Goal: Transaction & Acquisition: Purchase product/service

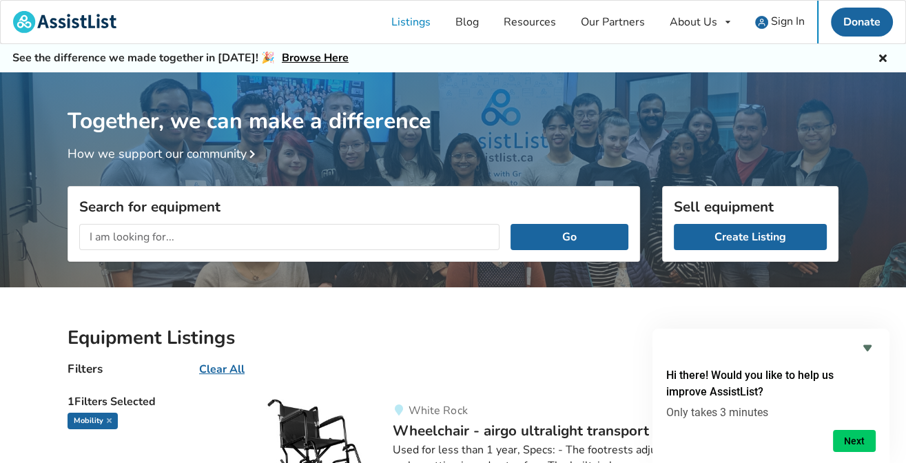
scroll to position [376, 0]
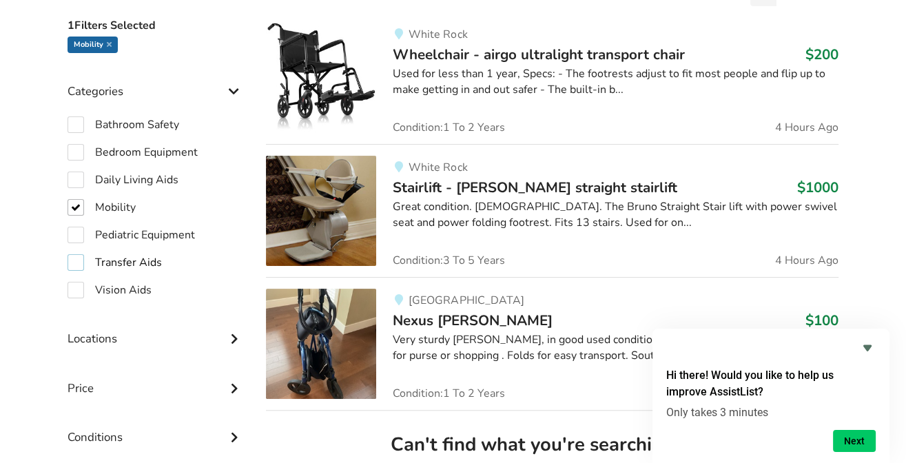
click at [74, 261] on label "Transfer Aids" at bounding box center [115, 262] width 94 height 17
checkbox input "true"
click at [74, 212] on label "Mobility" at bounding box center [102, 207] width 68 height 17
checkbox input "false"
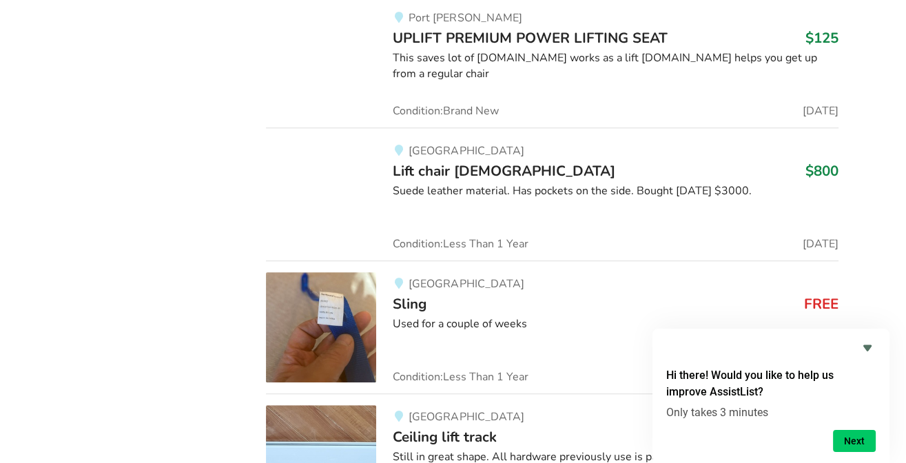
scroll to position [6559, 0]
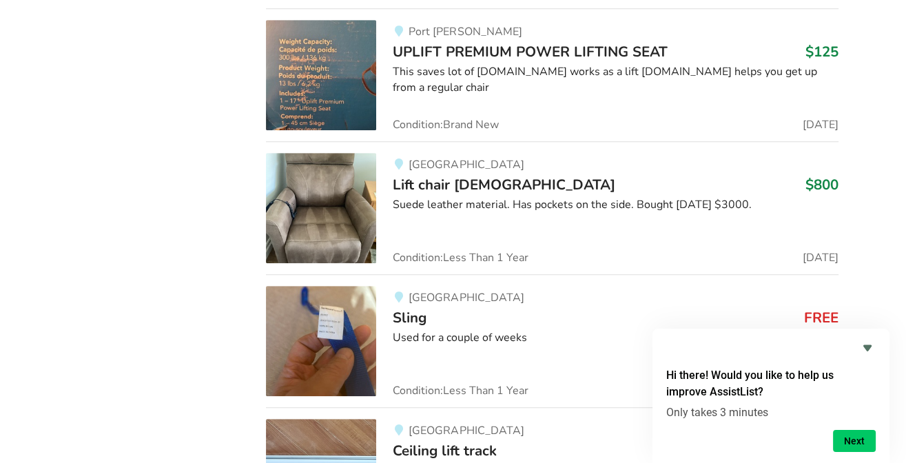
click at [524, 175] on span "Lift chair 6 months old" at bounding box center [504, 184] width 223 height 19
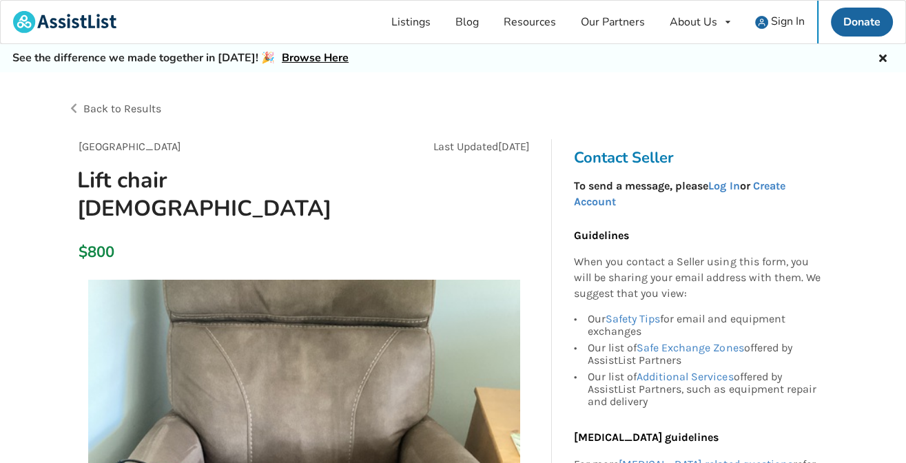
click at [69, 108] on div "Back to Results" at bounding box center [261, 109] width 386 height 39
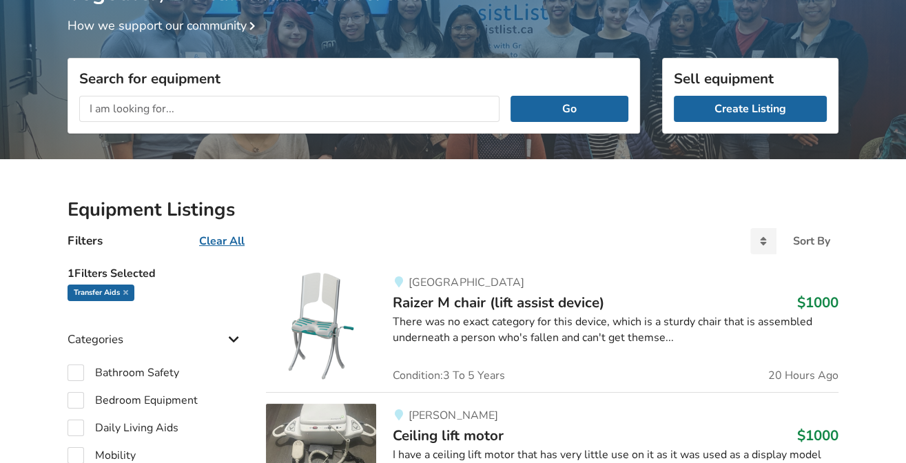
scroll to position [376, 0]
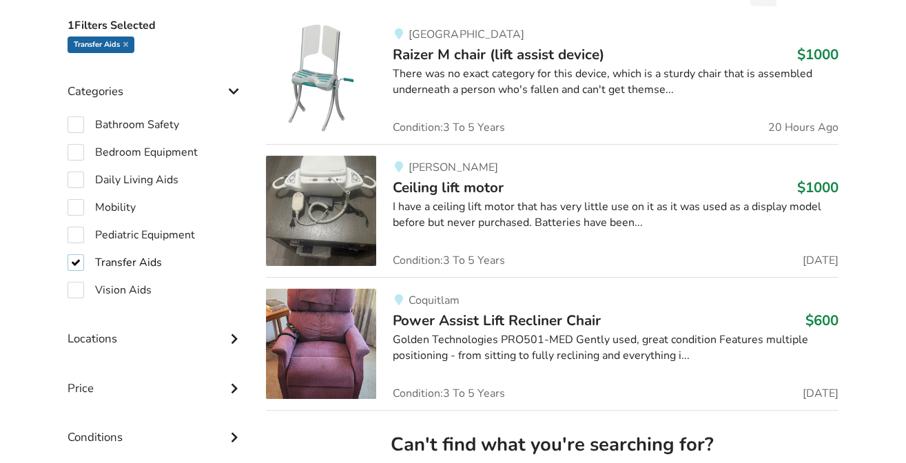
click at [74, 259] on label "Transfer Aids" at bounding box center [115, 262] width 94 height 17
checkbox input "false"
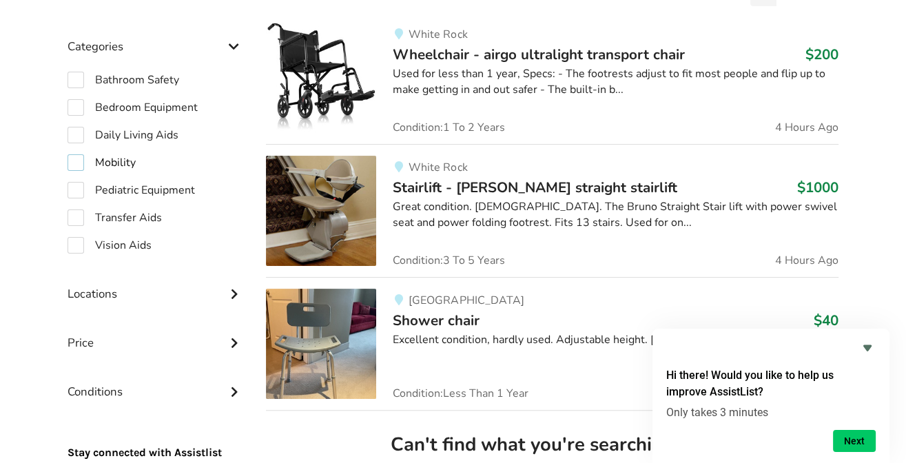
click at [83, 159] on label "Mobility" at bounding box center [102, 162] width 68 height 17
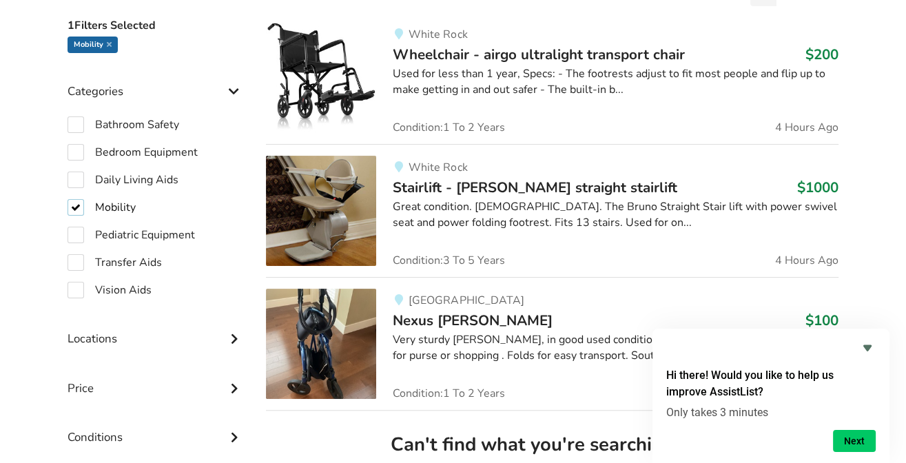
click at [75, 201] on label "Mobility" at bounding box center [102, 207] width 68 height 17
checkbox input "false"
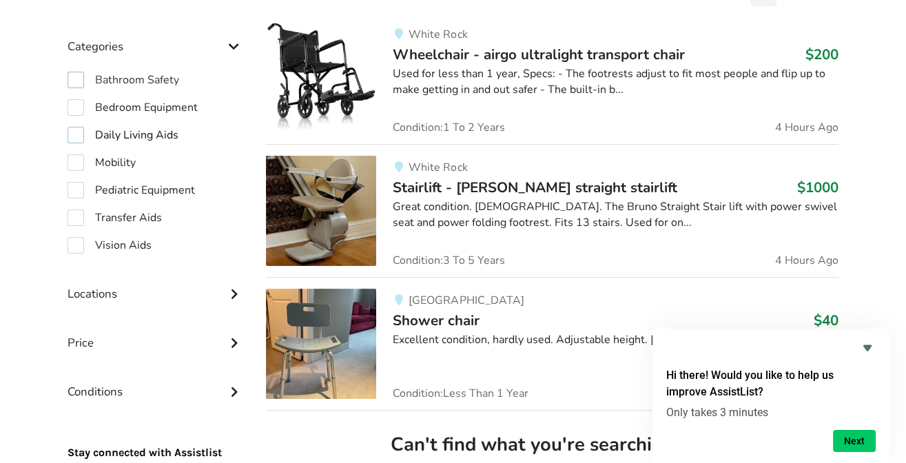
click at [79, 132] on label "Daily Living Aids" at bounding box center [123, 135] width 111 height 17
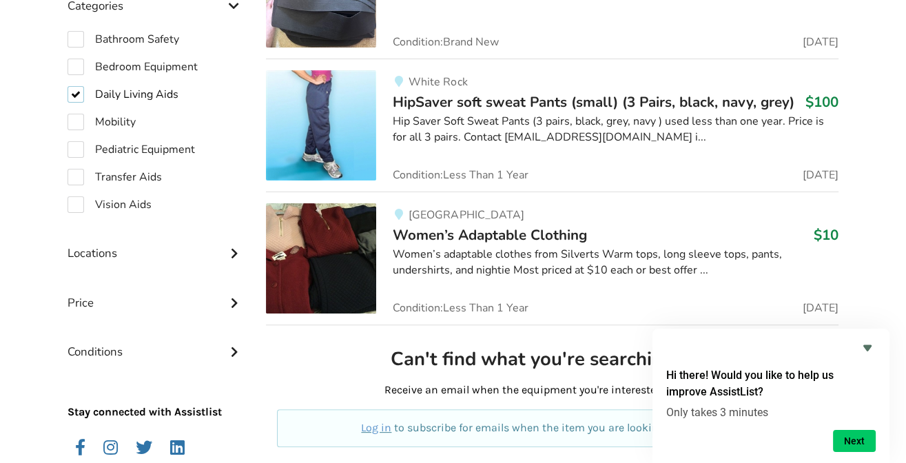
scroll to position [453, 0]
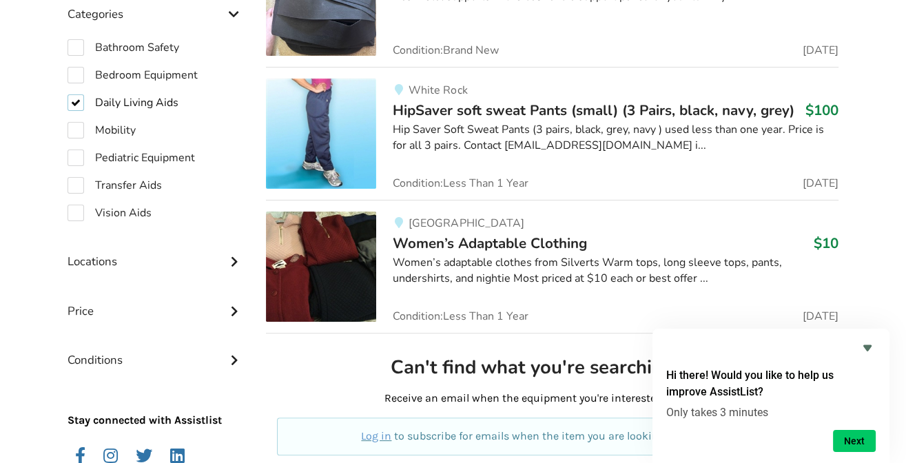
click at [75, 102] on label "Daily Living Aids" at bounding box center [123, 102] width 111 height 17
checkbox input "false"
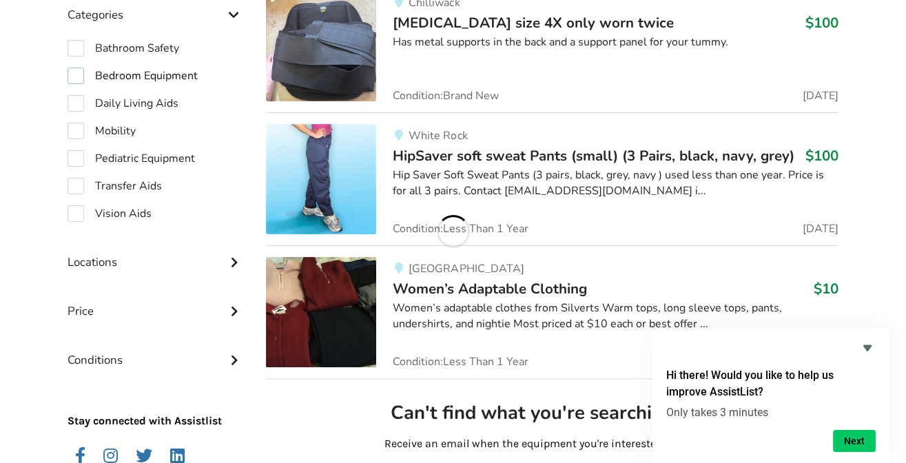
click at [78, 79] on label "Bedroom Equipment" at bounding box center [133, 76] width 130 height 17
checkbox input "true"
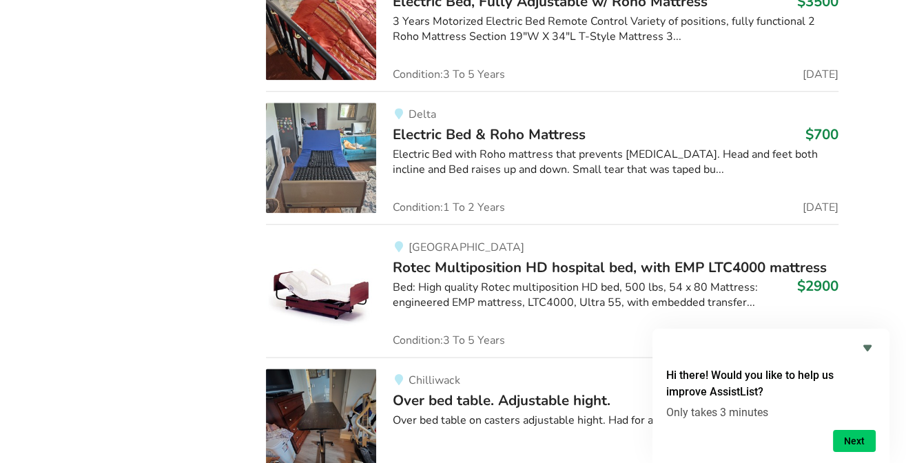
scroll to position [1923, 0]
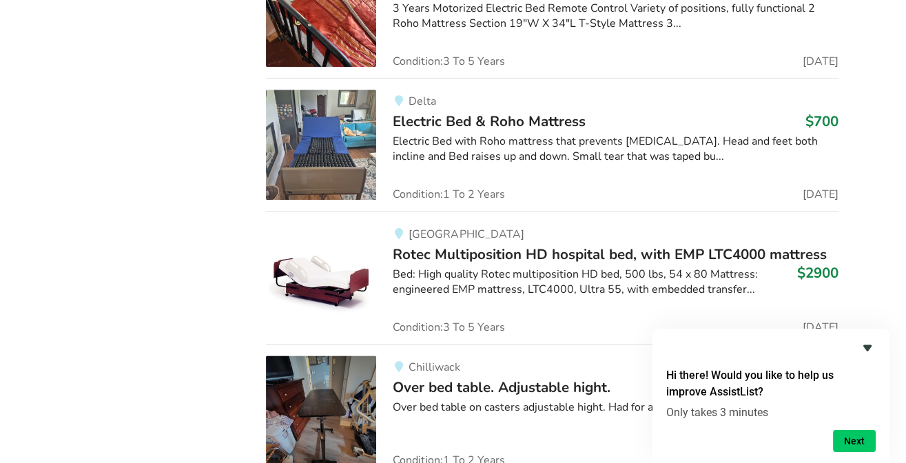
click at [863, 345] on icon "Hide survey" at bounding box center [867, 348] width 8 height 6
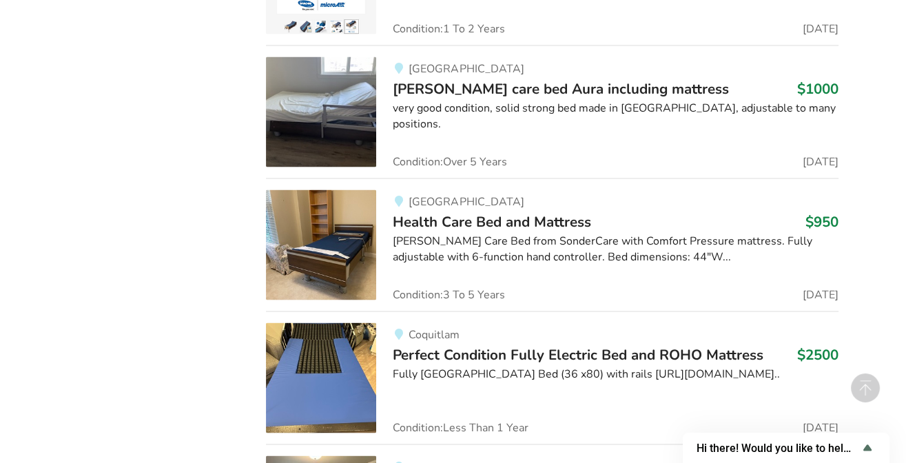
scroll to position [2880, 0]
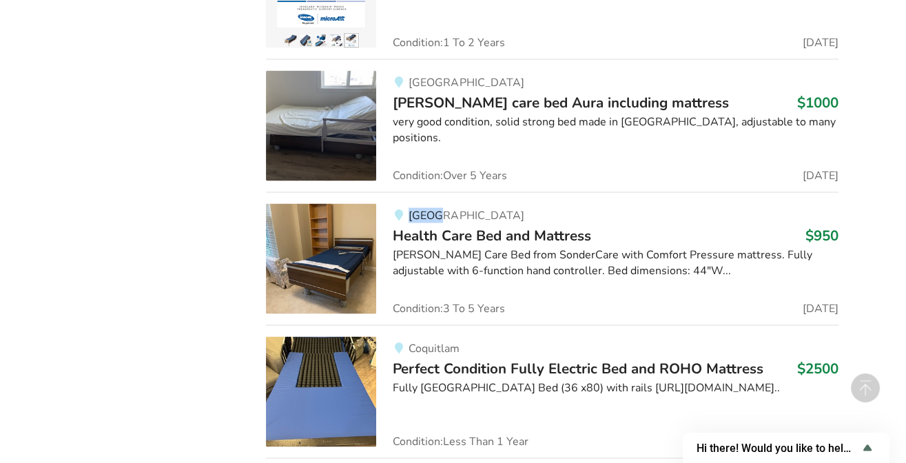
click at [577, 203] on div "North Vancouver Health Care Bed and Mattress $950 Malsch Aura Care Bed from Son…" at bounding box center [607, 258] width 462 height 110
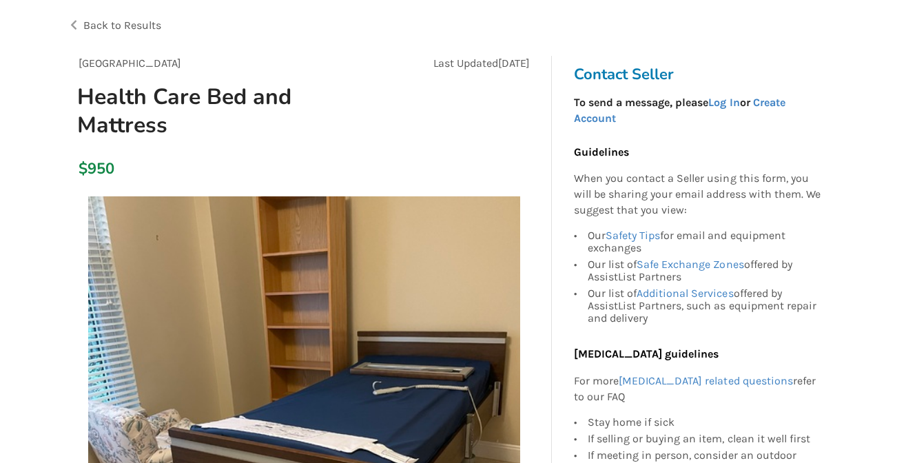
scroll to position [161, 0]
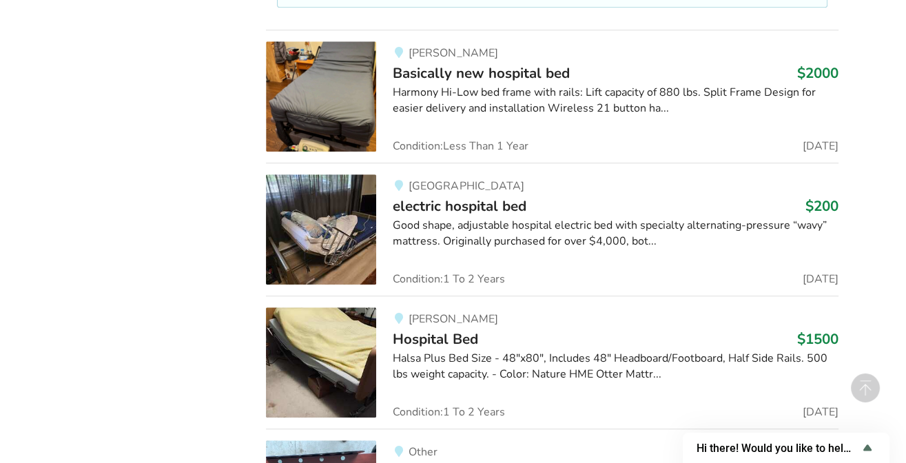
scroll to position [7227, 0]
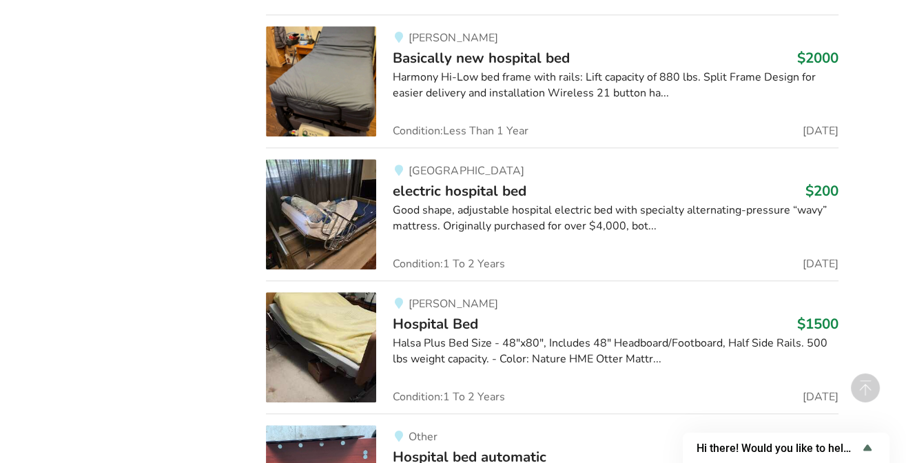
click at [483, 181] on span "electric hospital bed" at bounding box center [460, 190] width 134 height 19
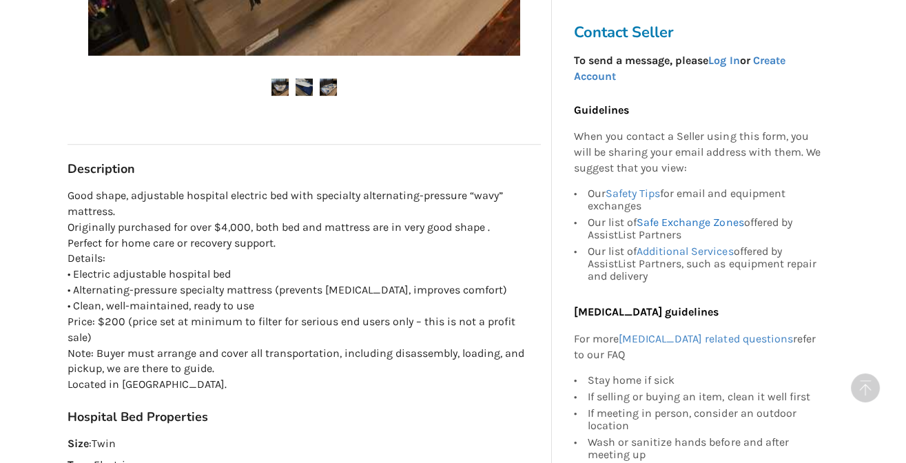
scroll to position [646, 0]
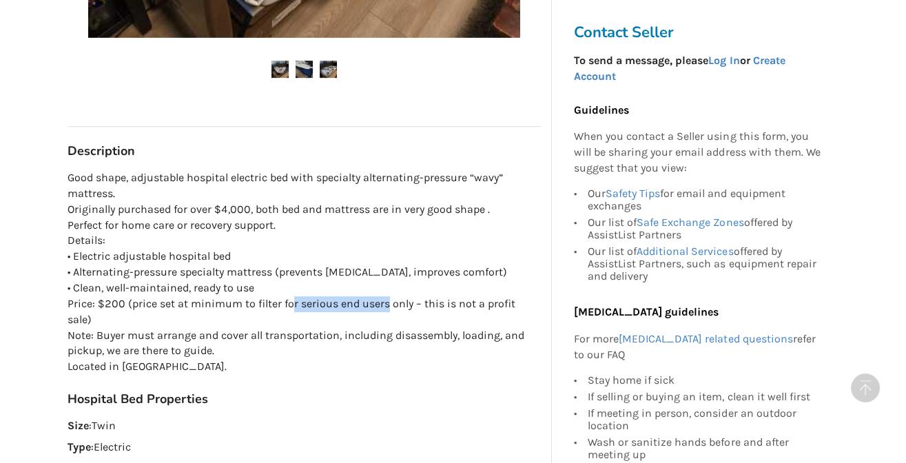
drag, startPoint x: 320, startPoint y: 298, endPoint x: 413, endPoint y: 305, distance: 93.3
click at [413, 305] on p "Good shape, adjustable hospital electric bed with specialty alternating-pressur…" at bounding box center [304, 272] width 473 height 205
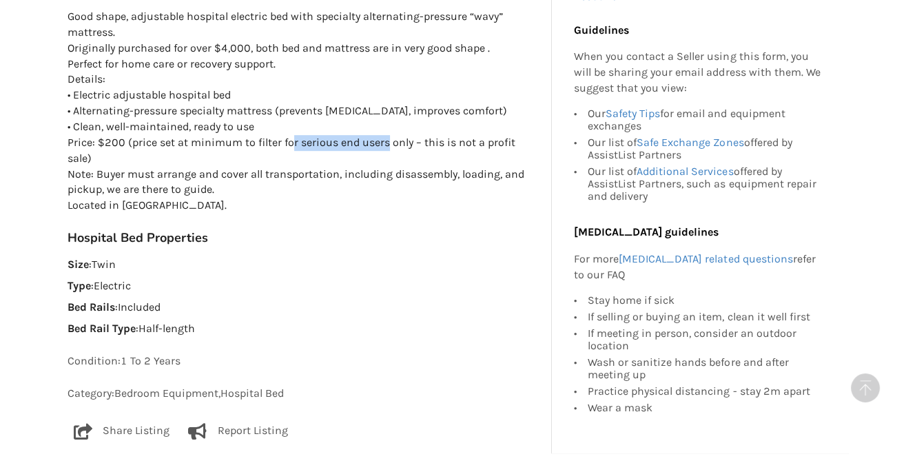
scroll to position [807, 0]
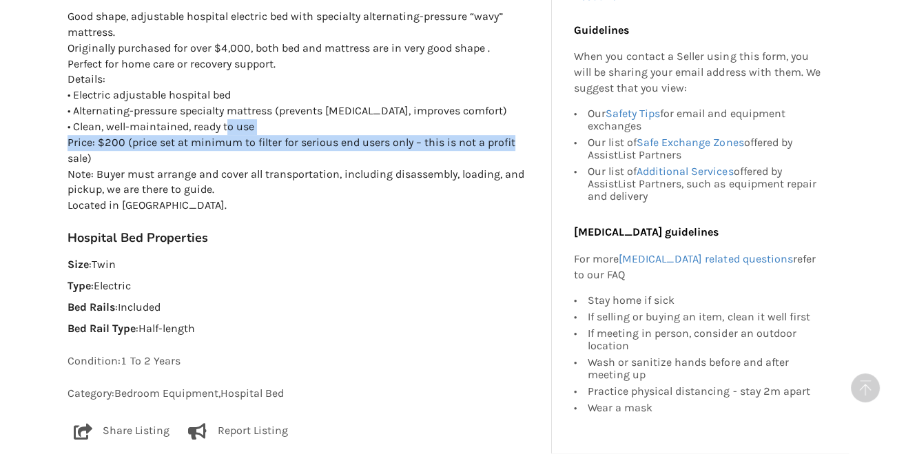
drag, startPoint x: 65, startPoint y: 137, endPoint x: 547, endPoint y: 145, distance: 481.7
copy p "Price: $200 (price set at minimum to filter for serious end users only – this i…"
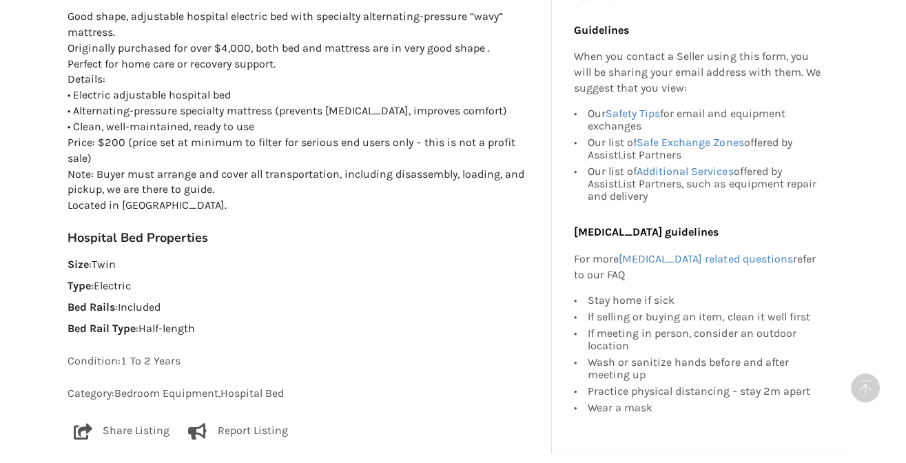
click at [212, 176] on p "Good shape, adjustable hospital electric bed with specialty alternating-pressur…" at bounding box center [304, 111] width 473 height 205
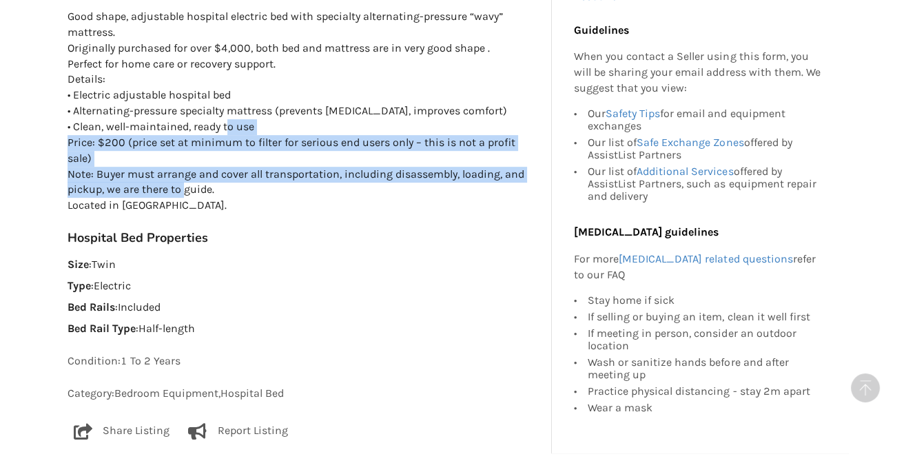
drag, startPoint x: 220, startPoint y: 174, endPoint x: 59, endPoint y: 143, distance: 164.2
copy p "Price: $200 (price set at minimum to filter for serious end users only – this i…"
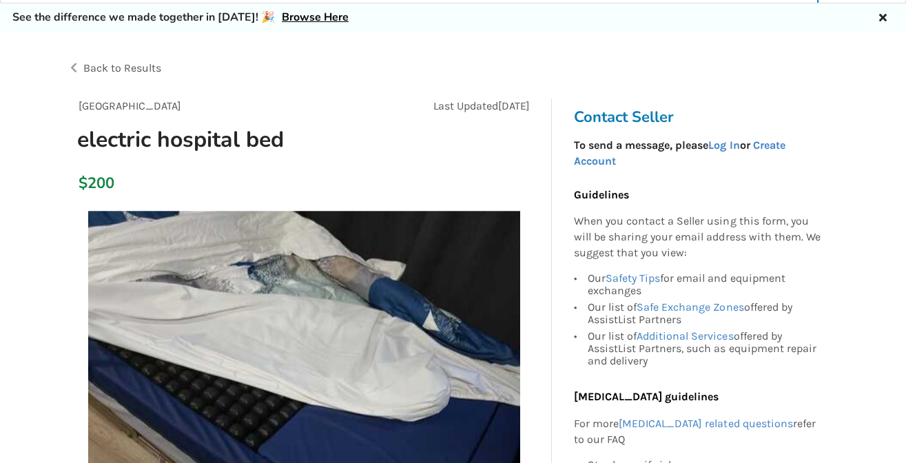
scroll to position [0, 0]
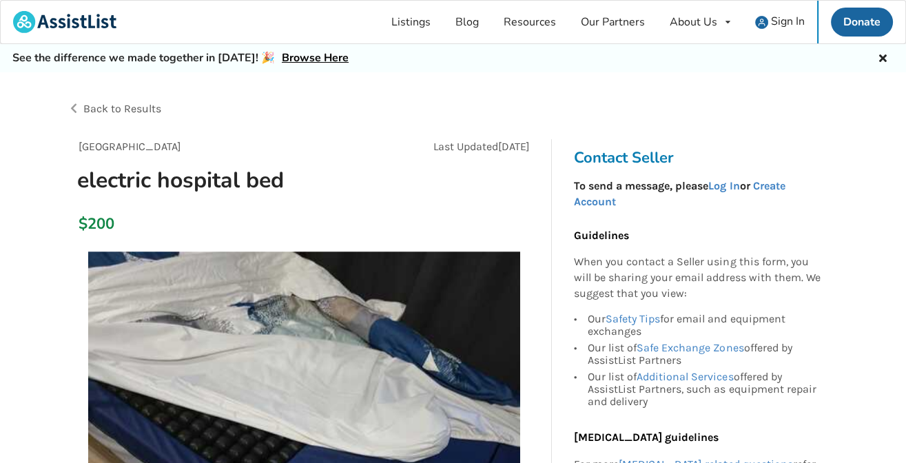
click at [74, 104] on div "Back to Results" at bounding box center [261, 109] width 386 height 39
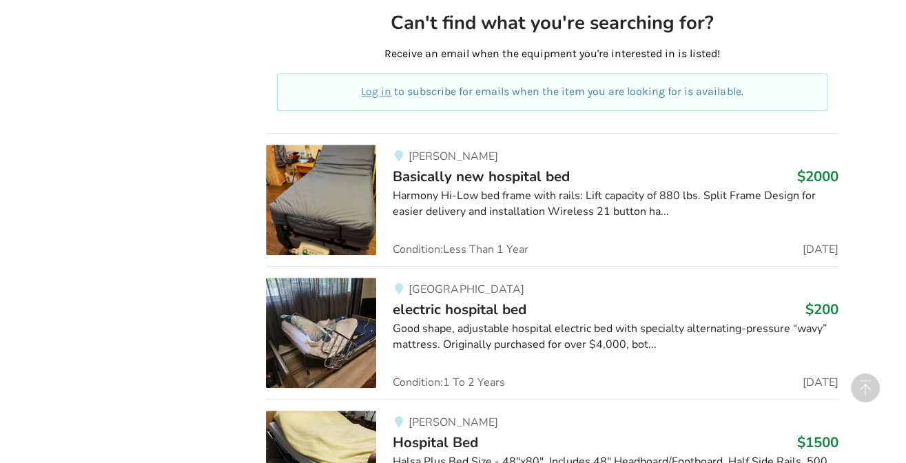
scroll to position [7173, 0]
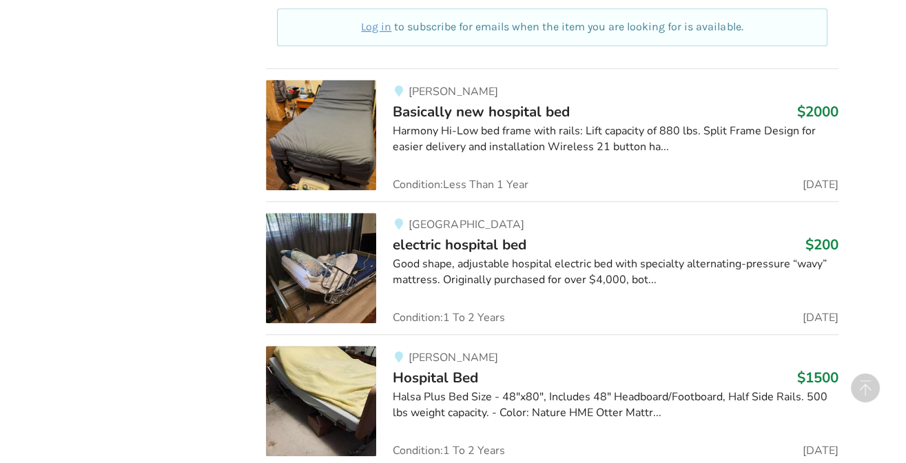
click at [491, 235] on span "electric hospital bed" at bounding box center [460, 244] width 134 height 19
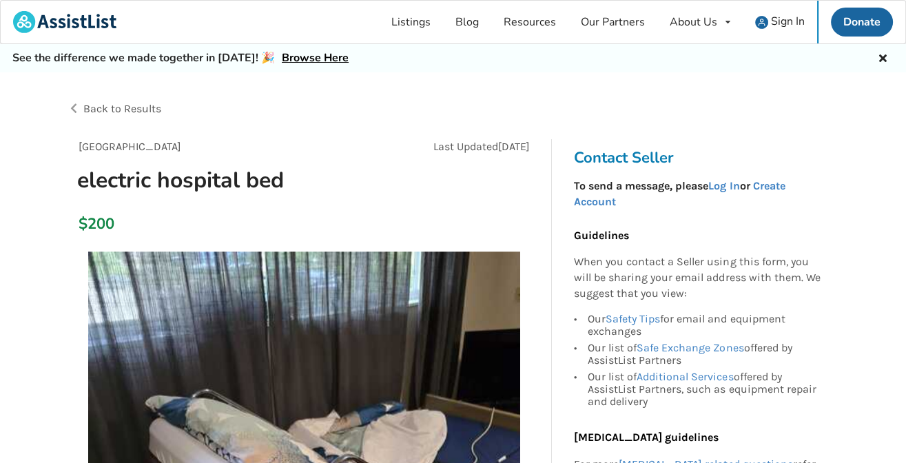
click at [127, 110] on span "Back to Results" at bounding box center [122, 108] width 78 height 13
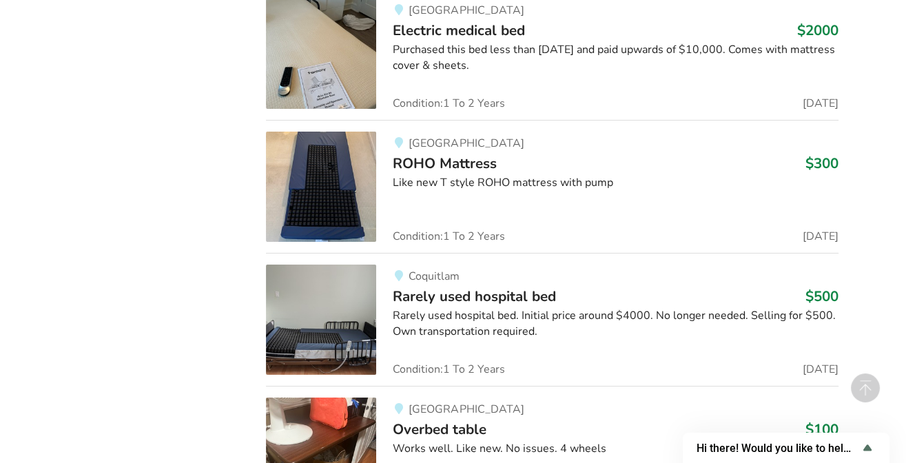
scroll to position [11574, 0]
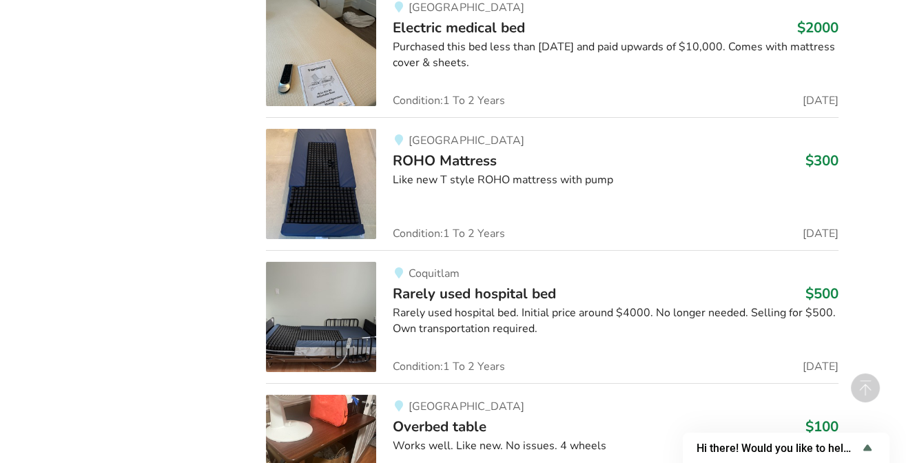
click at [418, 305] on div "Rarely used hospital bed. Initial price around $4000. No longer needed. Selling…" at bounding box center [616, 321] width 446 height 32
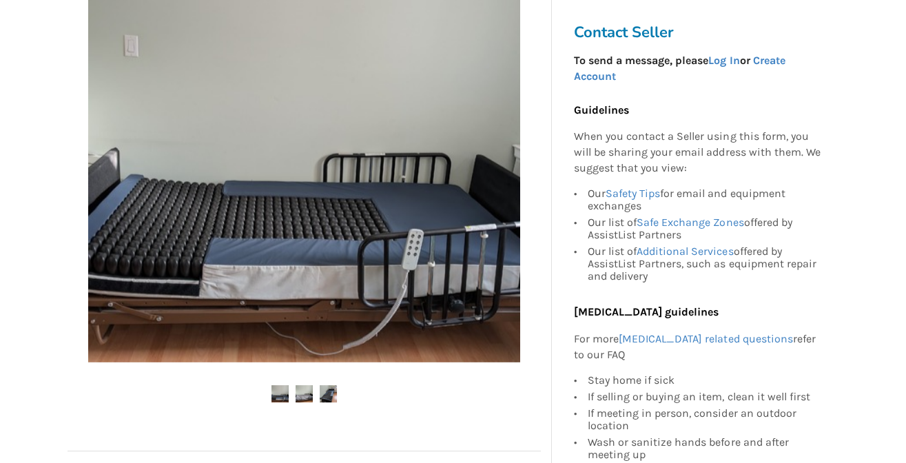
scroll to position [322, 0]
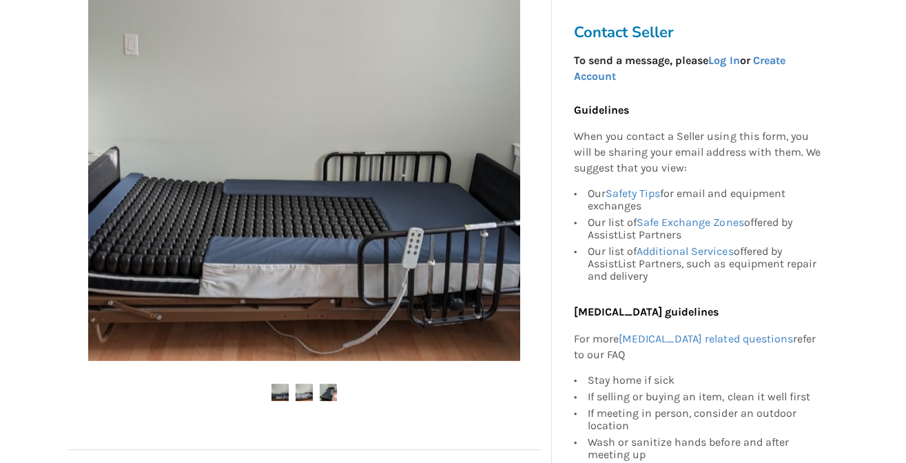
click at [307, 389] on img at bounding box center [304, 392] width 17 height 17
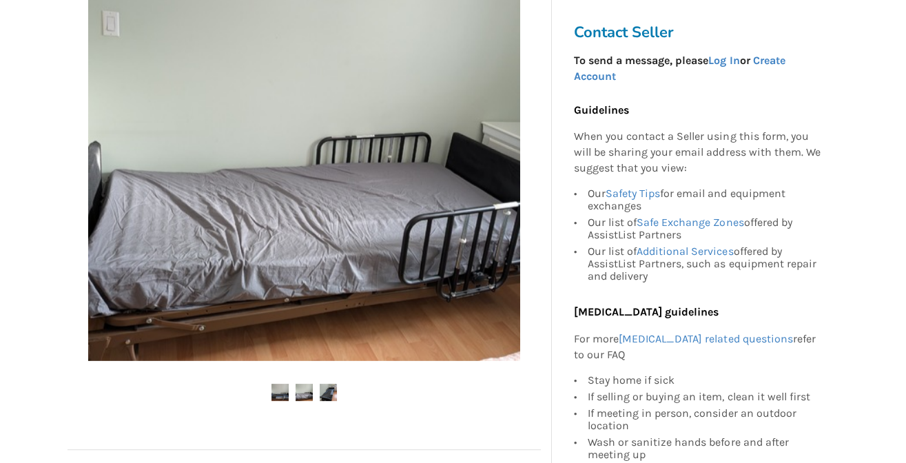
click at [318, 391] on ul at bounding box center [304, 393] width 473 height 19
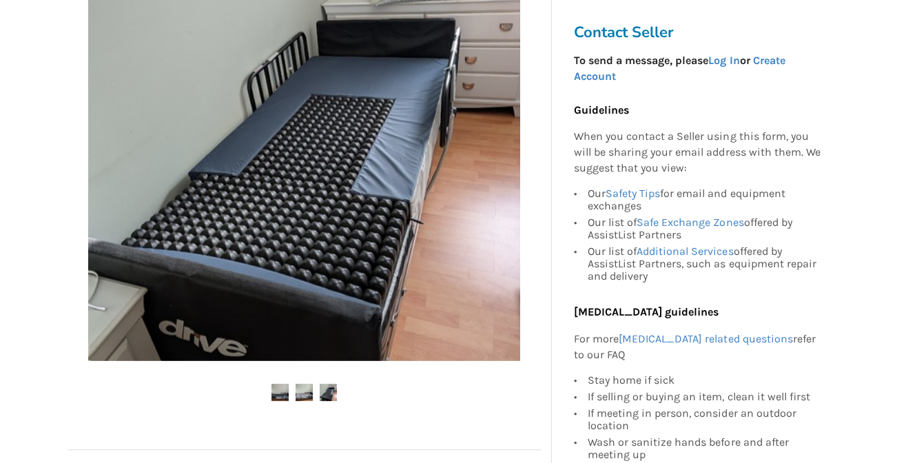
click at [282, 392] on img at bounding box center [279, 392] width 17 height 17
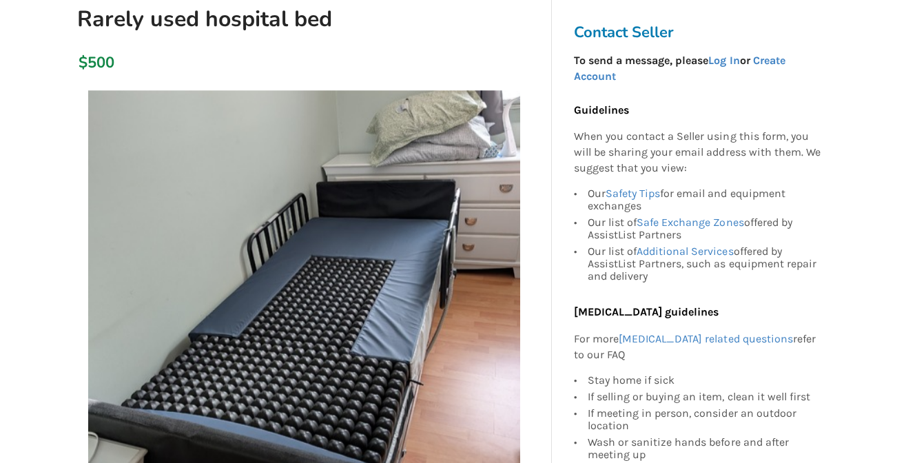
scroll to position [0, 0]
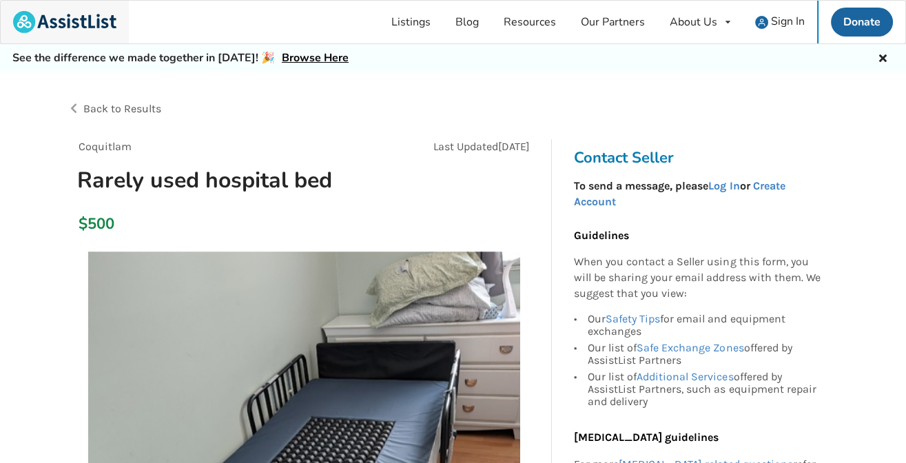
click at [70, 28] on img at bounding box center [64, 22] width 103 height 22
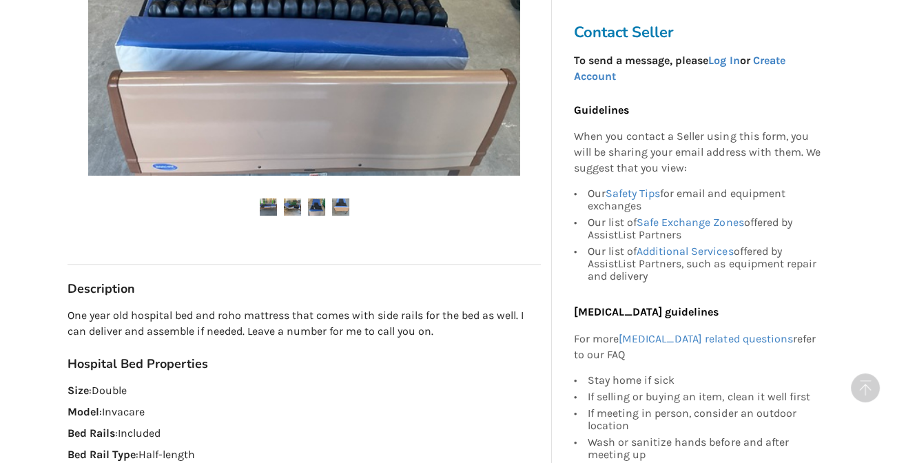
scroll to position [592, 0]
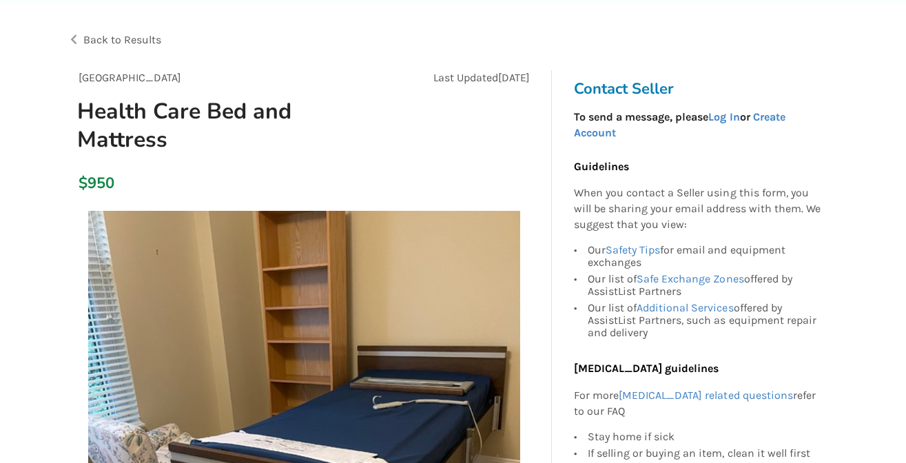
scroll to position [215, 0]
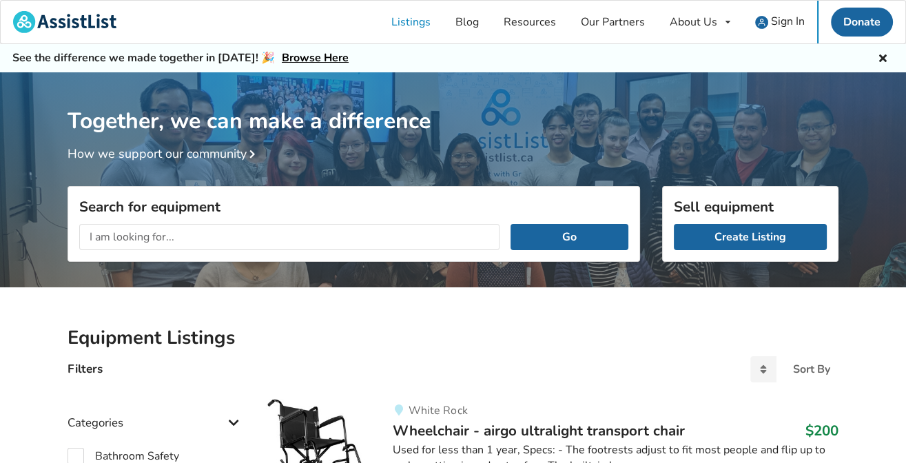
click at [329, 59] on link "Browse Here" at bounding box center [315, 57] width 67 height 15
click at [779, 23] on span "Sign In" at bounding box center [788, 21] width 34 height 15
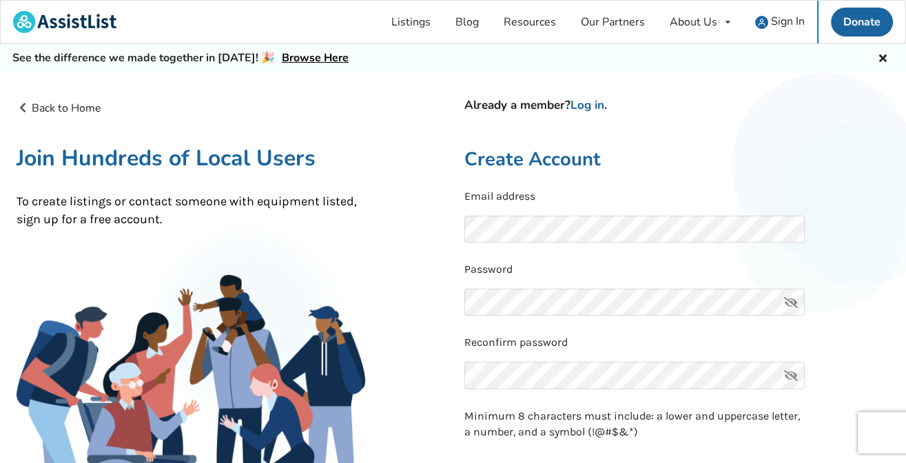
click at [793, 298] on icon at bounding box center [791, 303] width 28 height 28
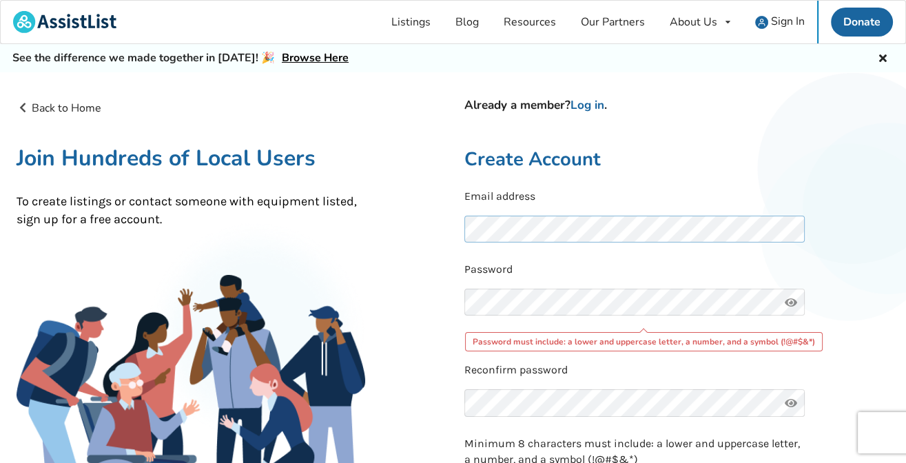
click at [812, 247] on div "Email address" at bounding box center [677, 220] width 426 height 62
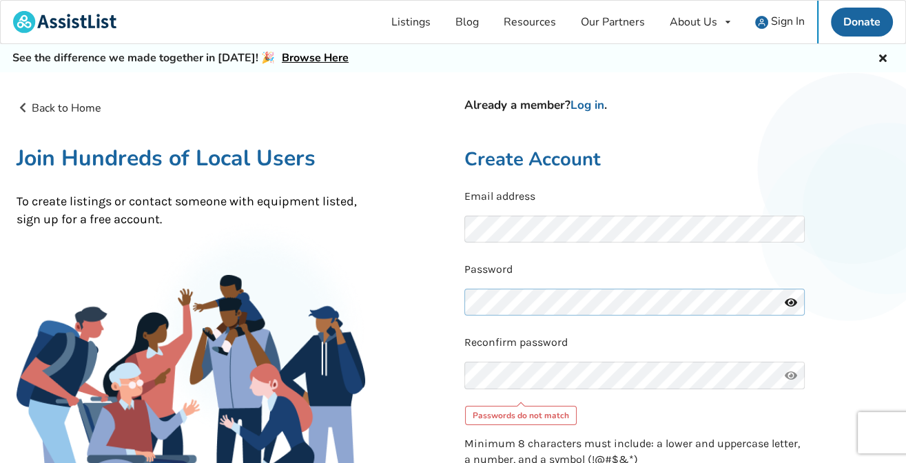
click at [448, 293] on div "Back to Home Already a member? Log in . Join Hundreds of Local Users To create …" at bounding box center [454, 449] width 896 height 721
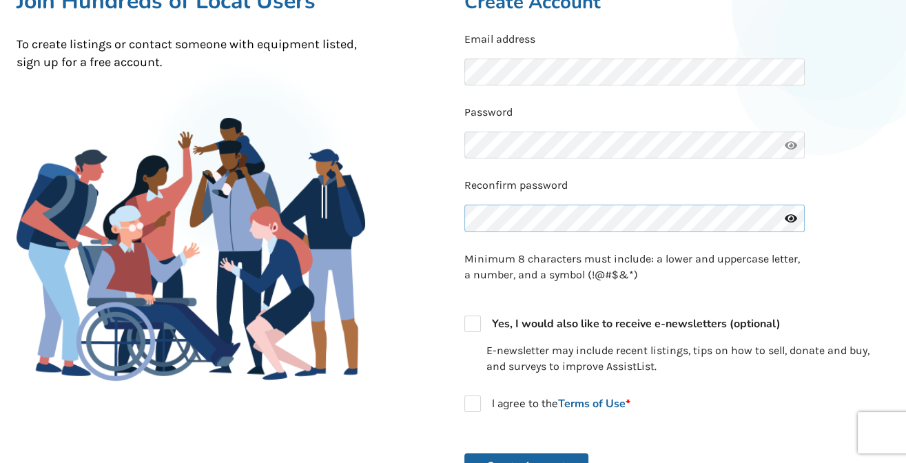
scroll to position [161, 0]
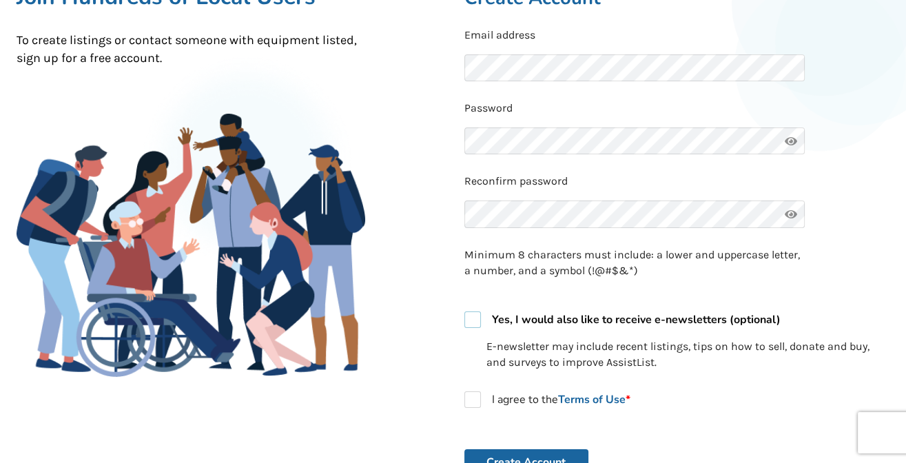
click at [475, 315] on label "Yes, I would also like to receive e-newsletters (optional)" at bounding box center [622, 319] width 316 height 17
checkbox input "true"
click at [600, 398] on link "Terms of Use *" at bounding box center [594, 399] width 72 height 15
checkbox input "true"
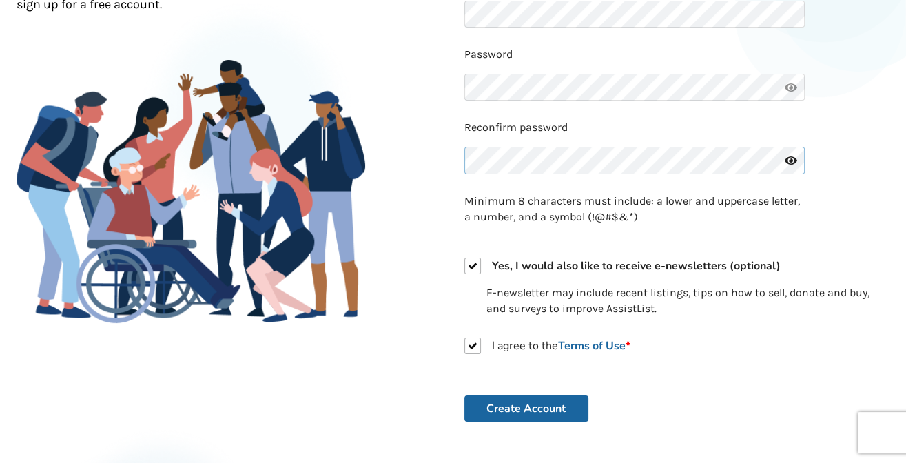
scroll to position [269, 0]
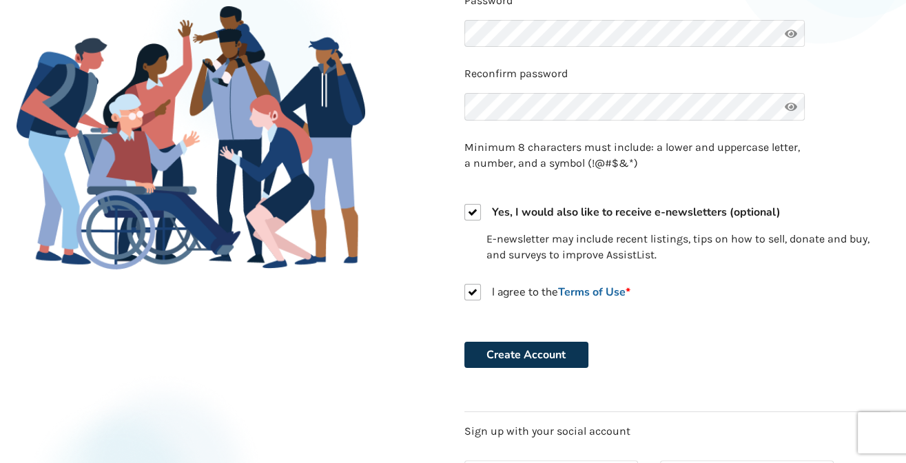
click at [513, 355] on button "Create Account" at bounding box center [526, 355] width 124 height 26
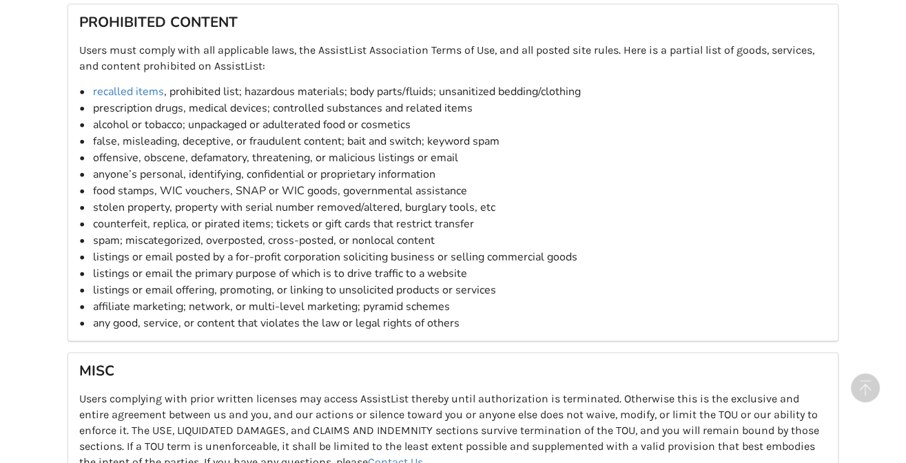
scroll to position [2540, 0]
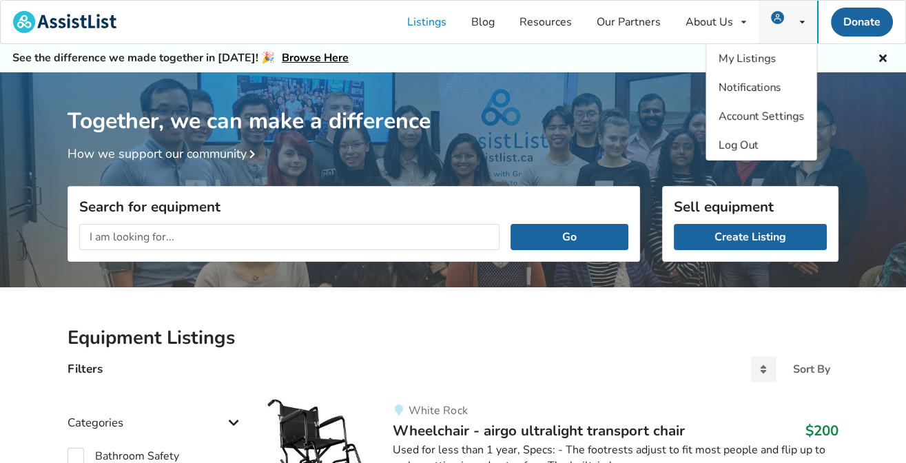
click at [804, 22] on icon at bounding box center [802, 22] width 5 height 8
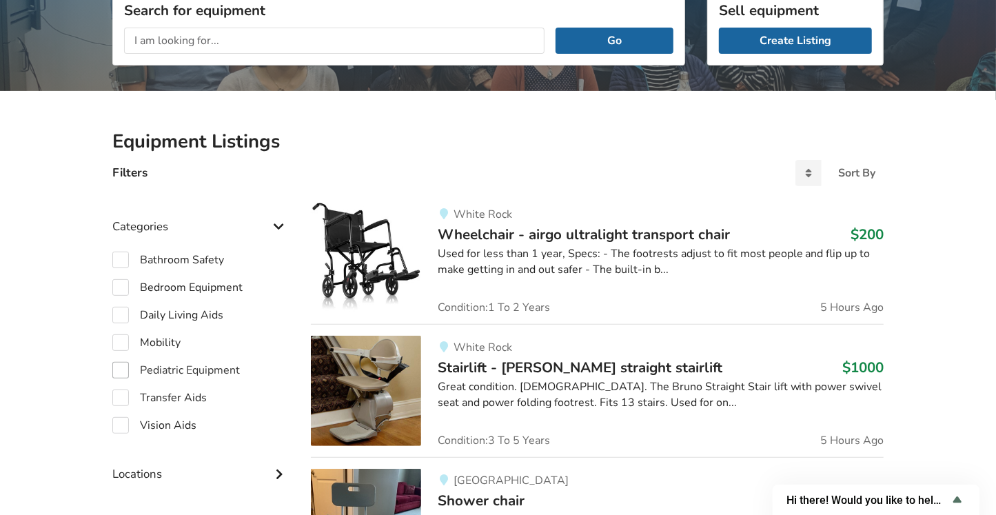
scroll to position [215, 0]
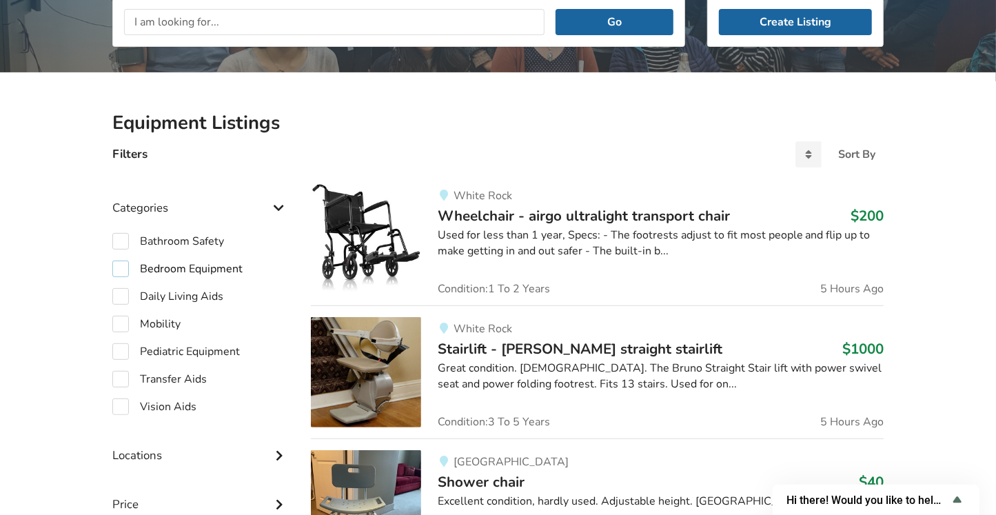
click at [197, 268] on label "Bedroom Equipment" at bounding box center [177, 268] width 130 height 17
checkbox input "true"
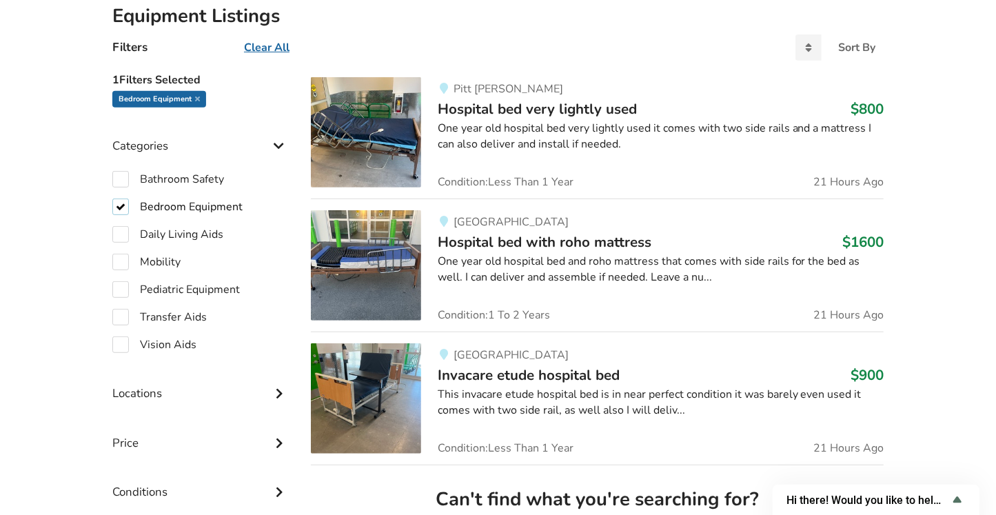
scroll to position [322, 0]
click at [497, 232] on span "Hospital bed with roho mattress" at bounding box center [545, 241] width 214 height 19
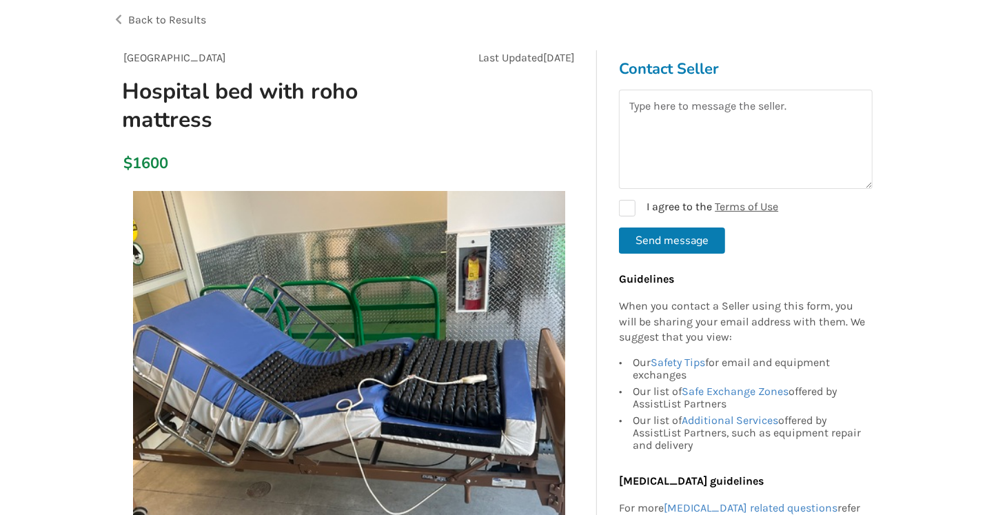
scroll to position [54, 0]
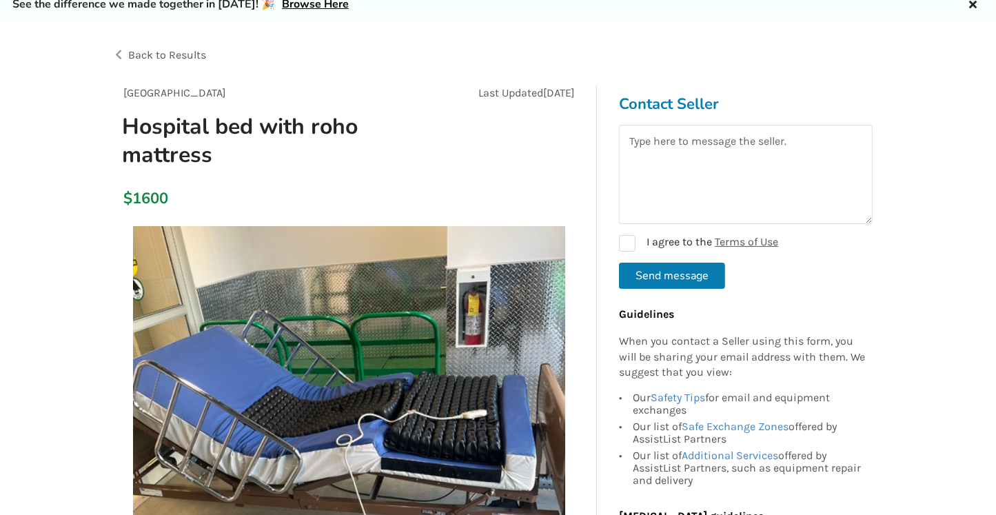
click at [143, 53] on span "Back to Results" at bounding box center [167, 54] width 78 height 13
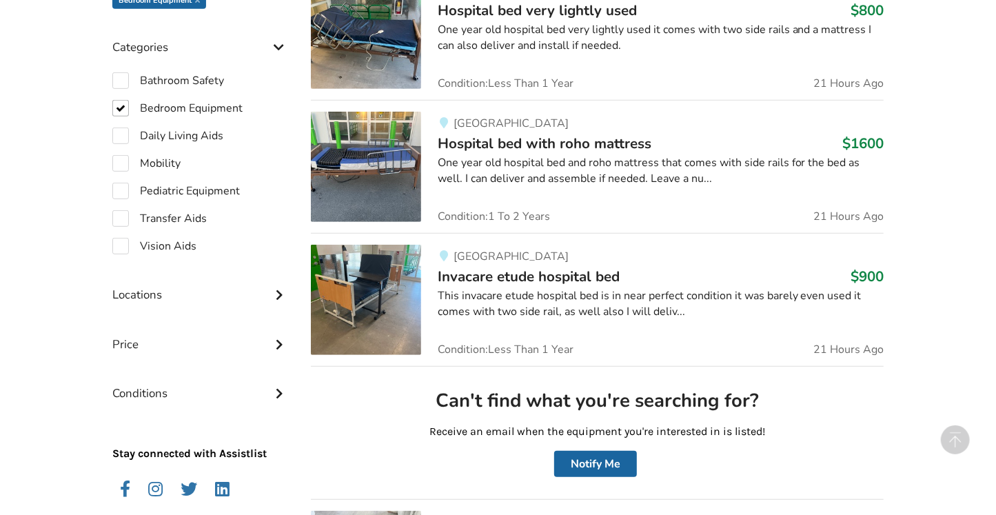
scroll to position [431, 0]
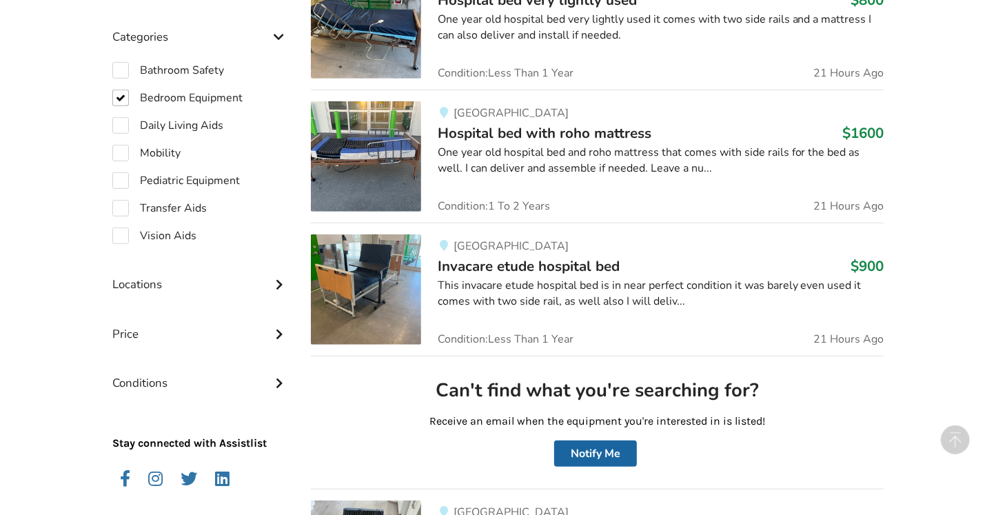
click at [515, 265] on span "Invacare etude hospital bed" at bounding box center [529, 265] width 182 height 19
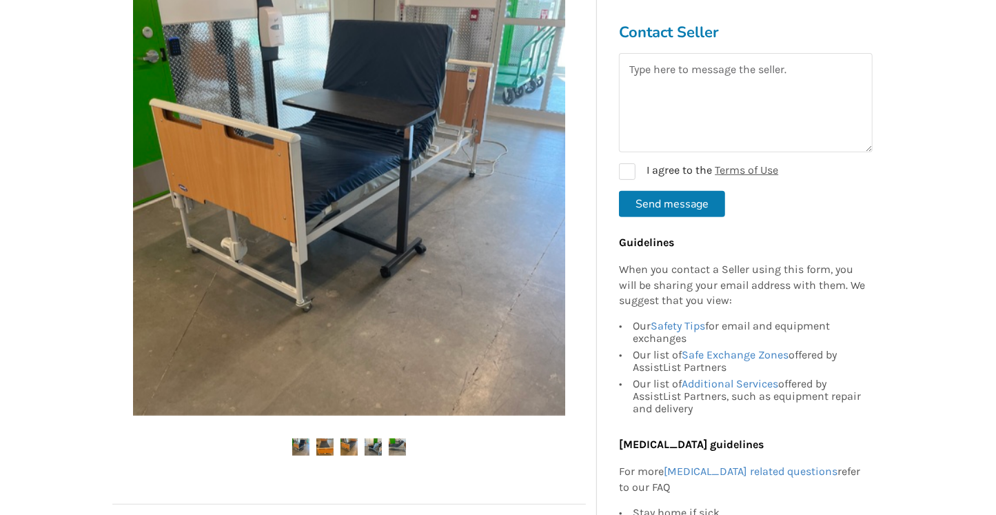
scroll to position [269, 0]
click at [320, 450] on img at bounding box center [324, 446] width 17 height 17
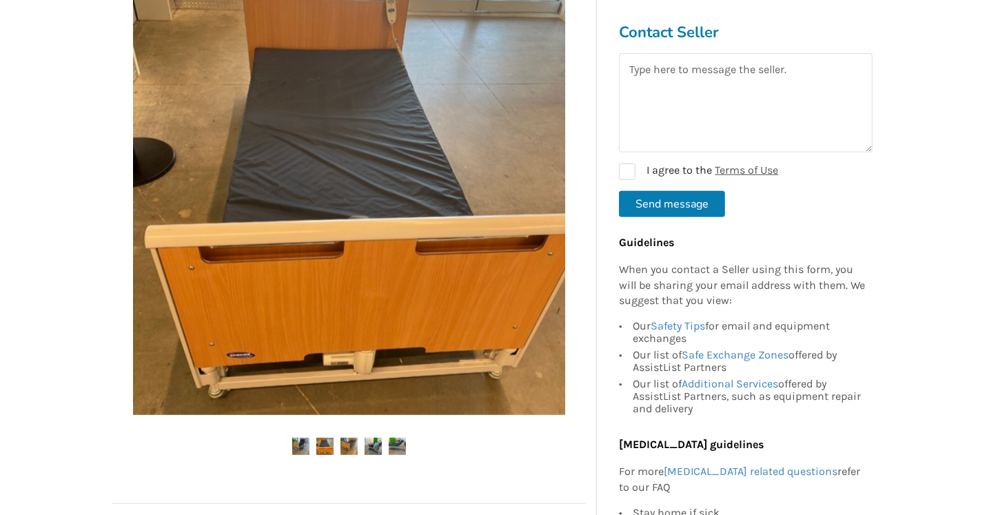
click at [346, 448] on img at bounding box center [348, 446] width 17 height 17
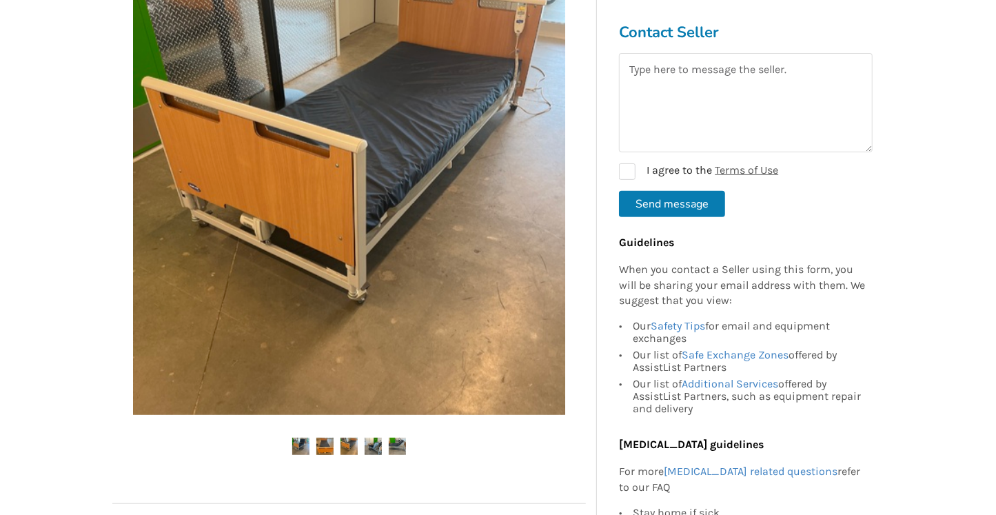
click at [373, 444] on img at bounding box center [372, 446] width 17 height 17
click at [400, 441] on img at bounding box center [397, 446] width 17 height 17
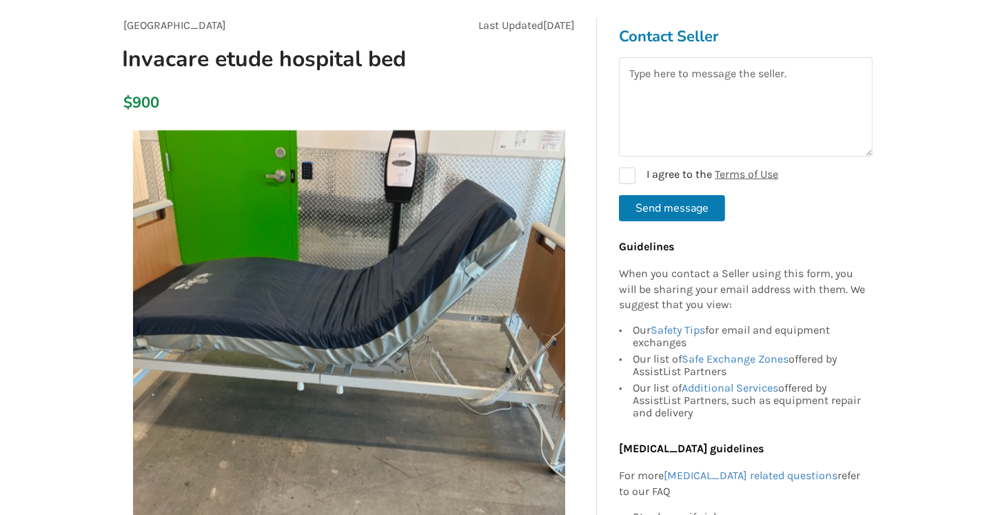
scroll to position [107, 0]
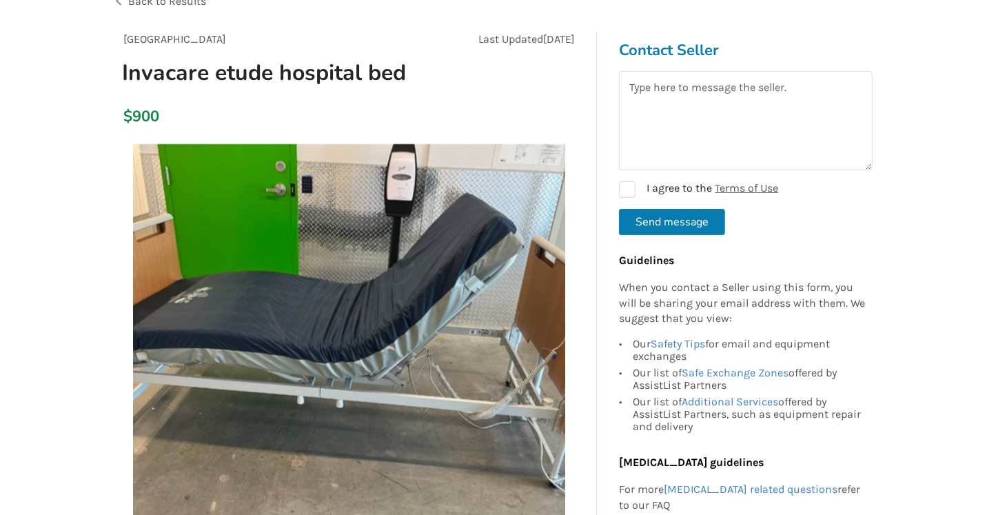
click at [145, 1] on span "Back to Results" at bounding box center [167, 0] width 78 height 13
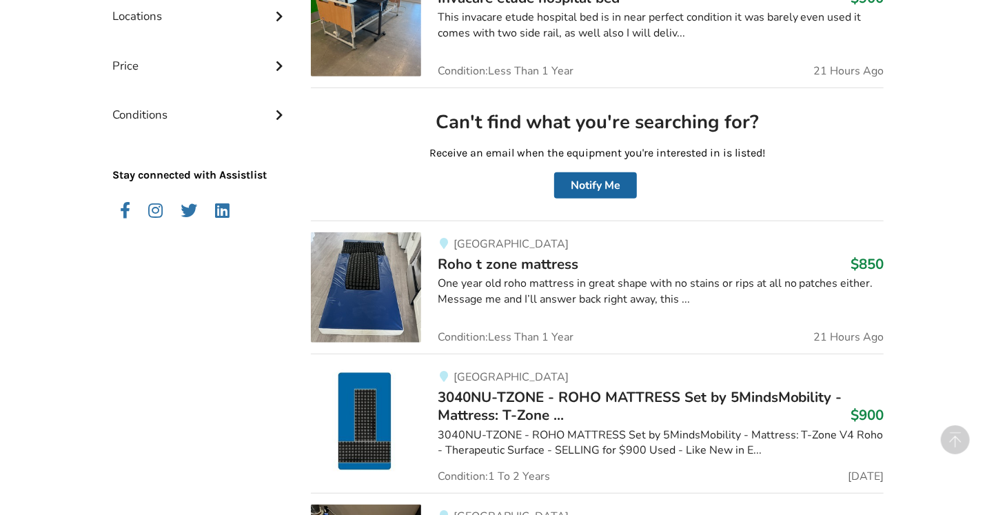
scroll to position [699, 0]
click at [615, 285] on div "One year old roho mattress in great shape with no stains or rips at all no patc…" at bounding box center [661, 291] width 446 height 32
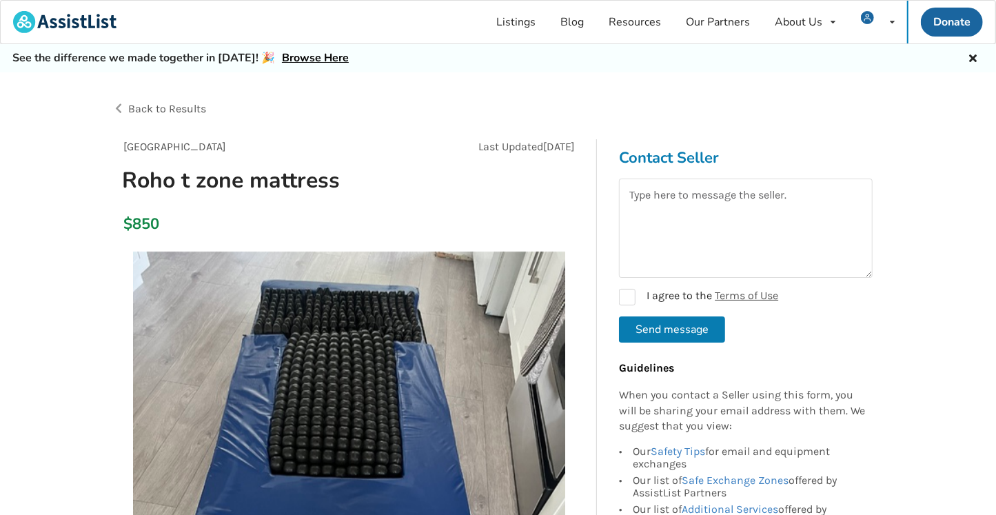
click at [143, 107] on span "Back to Results" at bounding box center [167, 108] width 78 height 13
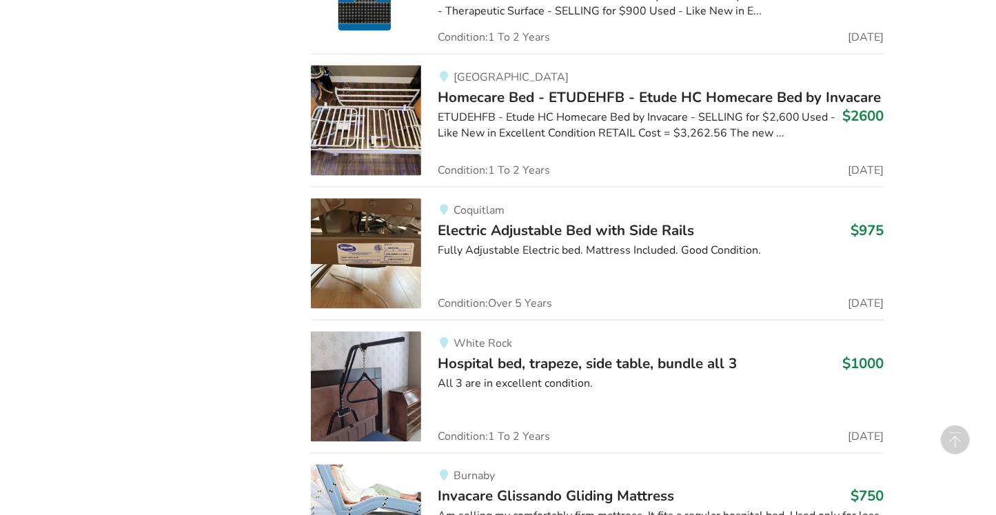
scroll to position [1292, 0]
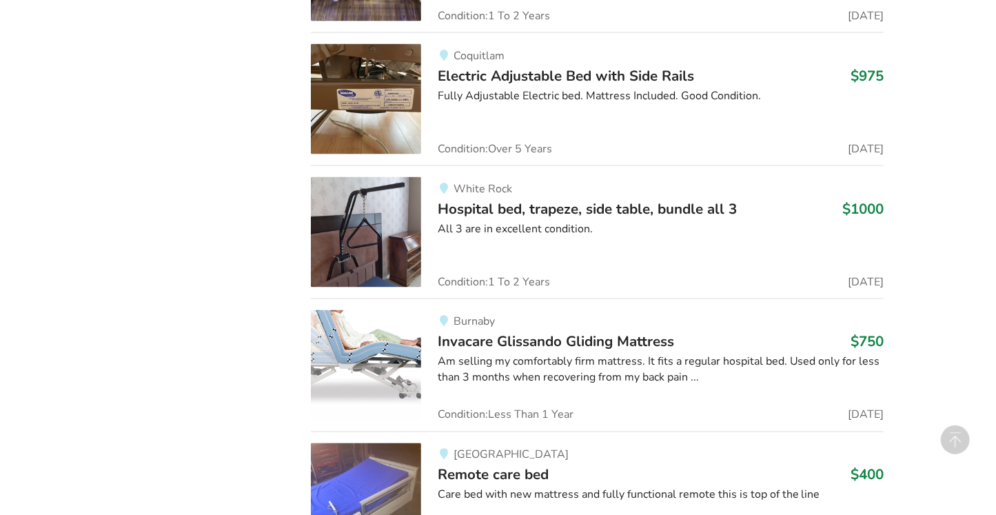
click at [593, 337] on span "Invacare Glissando Gliding Mattress" at bounding box center [556, 341] width 236 height 19
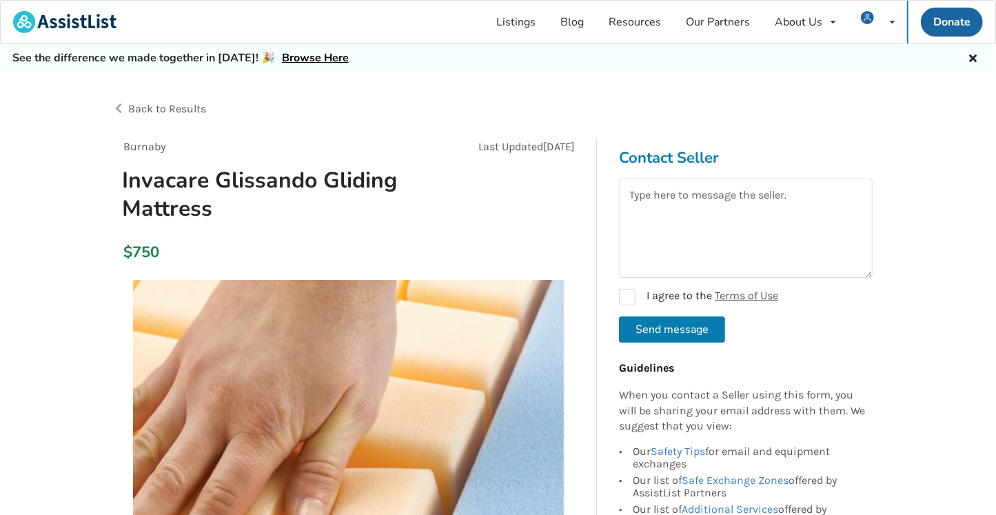
click at [123, 110] on div "Back to Results" at bounding box center [305, 109] width 386 height 39
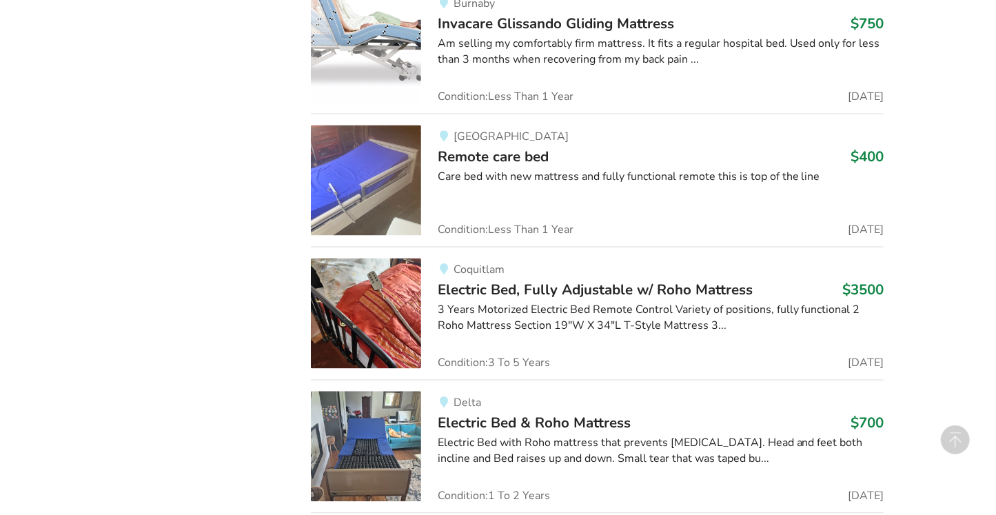
scroll to position [1614, 0]
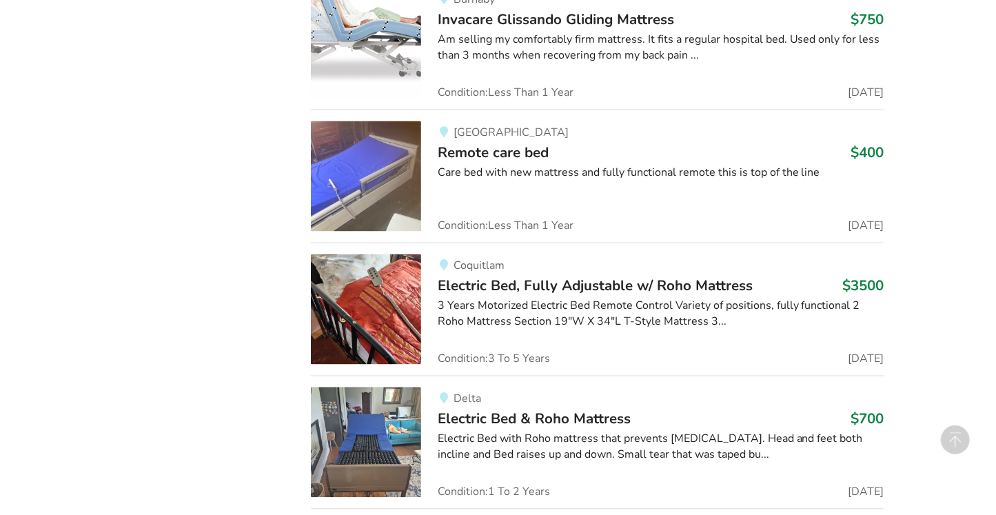
click at [538, 284] on span "Electric Bed, Fully Adjustable w/ Roho Mattress" at bounding box center [595, 285] width 315 height 19
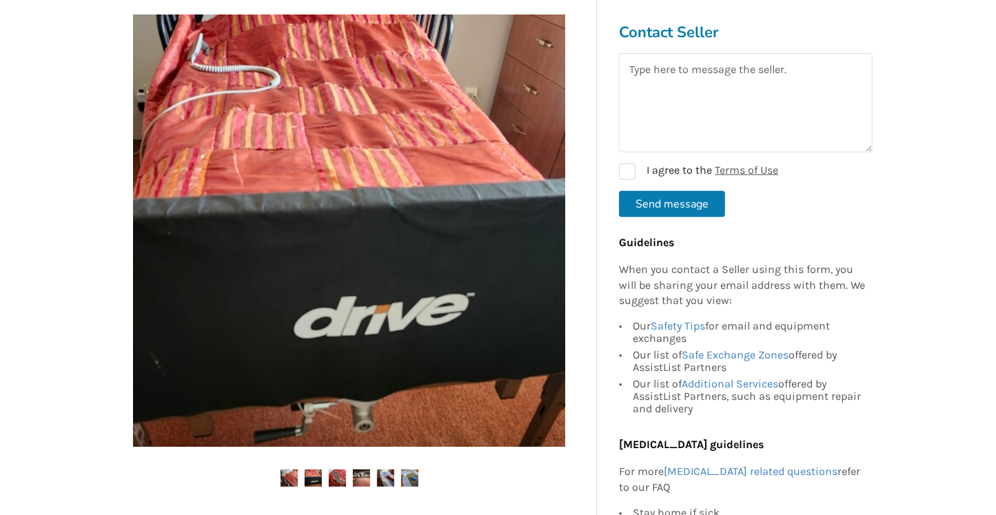
scroll to position [269, 0]
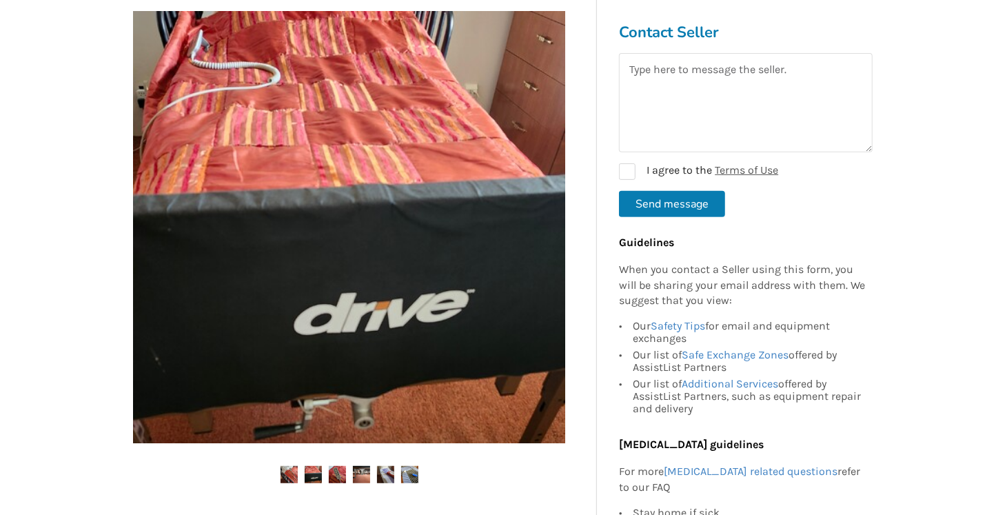
click at [563, 226] on img at bounding box center [349, 227] width 432 height 432
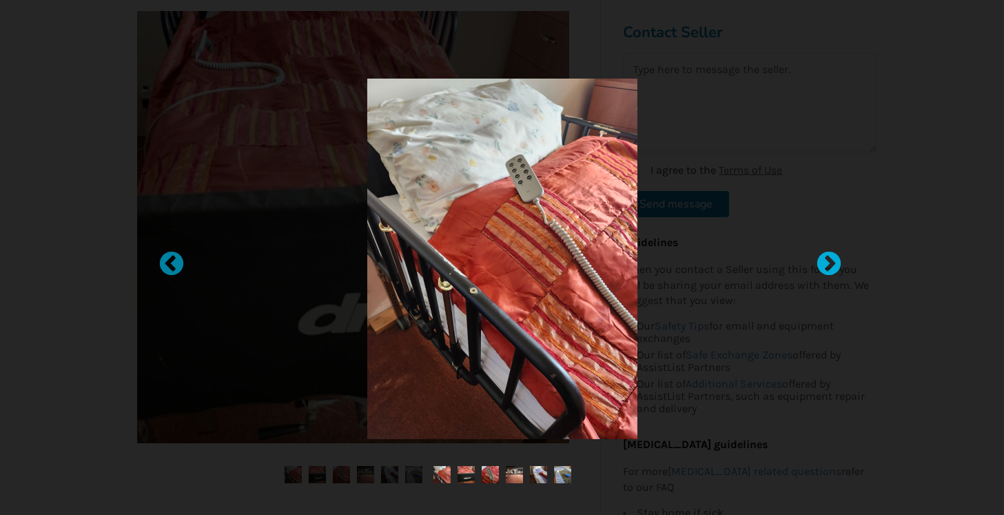
click at [829, 261] on div at bounding box center [822, 258] width 14 height 14
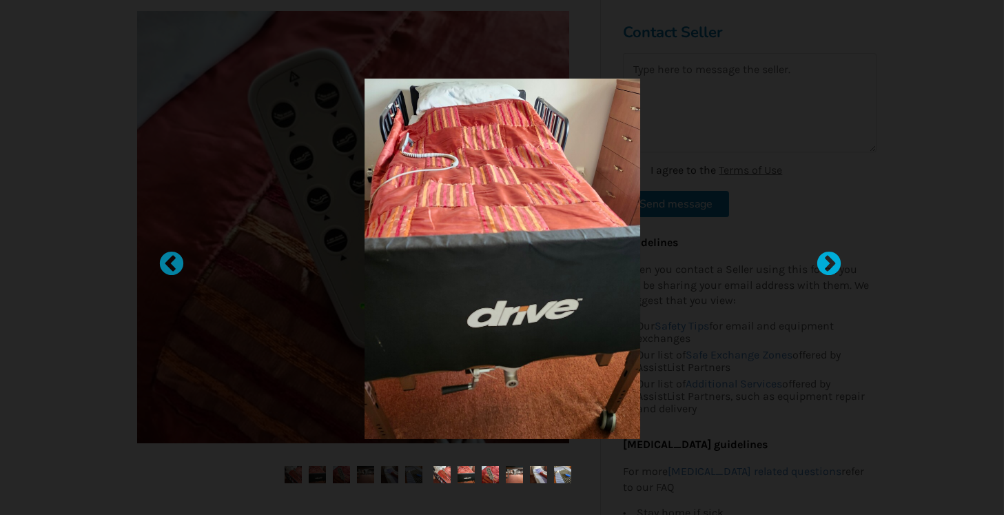
click at [829, 261] on div at bounding box center [822, 258] width 14 height 14
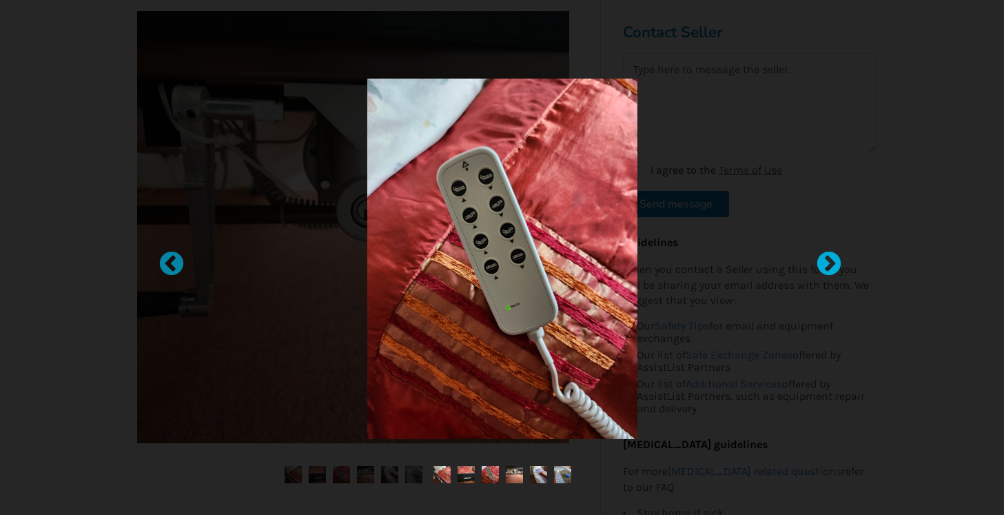
click at [829, 262] on div at bounding box center [822, 258] width 14 height 14
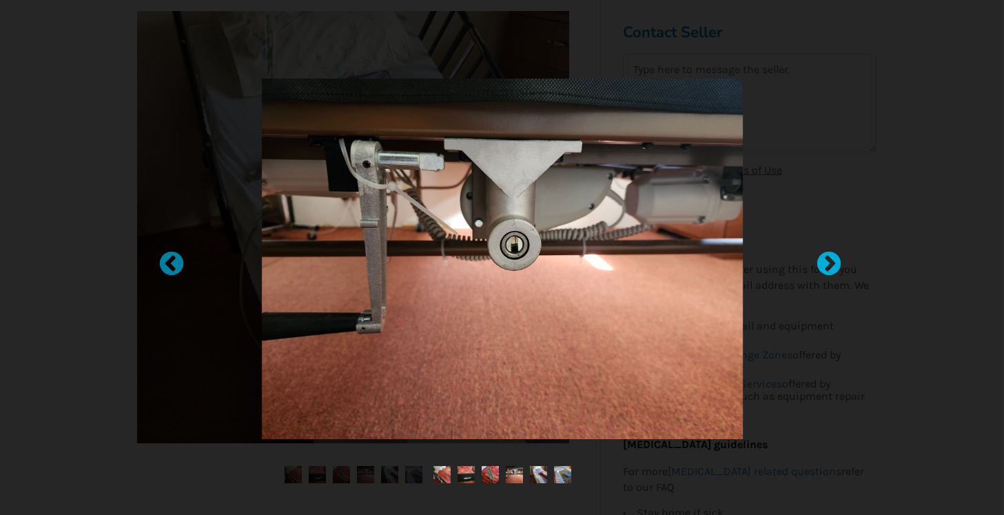
click at [829, 263] on div at bounding box center [822, 258] width 14 height 14
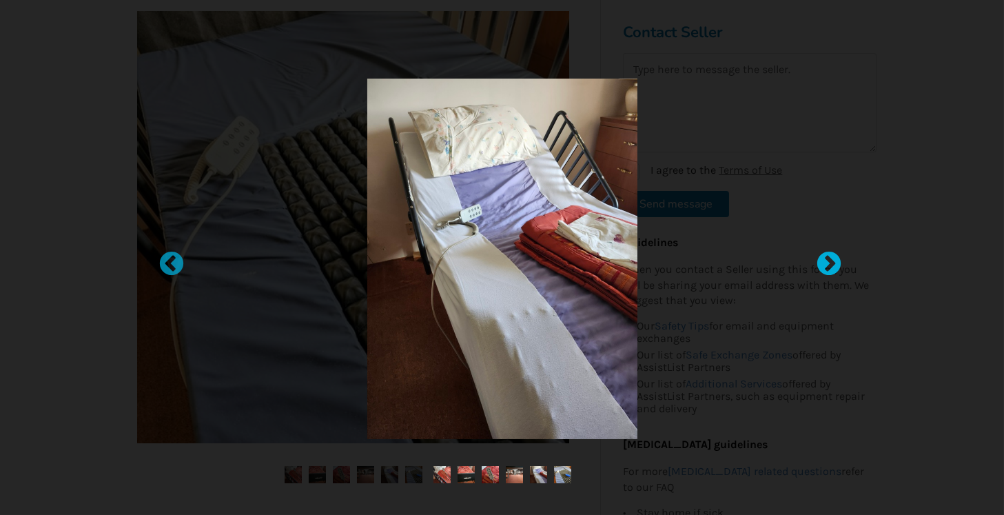
click at [829, 263] on div at bounding box center [822, 258] width 14 height 14
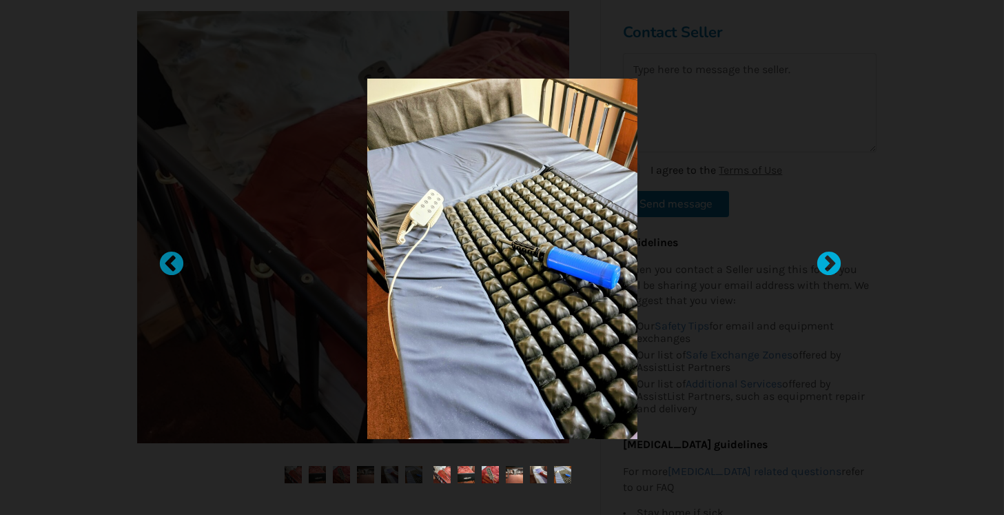
click at [829, 263] on div at bounding box center [822, 258] width 14 height 14
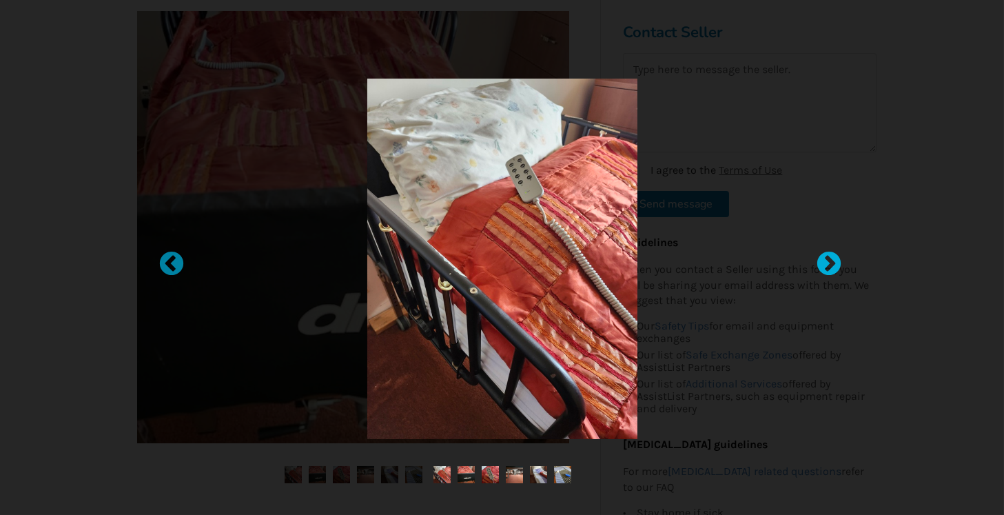
click at [829, 263] on div at bounding box center [822, 258] width 14 height 14
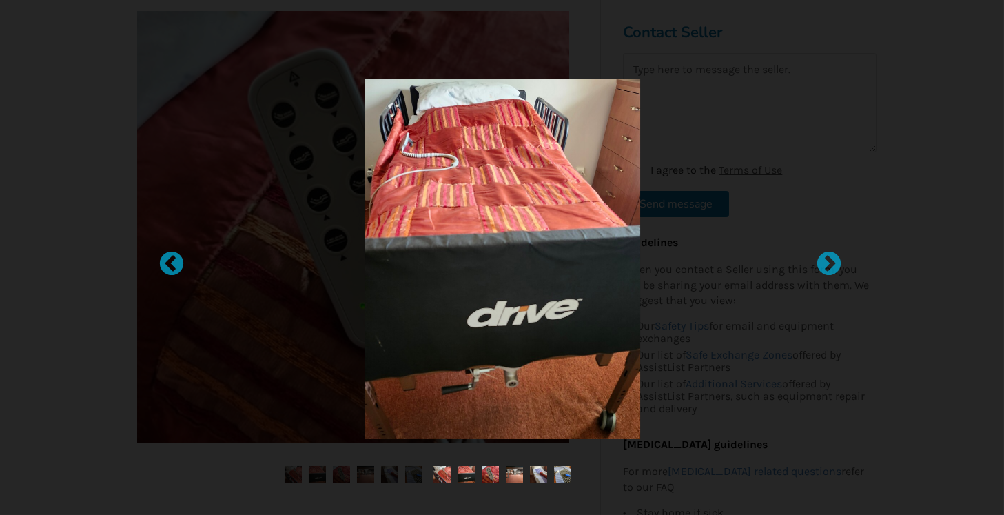
click at [70, 137] on div at bounding box center [502, 257] width 1004 height 515
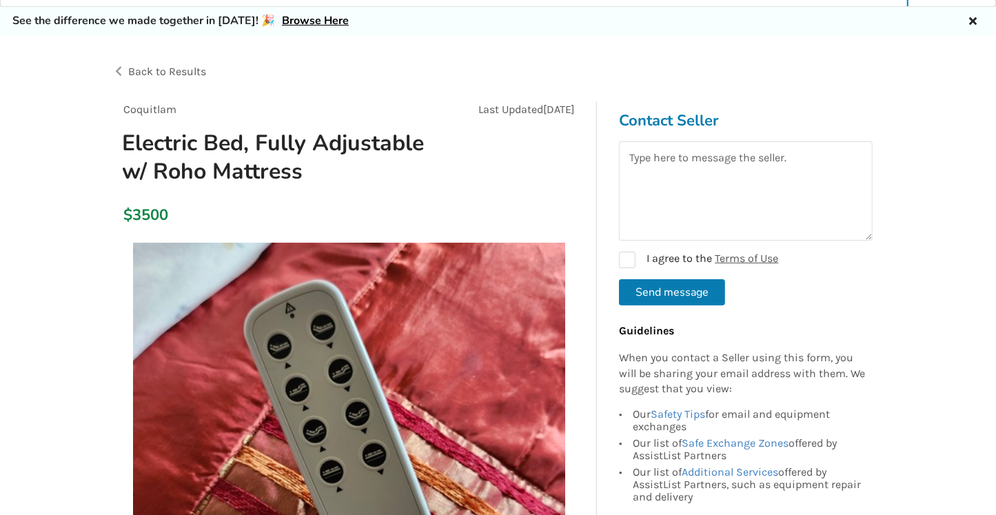
scroll to position [0, 0]
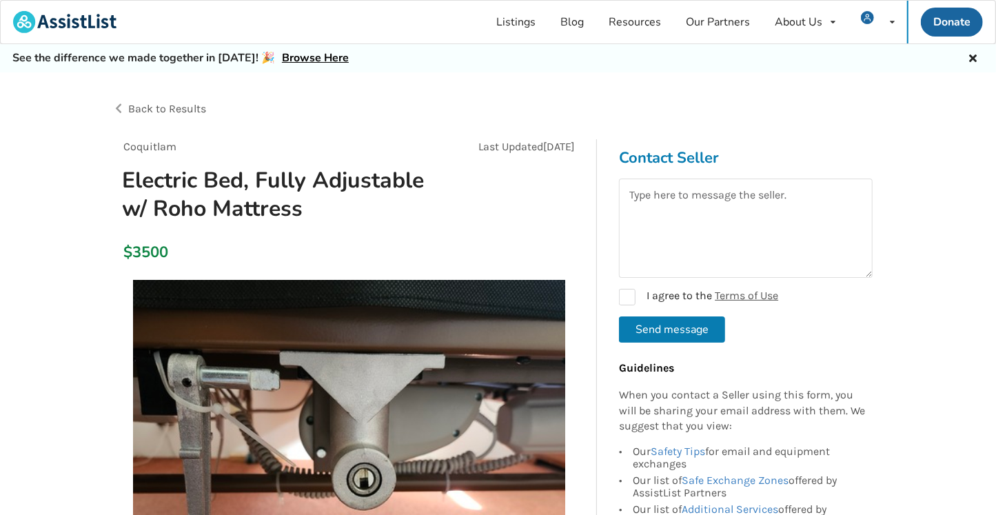
click at [142, 106] on span "Back to Results" at bounding box center [167, 108] width 78 height 13
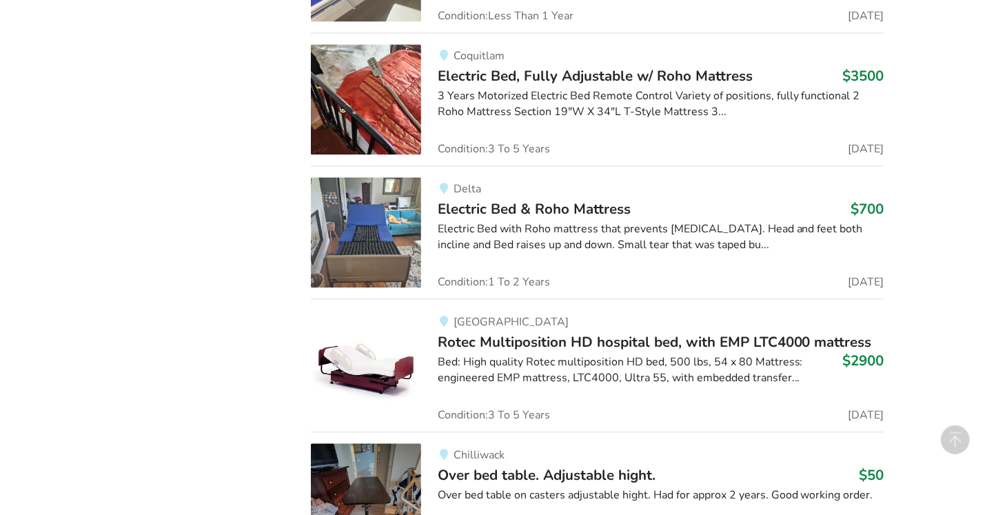
scroll to position [1830, 0]
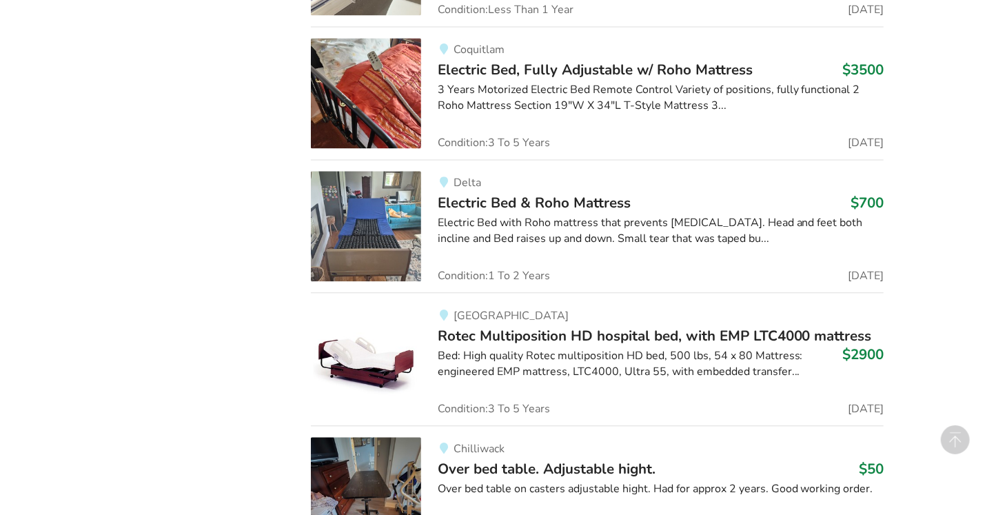
click at [522, 215] on div "Electric Bed with Roho mattress that prevents [MEDICAL_DATA]. Head and feet bot…" at bounding box center [661, 231] width 446 height 32
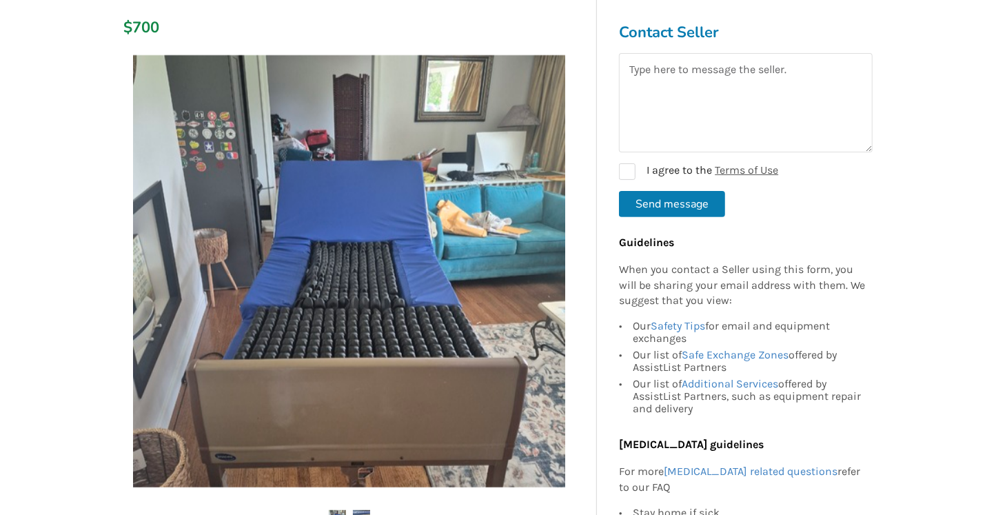
scroll to position [215, 0]
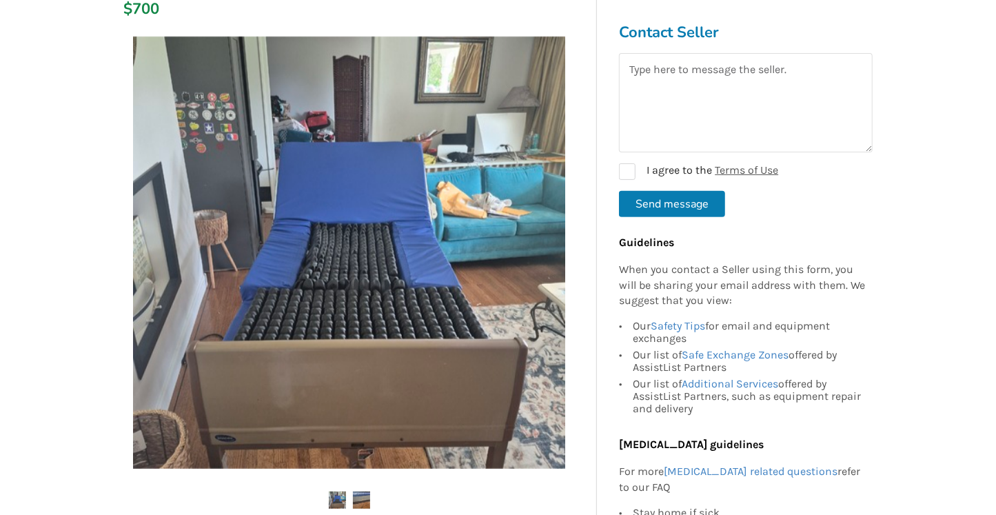
click at [364, 462] on img at bounding box center [361, 499] width 17 height 17
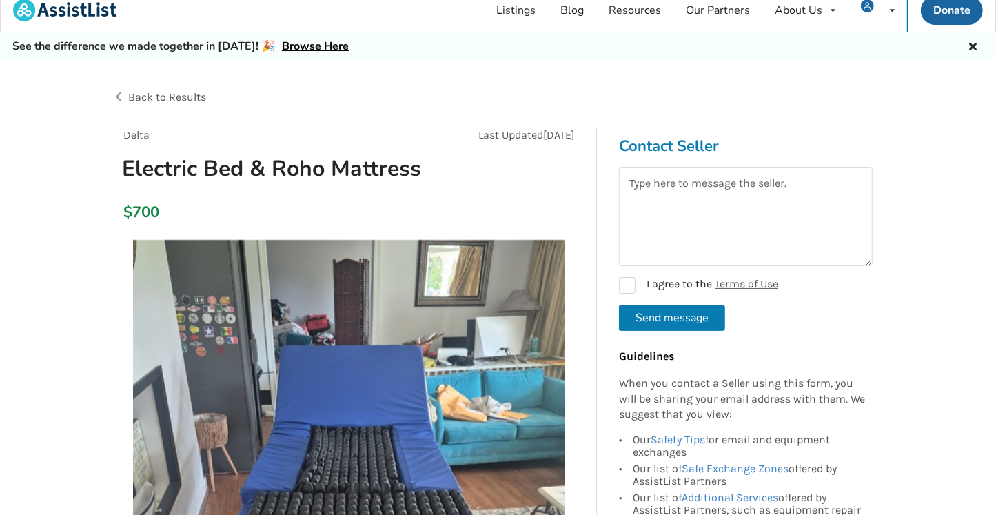
scroll to position [0, 0]
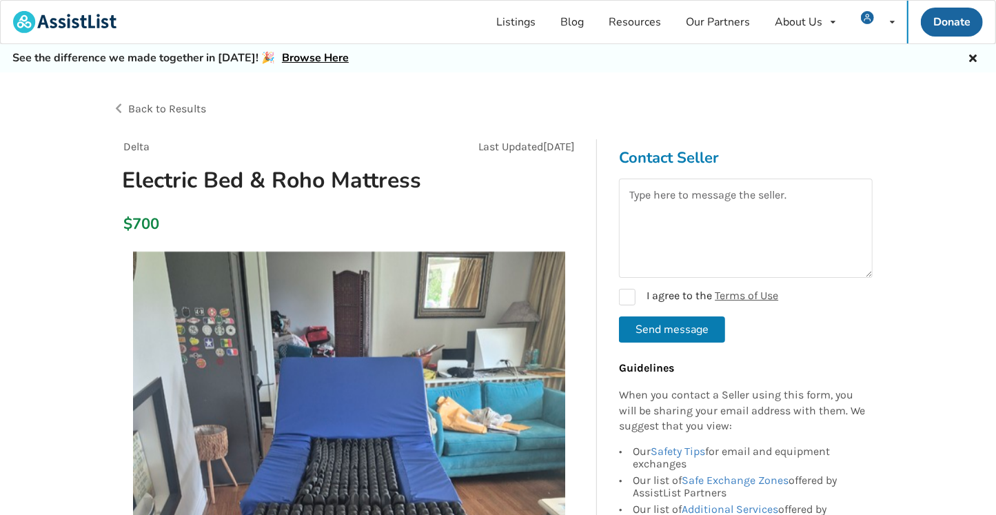
click at [201, 105] on span "Back to Results" at bounding box center [167, 108] width 78 height 13
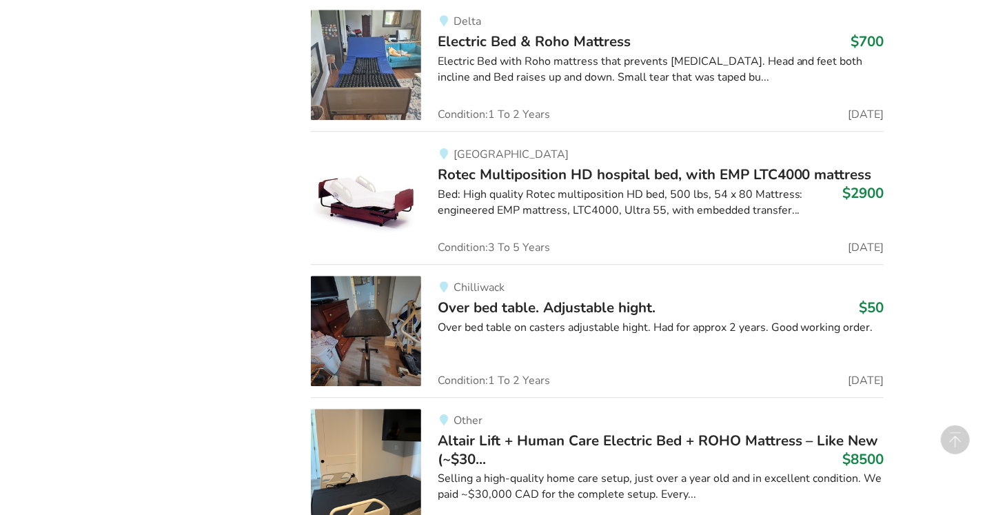
scroll to position [1884, 0]
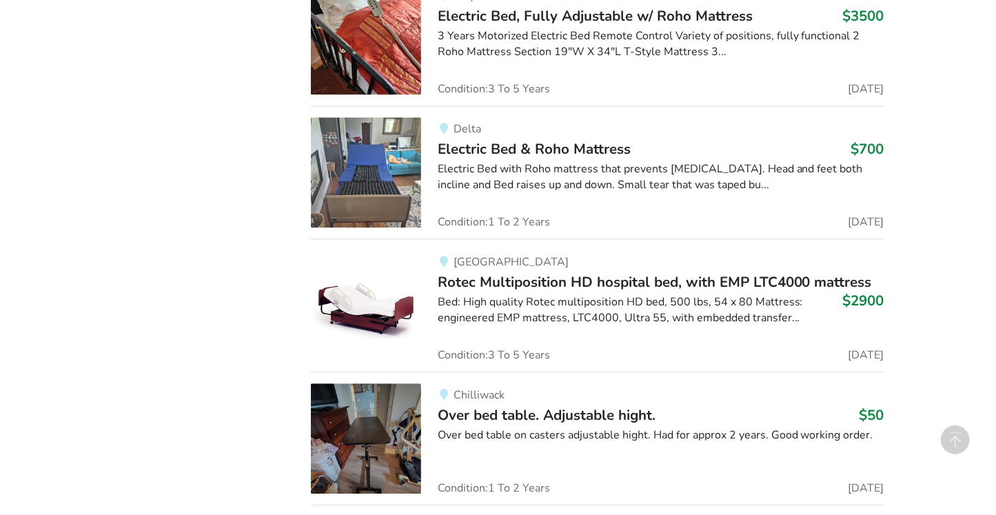
click at [612, 272] on span "Rotec Multiposition HD hospital bed, with EMP LTC4000 mattress" at bounding box center [655, 281] width 434 height 19
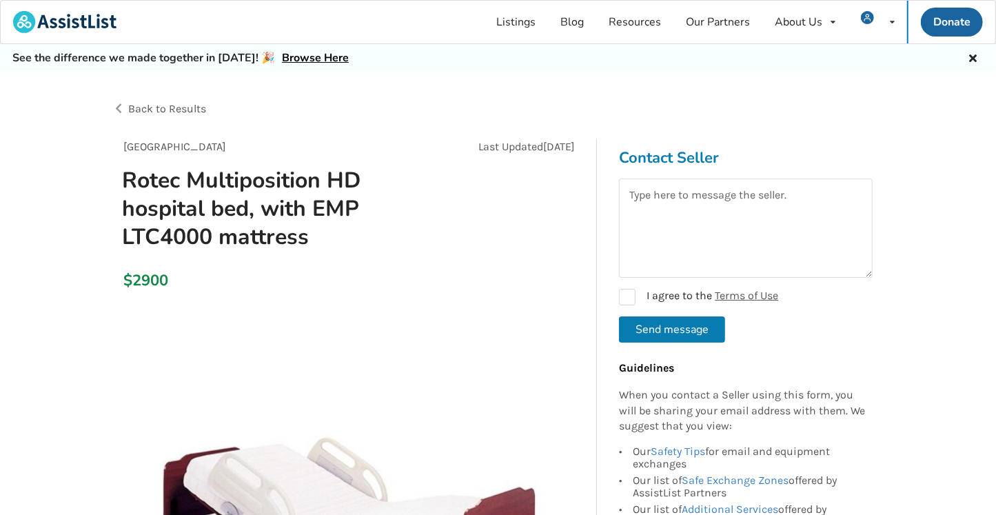
click at [152, 107] on span "Back to Results" at bounding box center [167, 108] width 78 height 13
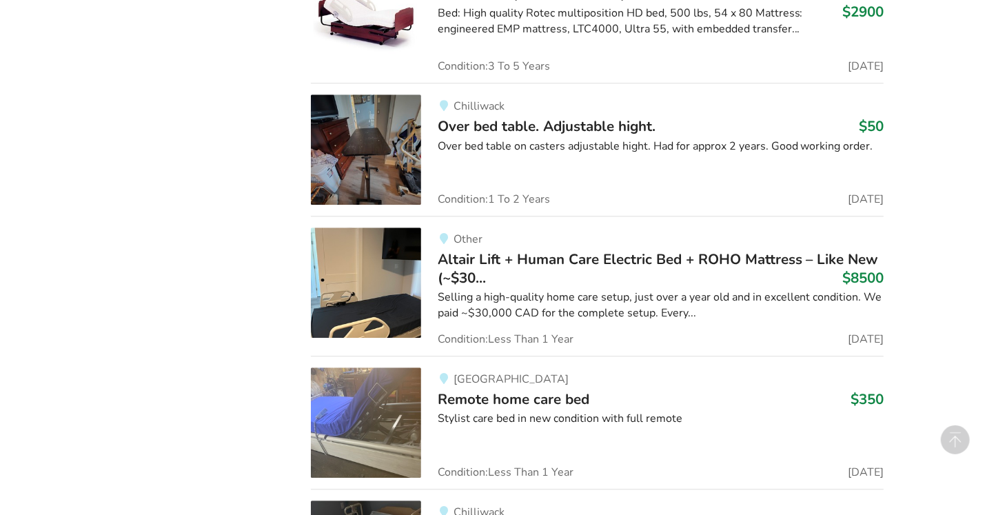
scroll to position [2207, 0]
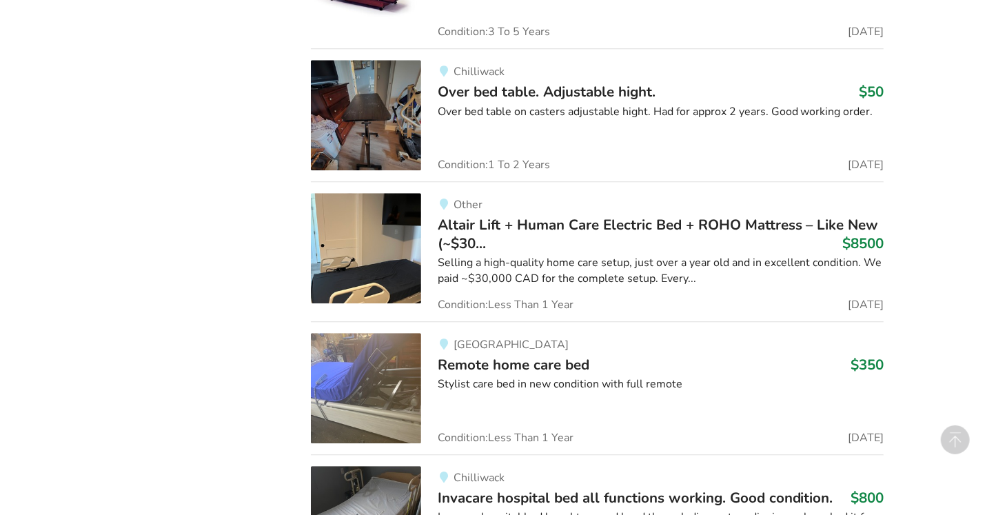
click at [552, 216] on span "Altair Lift + Human Care Electric Bed + ROHO Mattress – Like New (~$30..." at bounding box center [658, 233] width 441 height 37
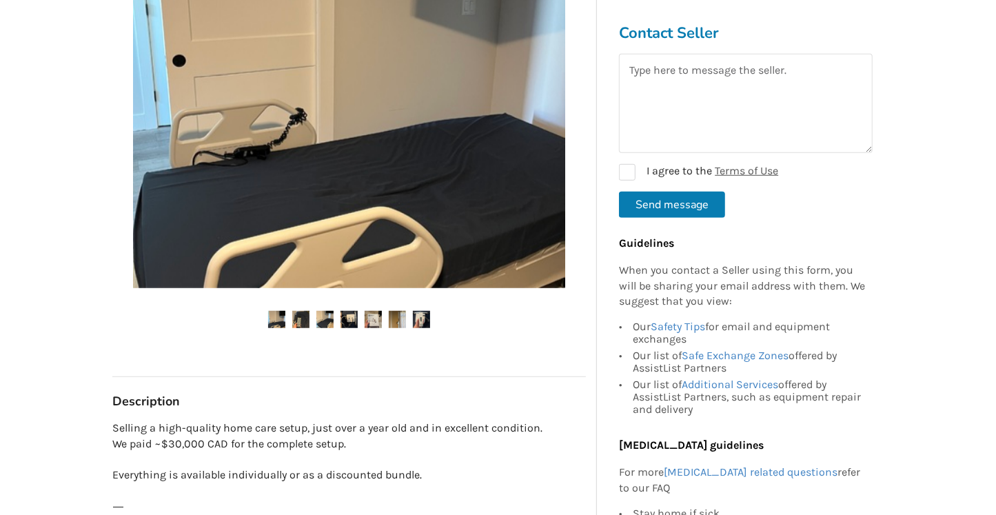
scroll to position [538, 0]
click at [302, 310] on img at bounding box center [300, 318] width 17 height 17
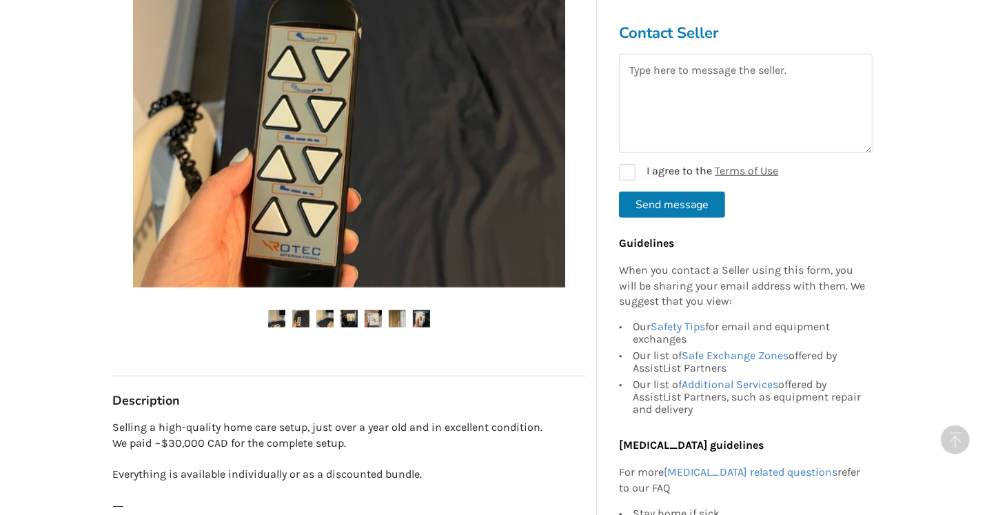
click at [322, 310] on img at bounding box center [324, 318] width 17 height 17
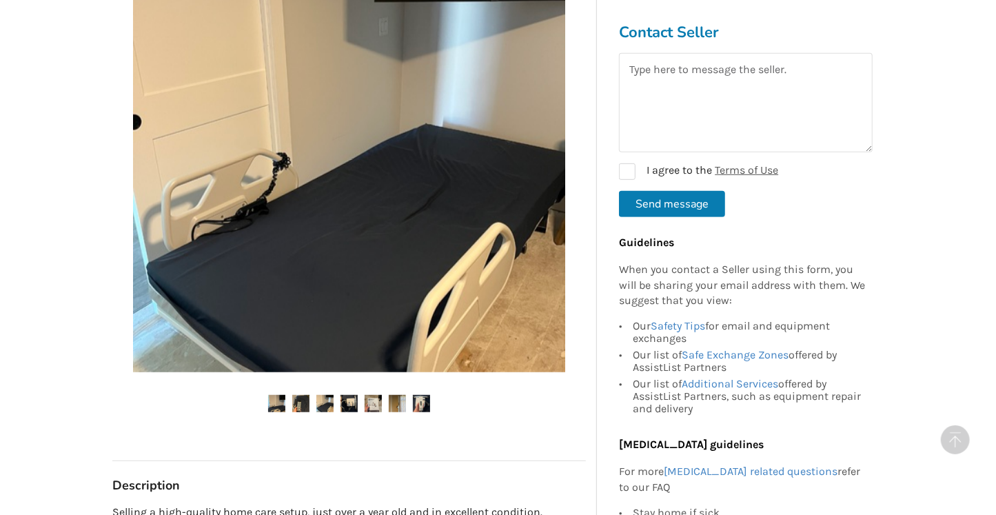
scroll to position [431, 0]
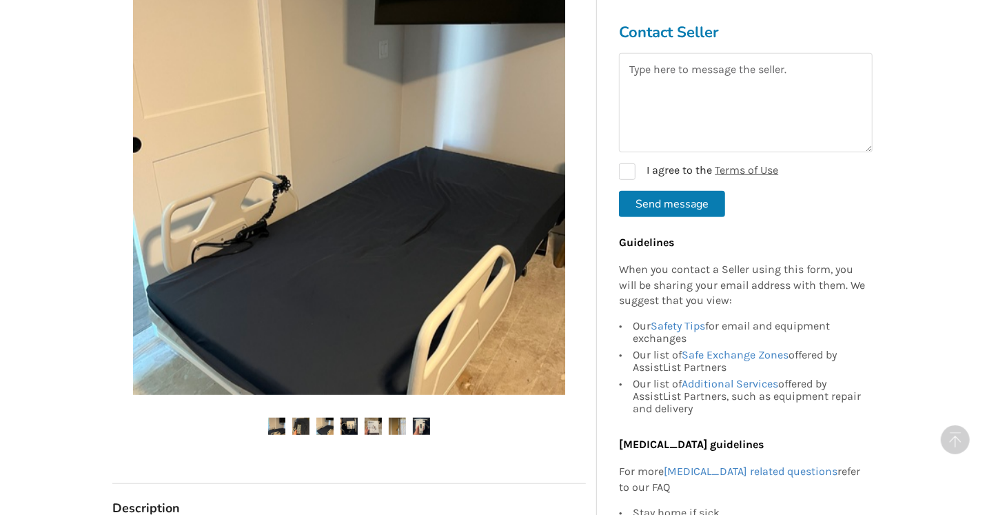
click at [349, 418] on img at bounding box center [348, 426] width 17 height 17
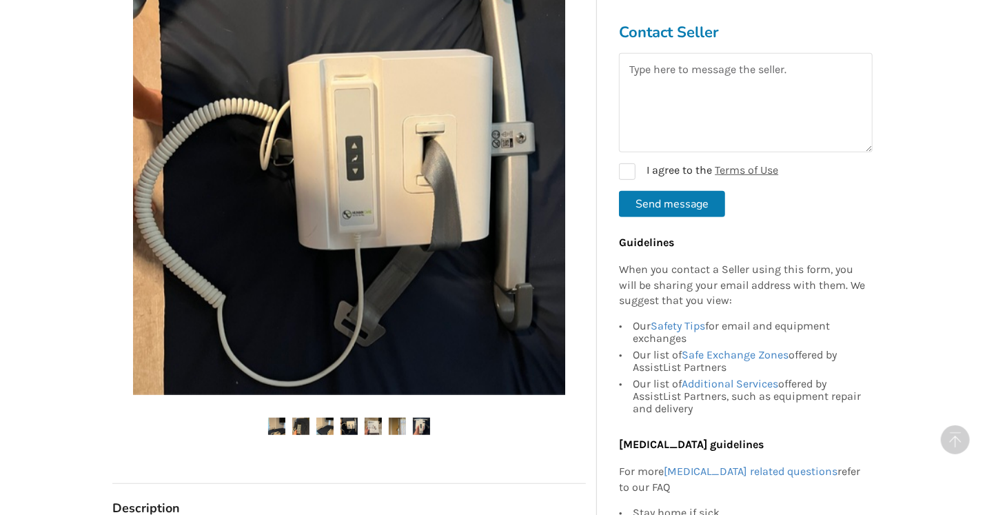
click at [373, 418] on img at bounding box center [372, 426] width 17 height 17
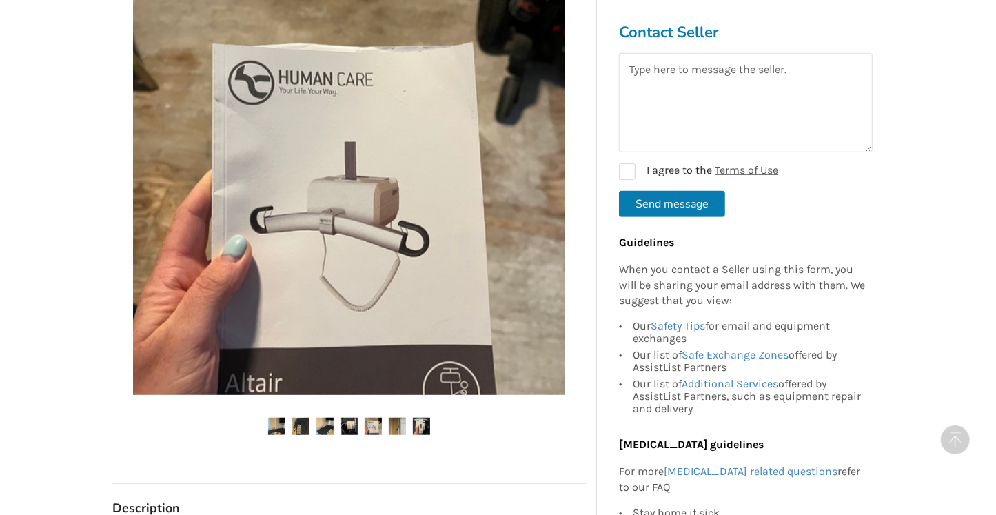
click at [401, 418] on img at bounding box center [397, 426] width 17 height 17
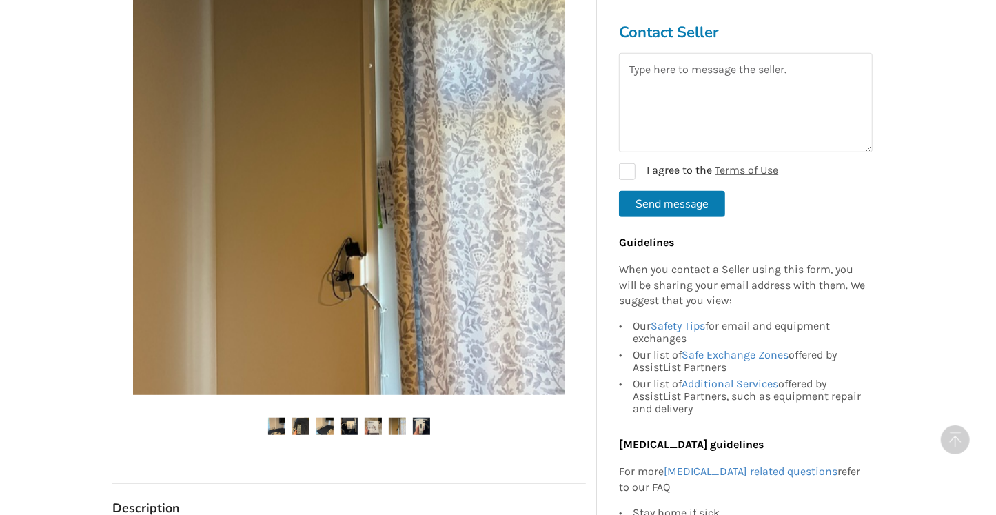
click at [425, 418] on img at bounding box center [421, 426] width 17 height 17
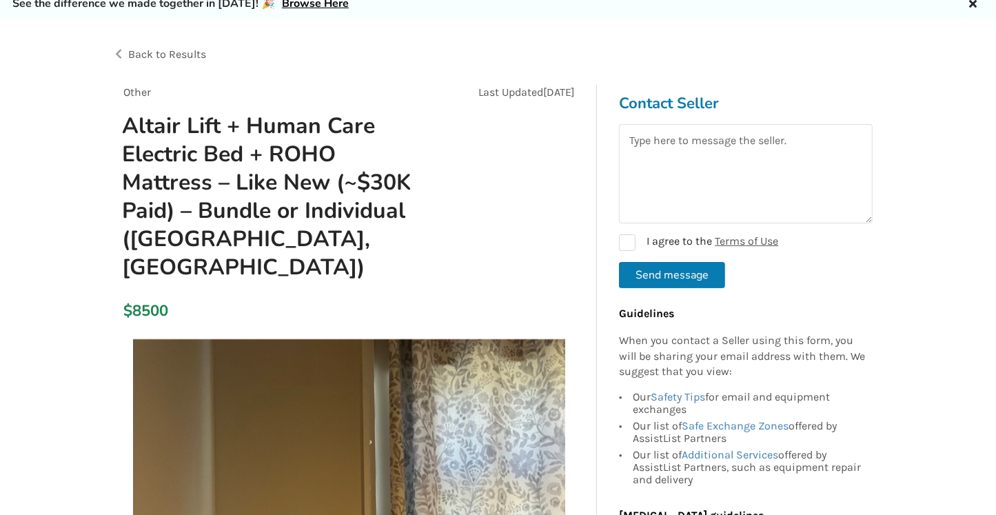
scroll to position [54, 0]
click at [151, 56] on span "Back to Results" at bounding box center [167, 54] width 78 height 13
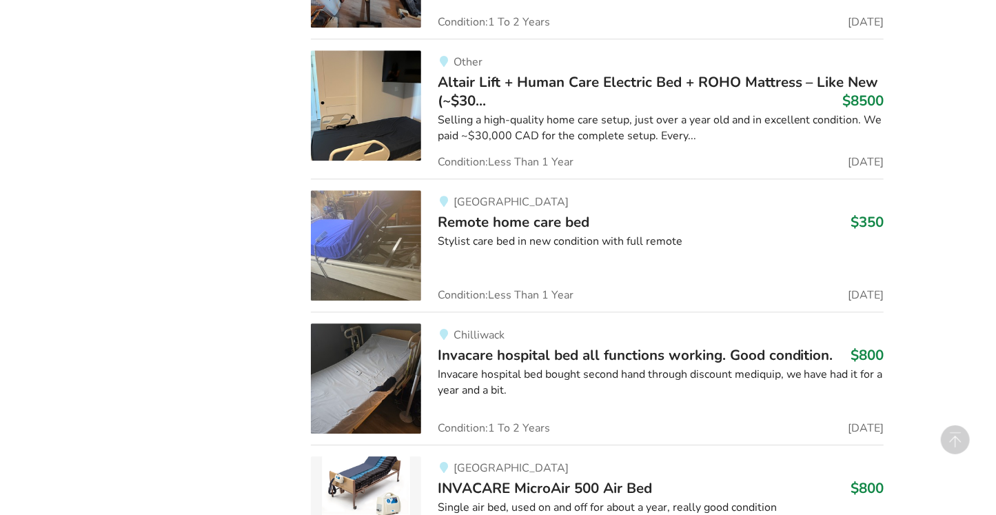
scroll to position [2369, 0]
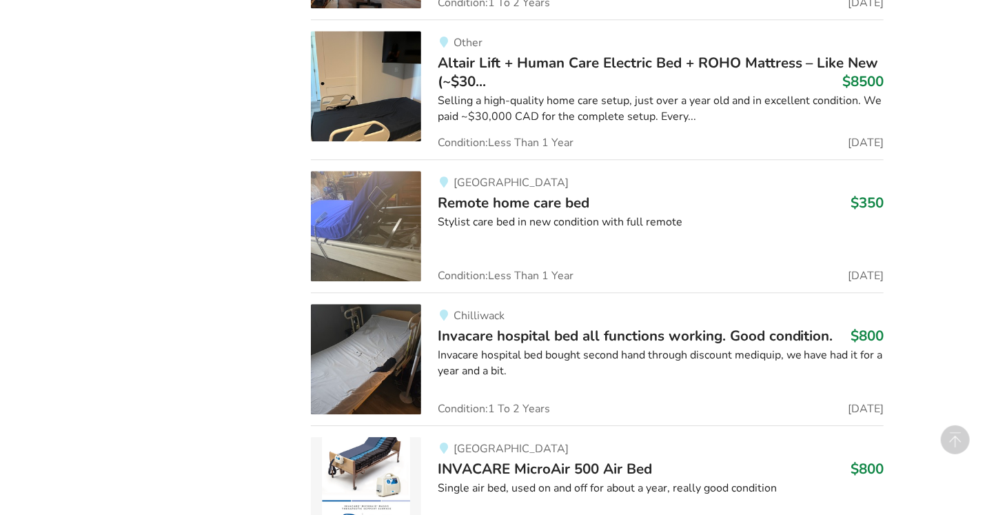
click at [490, 196] on span "Remote home care bed" at bounding box center [514, 202] width 152 height 19
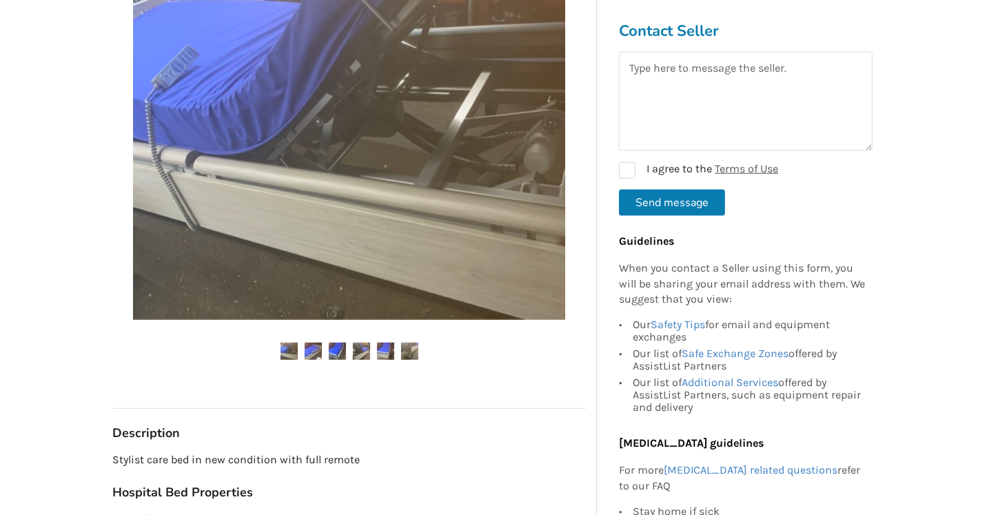
scroll to position [376, 0]
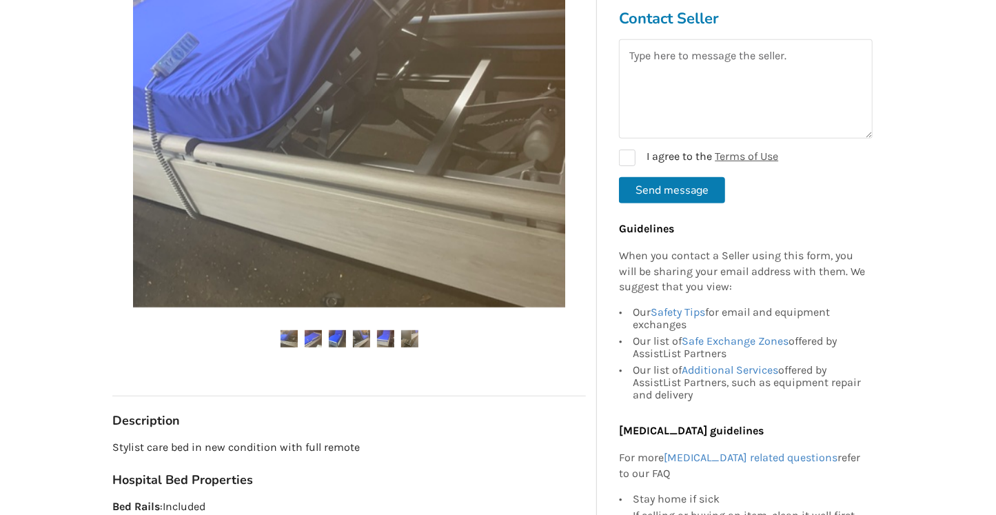
click at [310, 341] on img at bounding box center [313, 338] width 17 height 17
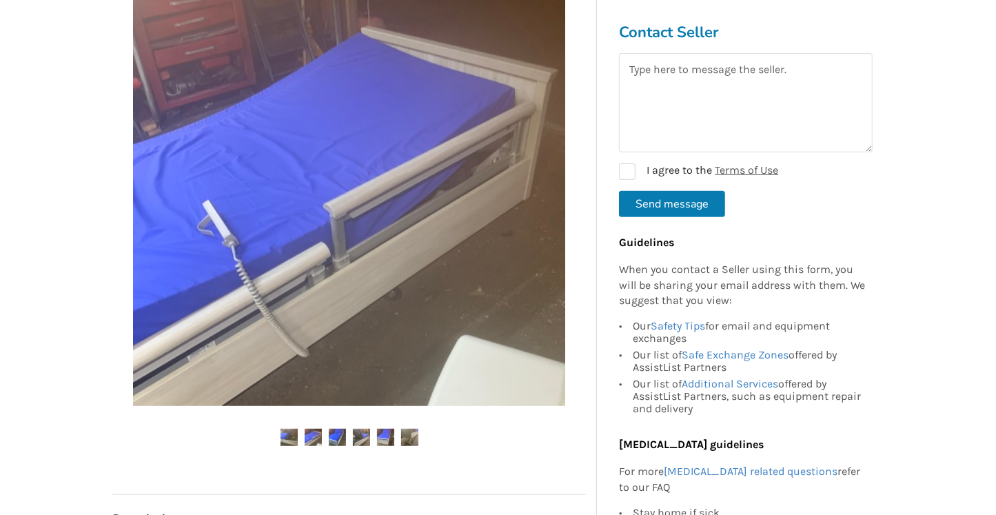
scroll to position [269, 0]
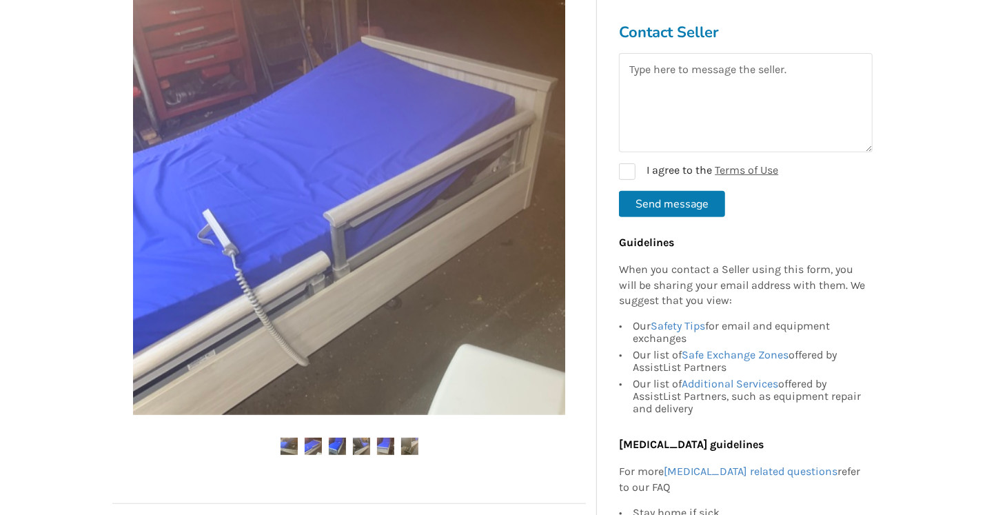
click at [337, 445] on img at bounding box center [337, 446] width 17 height 17
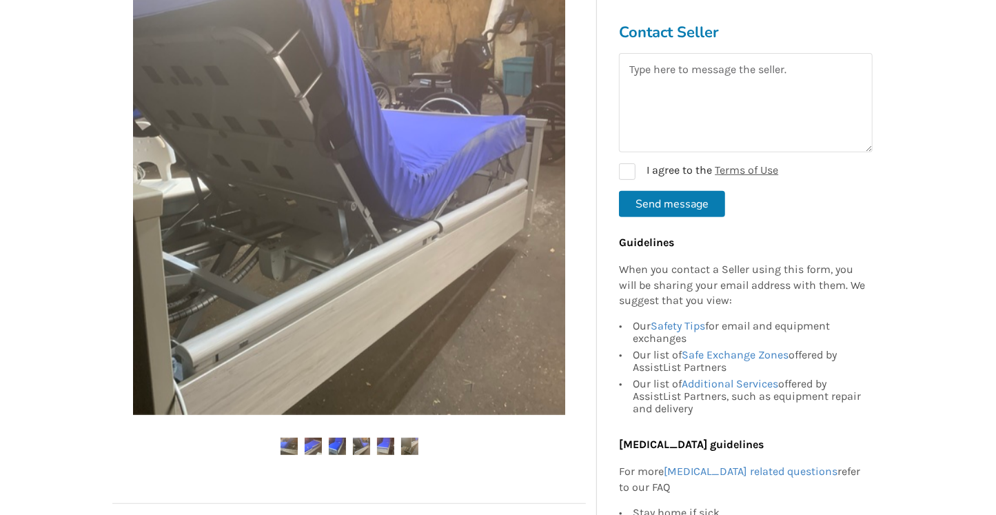
click at [362, 446] on img at bounding box center [361, 446] width 17 height 17
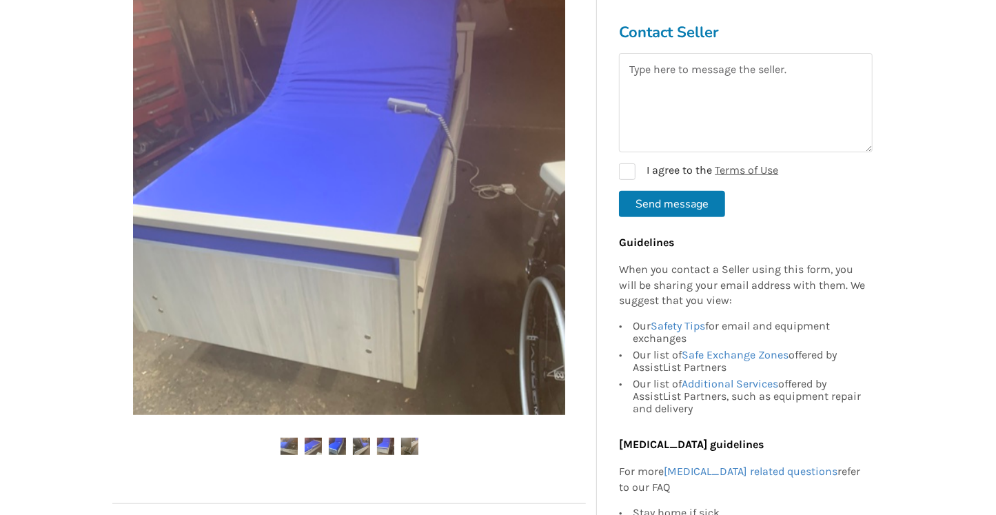
click at [384, 451] on img at bounding box center [385, 446] width 17 height 17
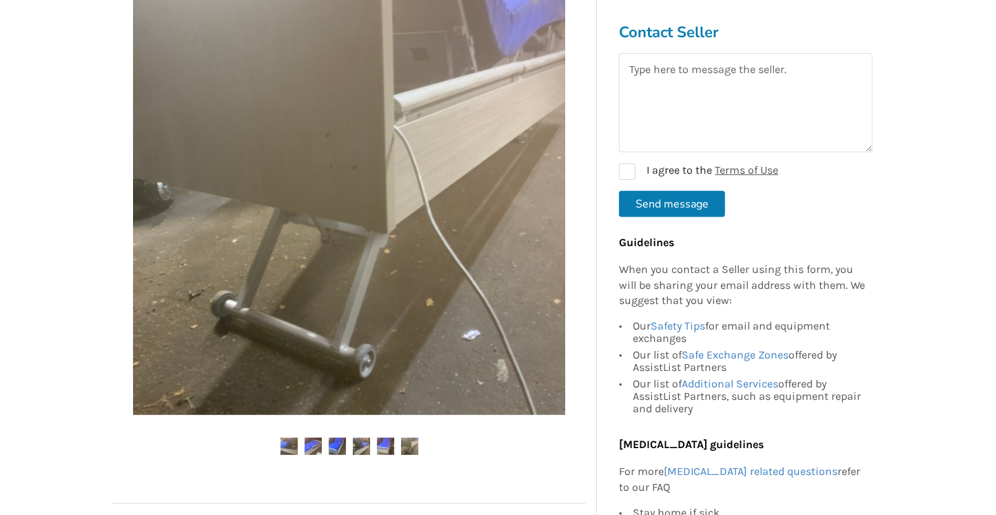
click at [412, 445] on img at bounding box center [409, 446] width 17 height 17
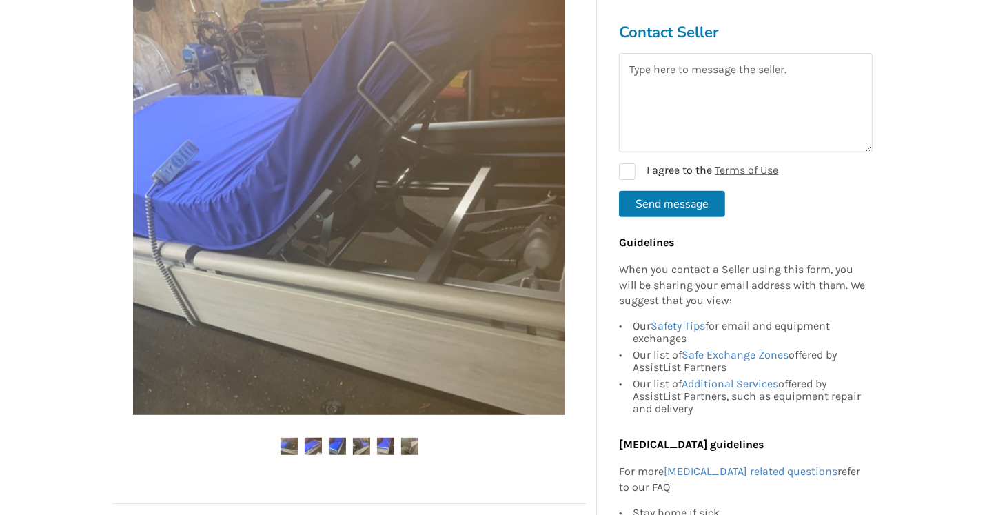
click at [413, 446] on img at bounding box center [409, 446] width 17 height 17
click at [291, 440] on img at bounding box center [288, 446] width 17 height 17
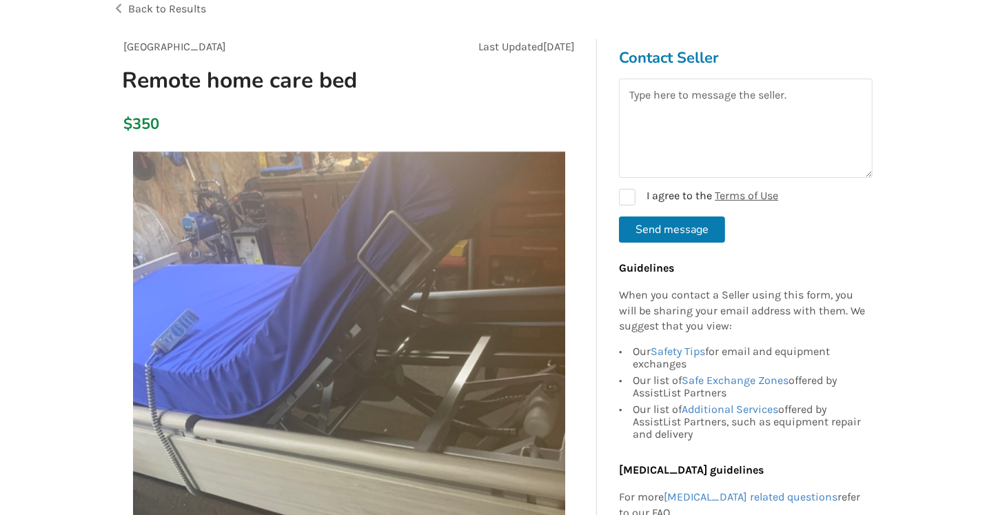
scroll to position [0, 0]
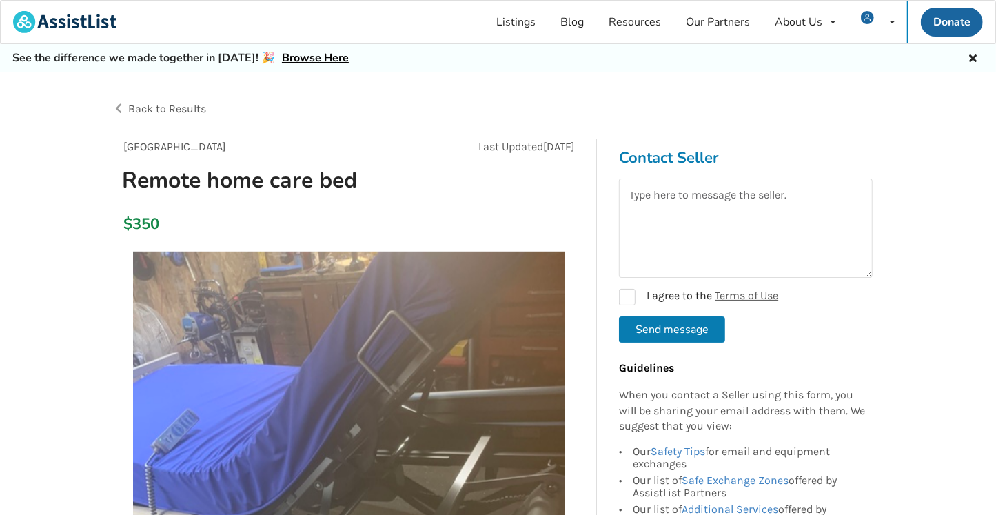
click at [144, 112] on span "Back to Results" at bounding box center [167, 108] width 78 height 13
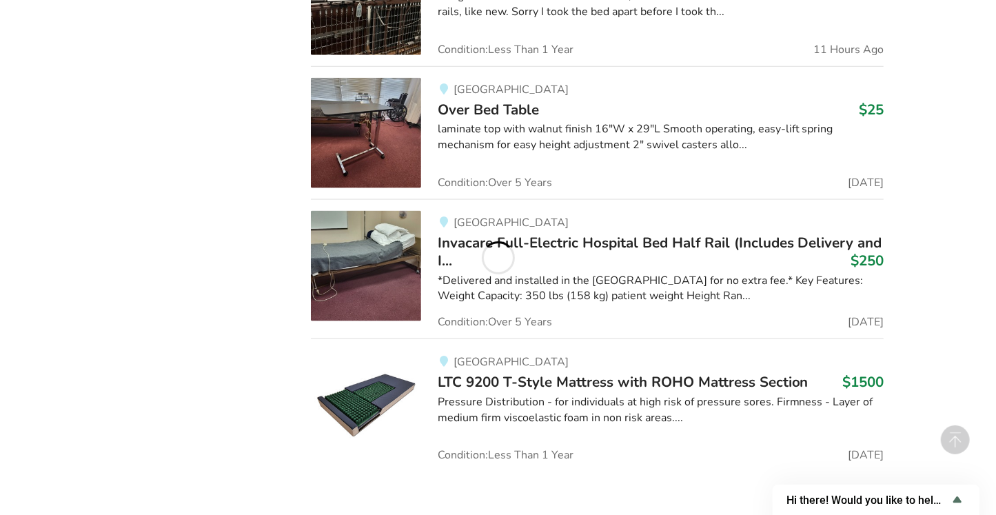
scroll to position [4216, 0]
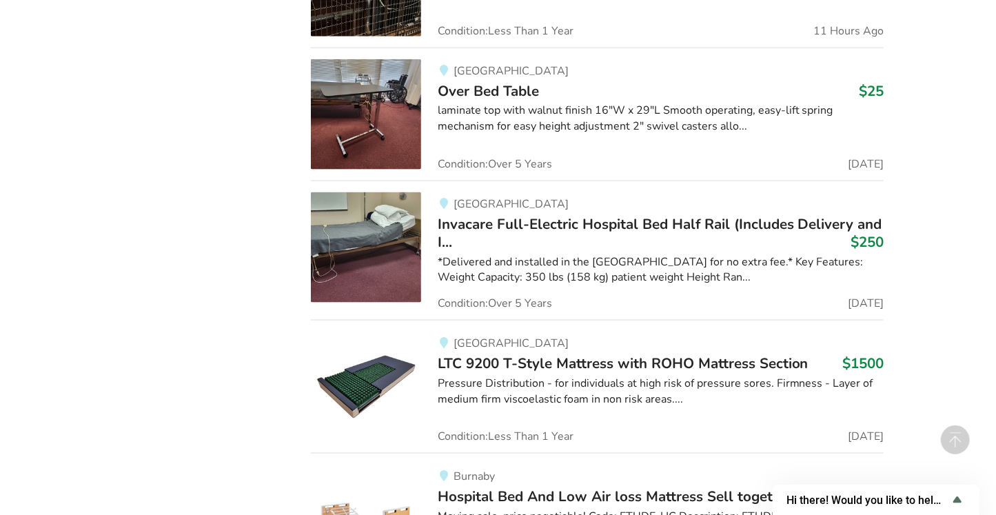
click at [542, 276] on div "*Delivered and installed in the [GEOGRAPHIC_DATA] for no extra fee.* Key Featur…" at bounding box center [661, 270] width 446 height 32
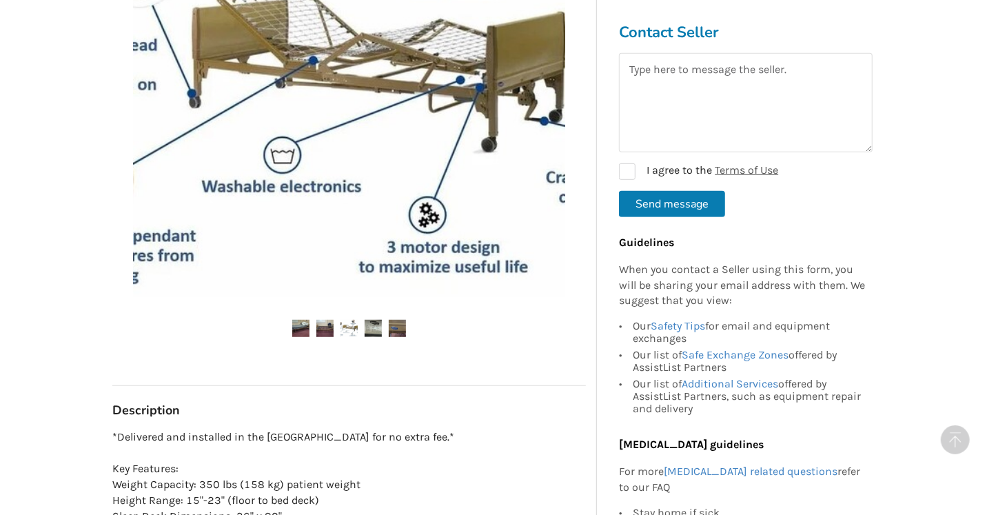
scroll to position [484, 0]
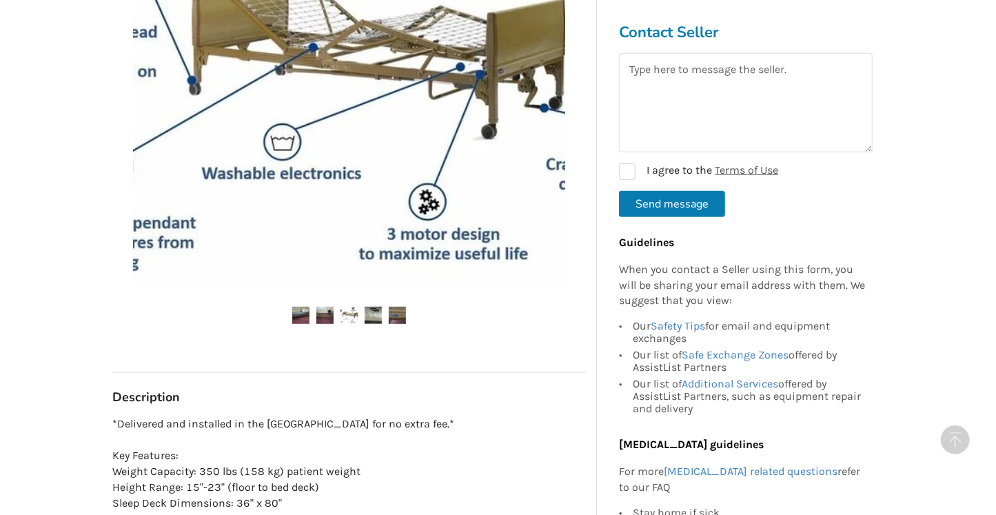
click at [350, 313] on img at bounding box center [348, 315] width 17 height 17
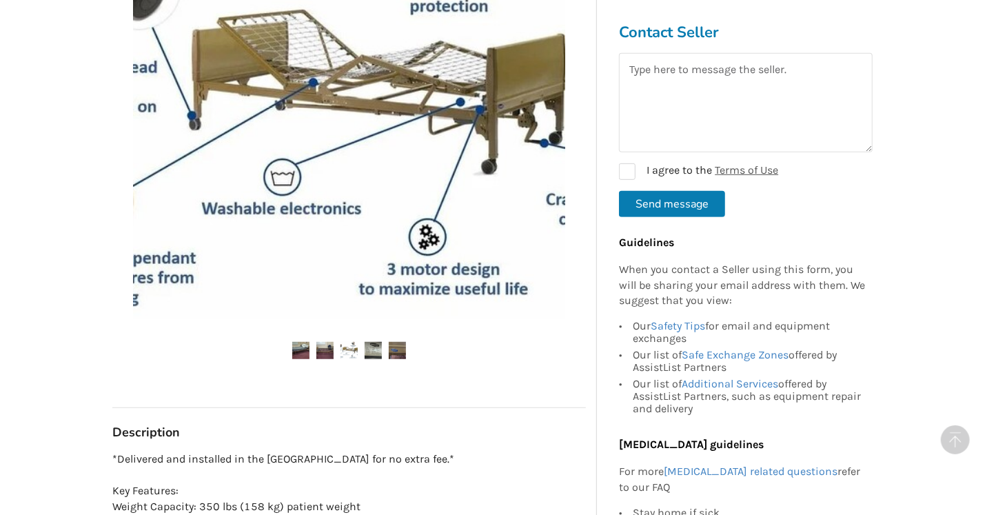
scroll to position [431, 0]
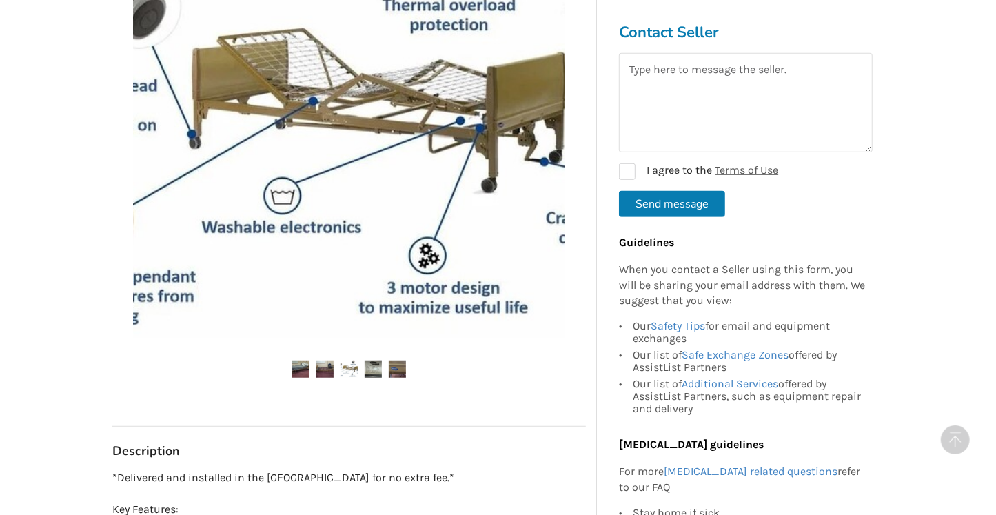
click at [371, 368] on img at bounding box center [372, 368] width 17 height 17
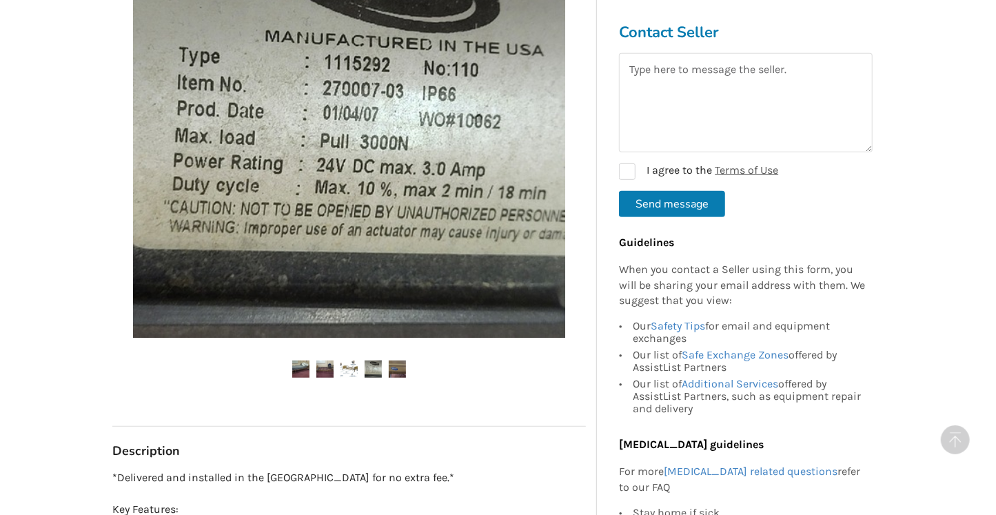
click at [398, 371] on img at bounding box center [397, 368] width 17 height 17
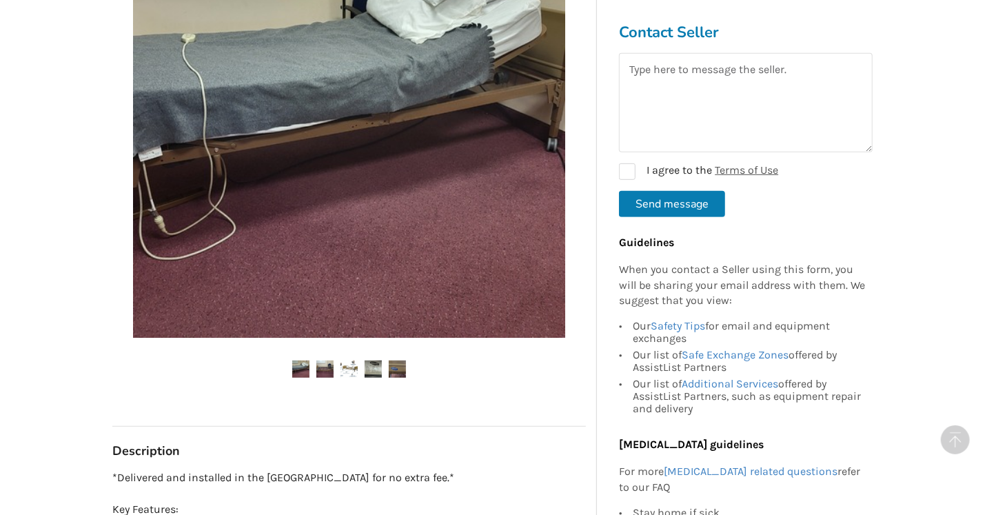
click at [300, 364] on img at bounding box center [300, 368] width 17 height 17
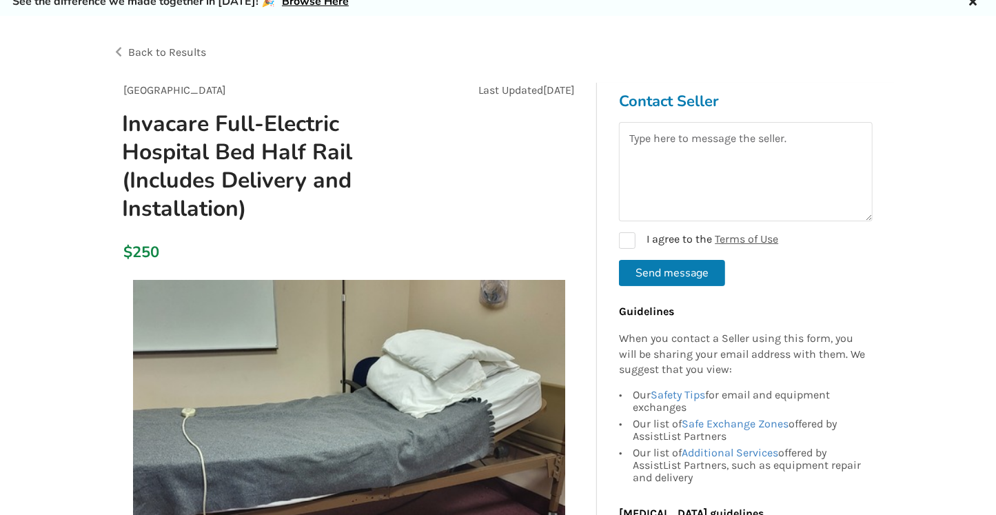
scroll to position [54, 0]
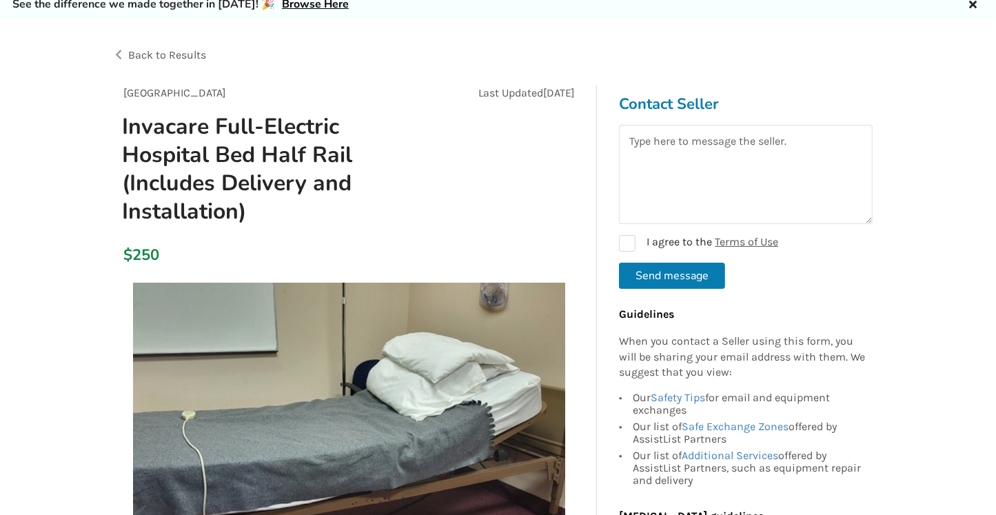
click at [182, 54] on span "Back to Results" at bounding box center [167, 54] width 78 height 13
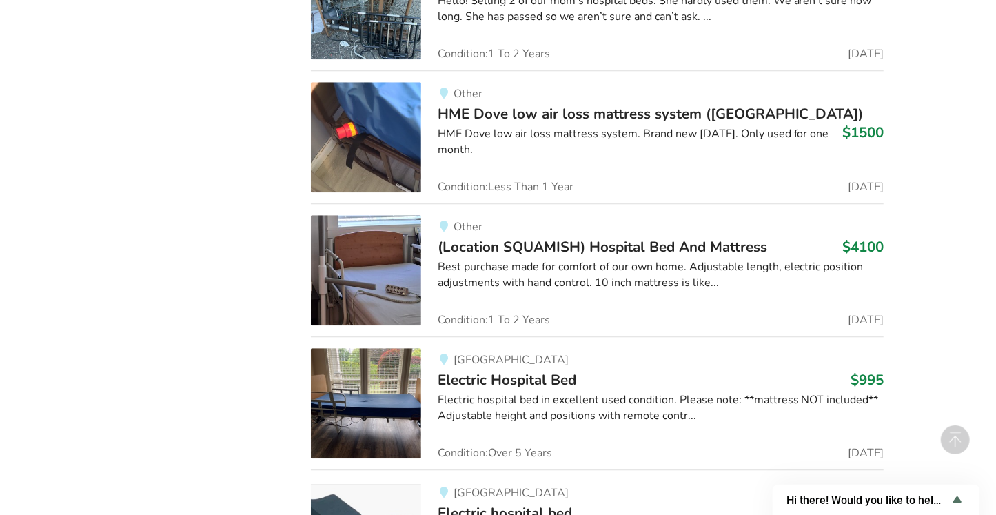
scroll to position [5454, 0]
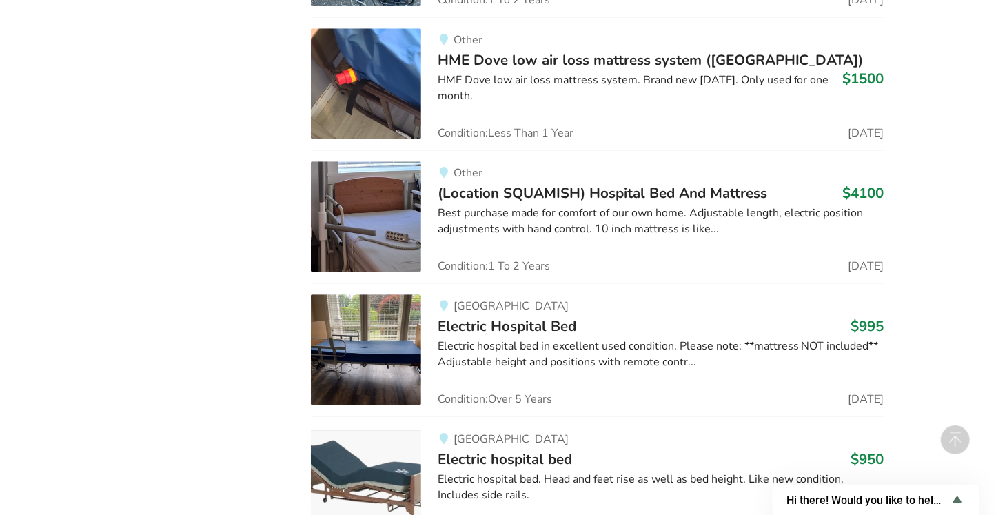
click at [469, 183] on span "(Location SQUAMISH) Hospital Bed And Mattress" at bounding box center [602, 192] width 329 height 19
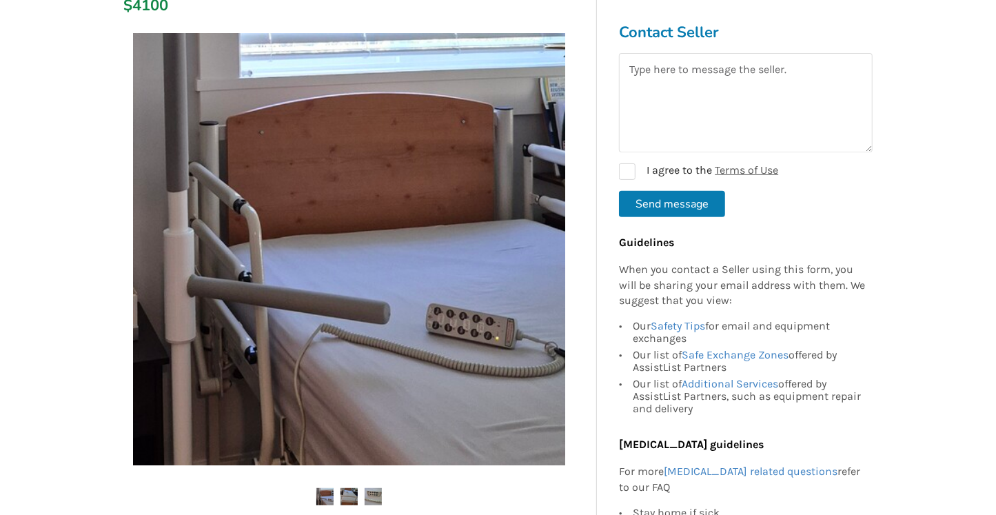
scroll to position [269, 0]
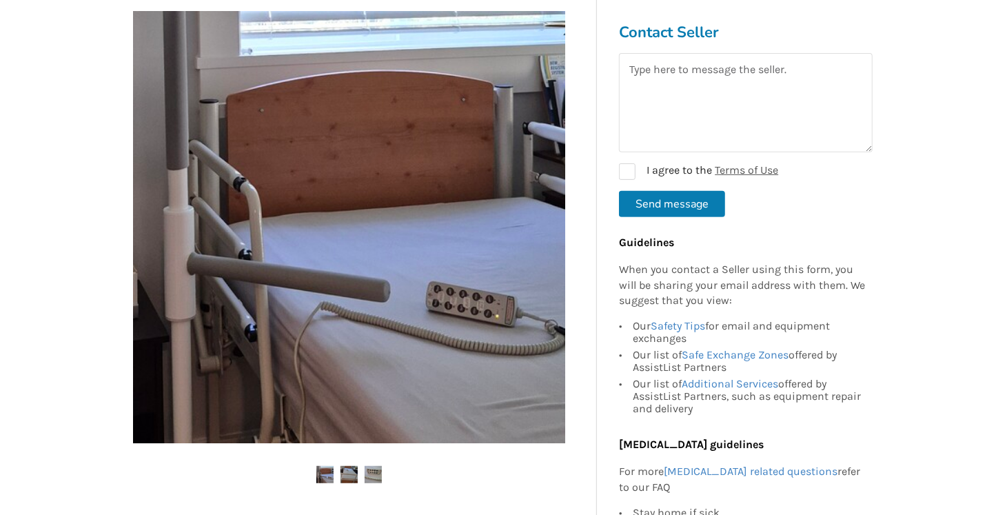
click at [349, 462] on img at bounding box center [348, 474] width 17 height 17
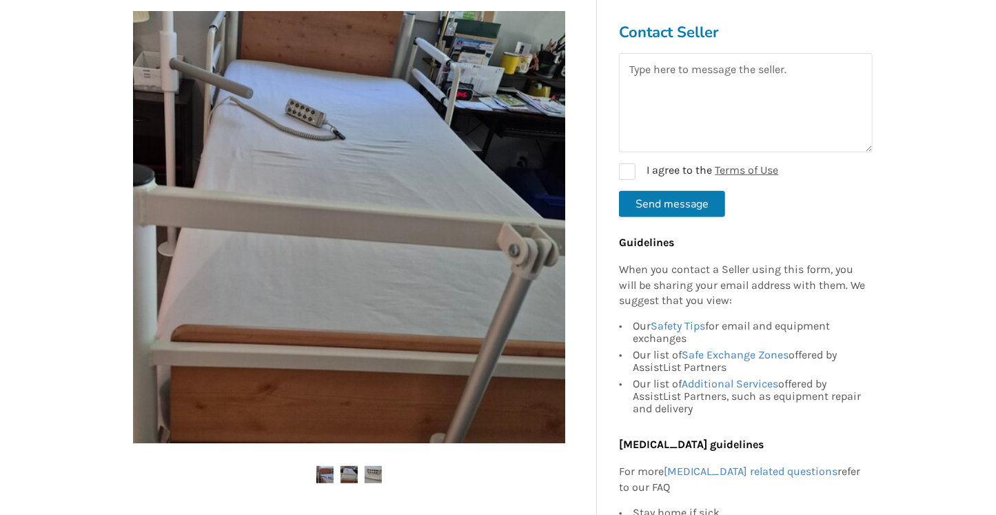
click at [374, 462] on img at bounding box center [372, 474] width 17 height 17
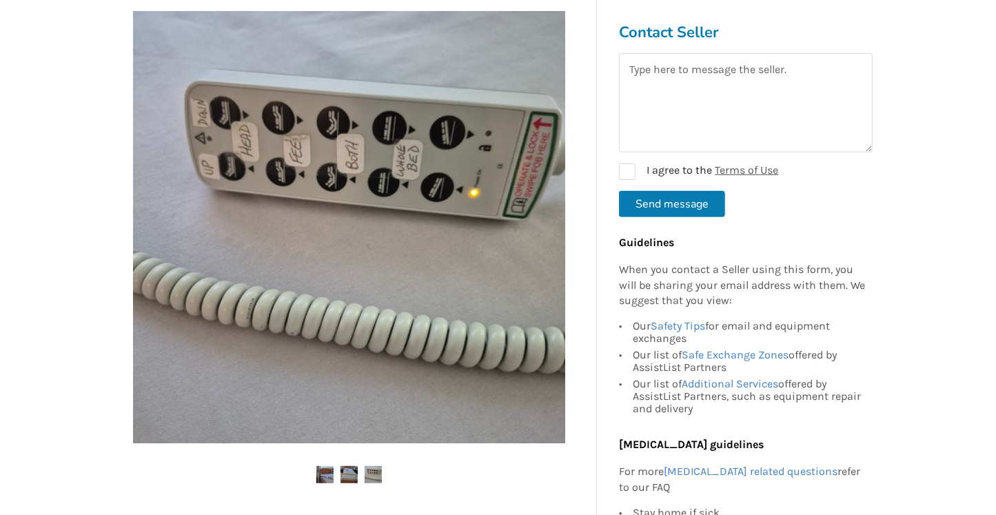
click at [333, 462] on ul at bounding box center [348, 475] width 473 height 19
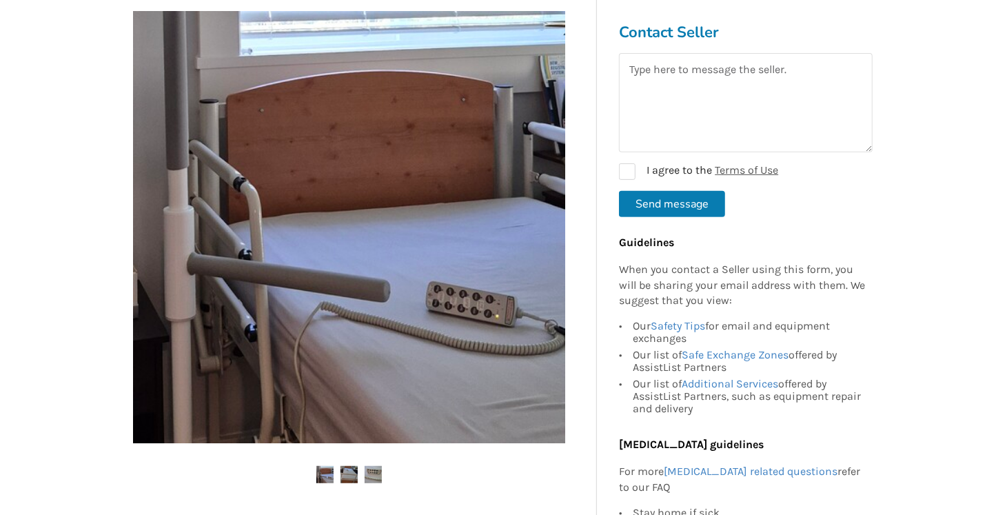
scroll to position [0, 0]
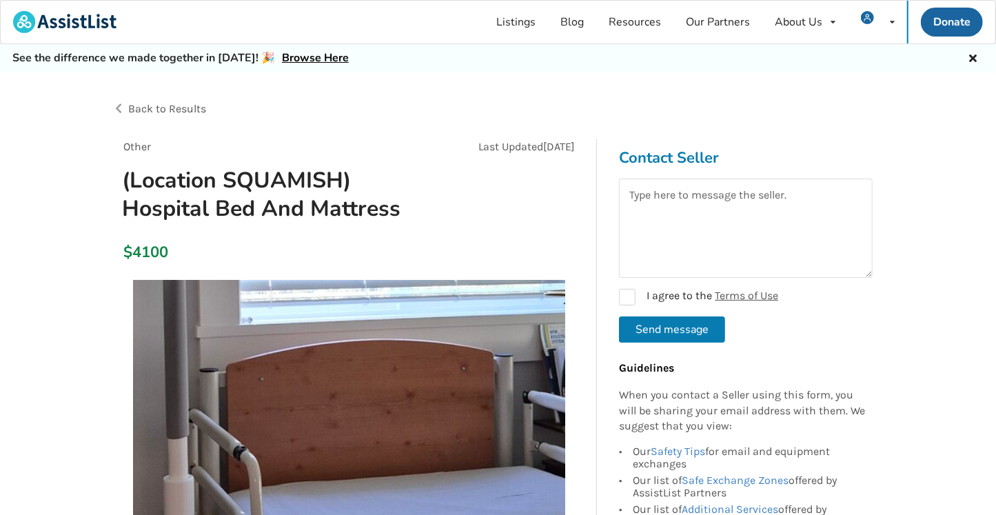
click at [169, 110] on span "Back to Results" at bounding box center [167, 108] width 78 height 13
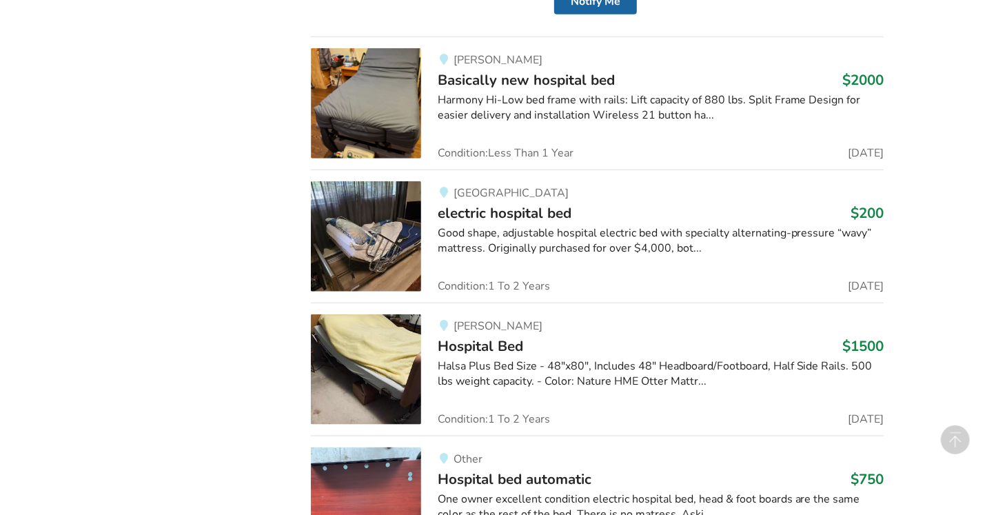
scroll to position [7181, 0]
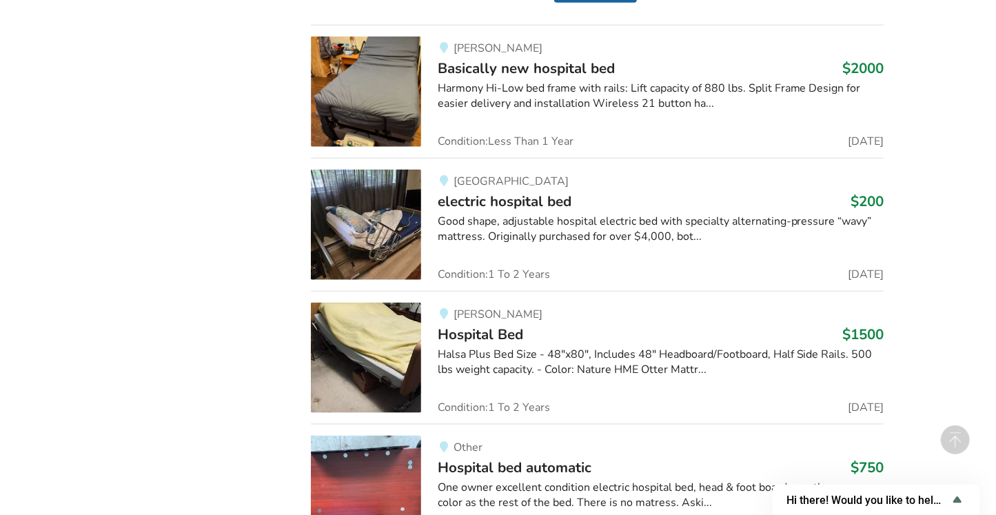
click at [453, 192] on span "electric hospital bed" at bounding box center [505, 201] width 134 height 19
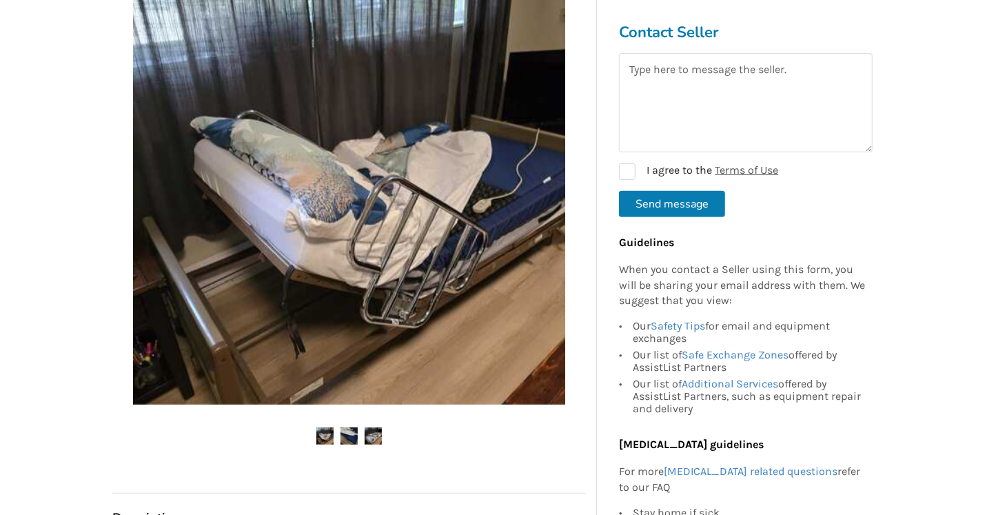
scroll to position [215, 0]
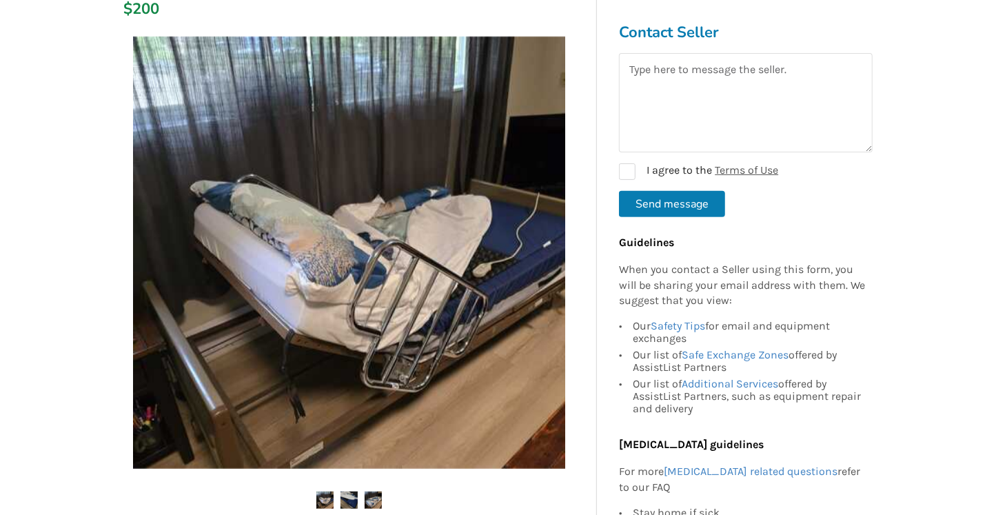
click at [352, 462] on img at bounding box center [348, 499] width 17 height 17
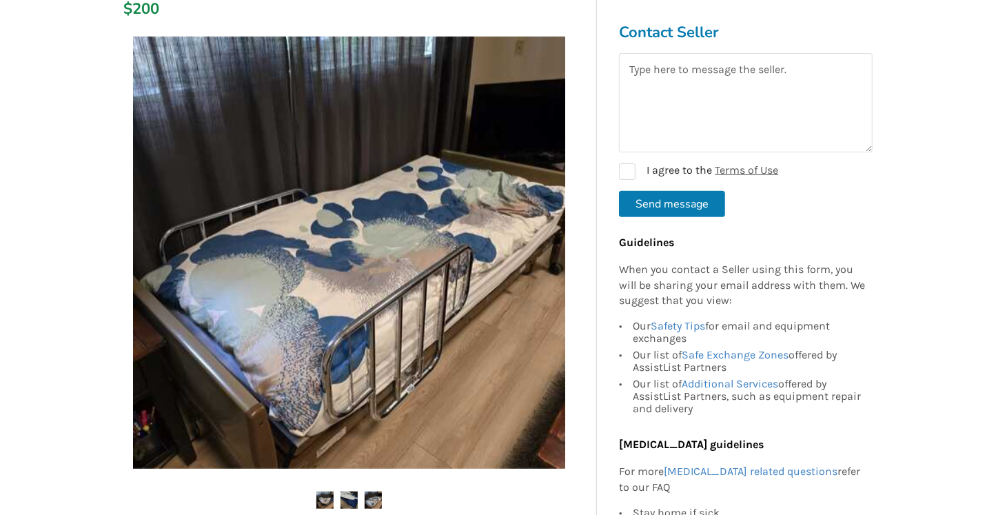
click at [371, 462] on img at bounding box center [372, 499] width 17 height 17
click at [410, 391] on img at bounding box center [349, 253] width 432 height 432
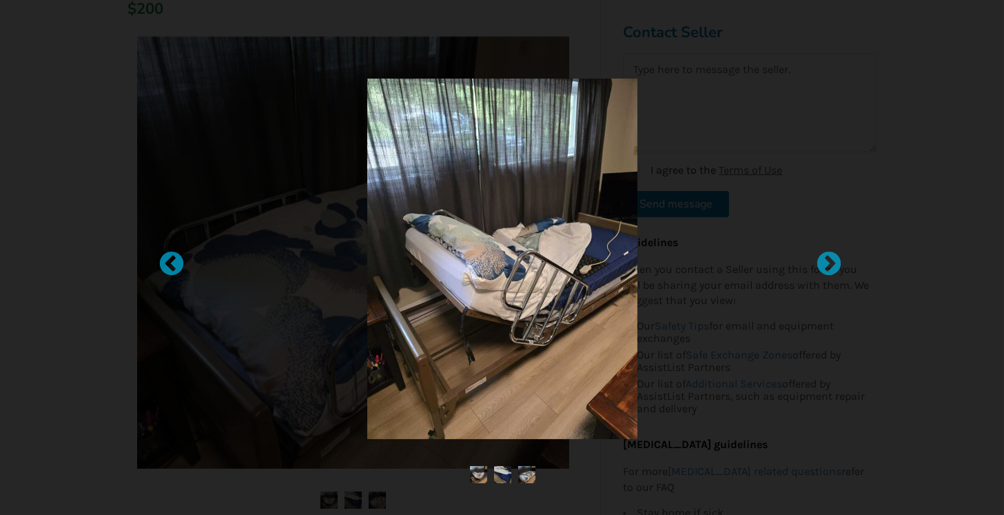
click at [76, 314] on div at bounding box center [502, 257] width 1004 height 515
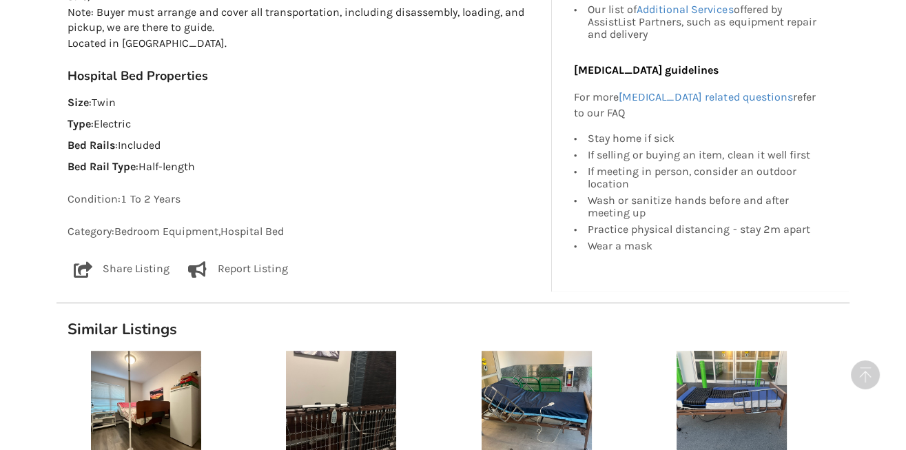
scroll to position [1488, 0]
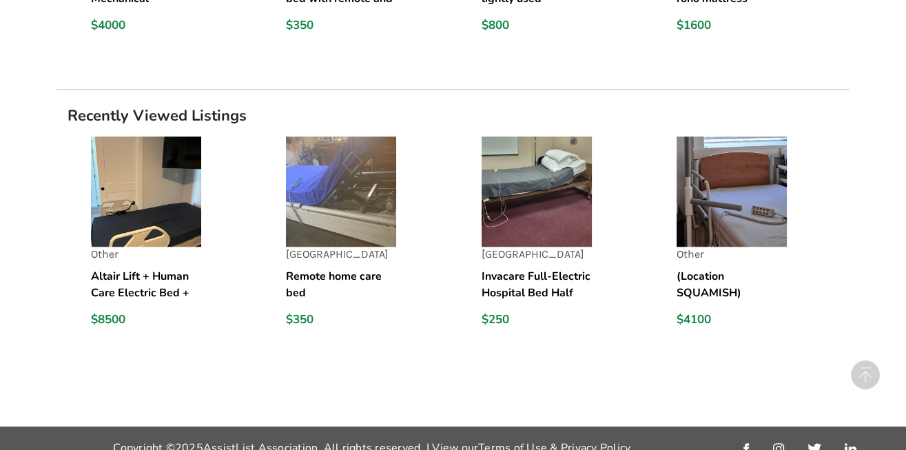
click at [556, 192] on img at bounding box center [537, 191] width 110 height 110
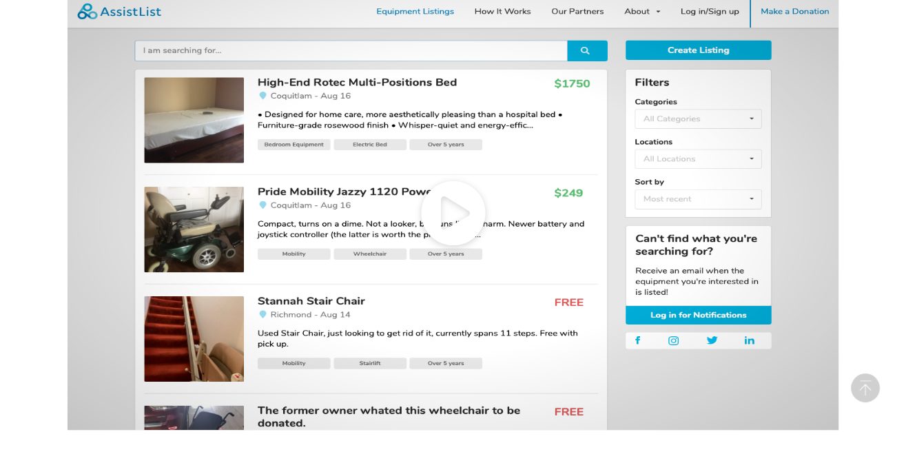
scroll to position [615, 0]
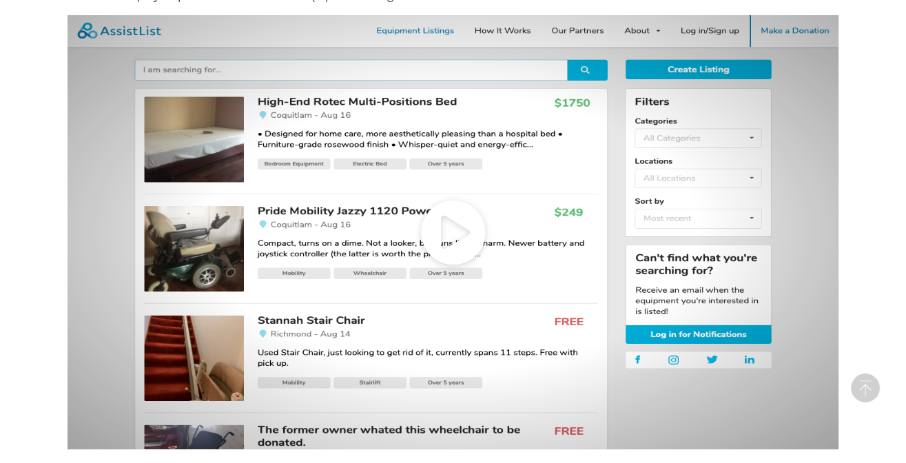
click at [453, 234] on icon at bounding box center [453, 231] width 771 height 433
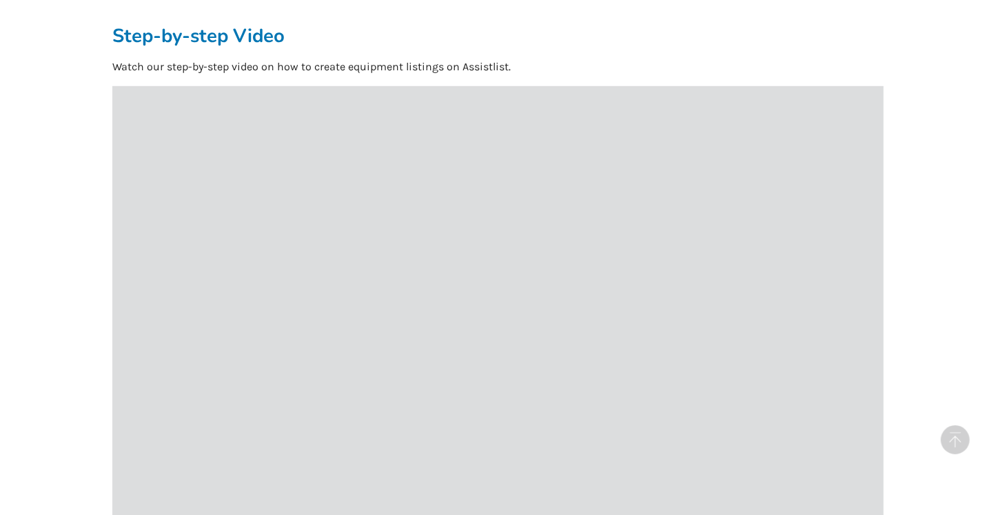
scroll to position [561, 0]
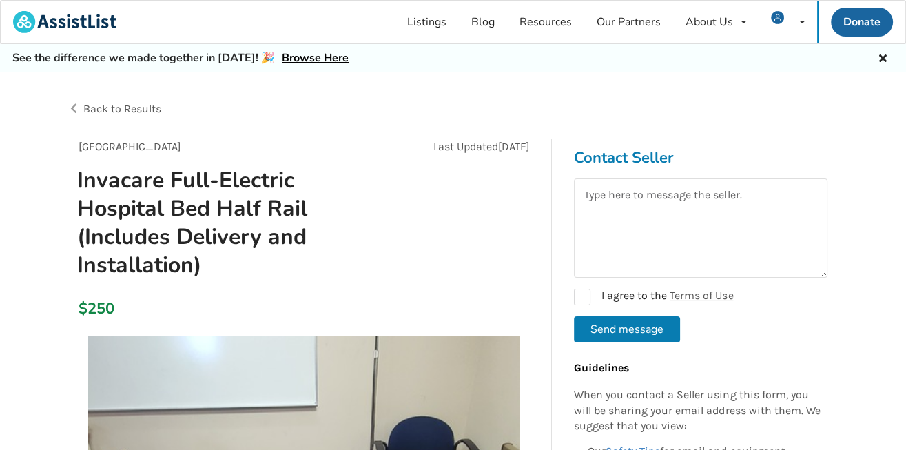
click at [118, 109] on span "Back to Results" at bounding box center [122, 108] width 78 height 13
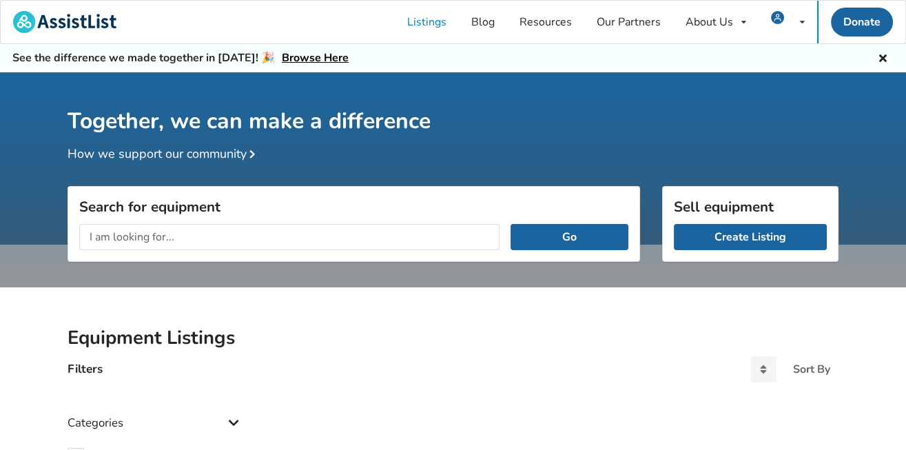
scroll to position [72, 0]
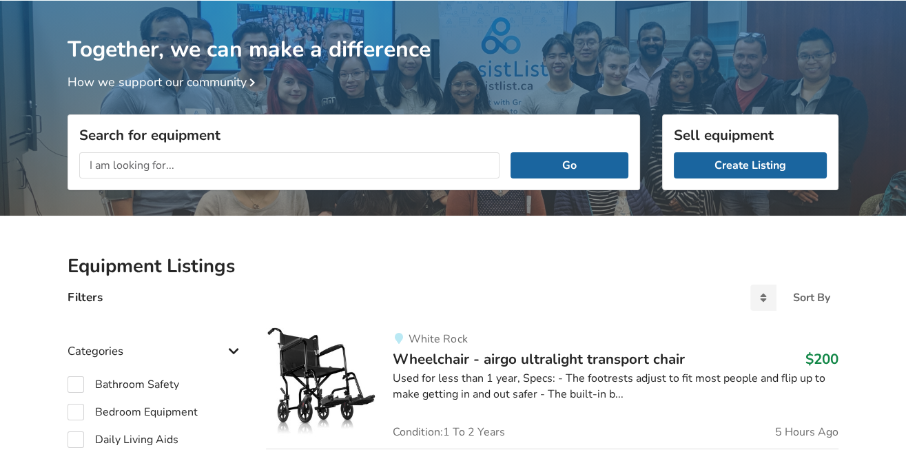
click at [204, 171] on input "text" at bounding box center [289, 165] width 420 height 26
type input "h"
click at [125, 411] on label "Bedroom Equipment" at bounding box center [133, 412] width 130 height 17
checkbox input "true"
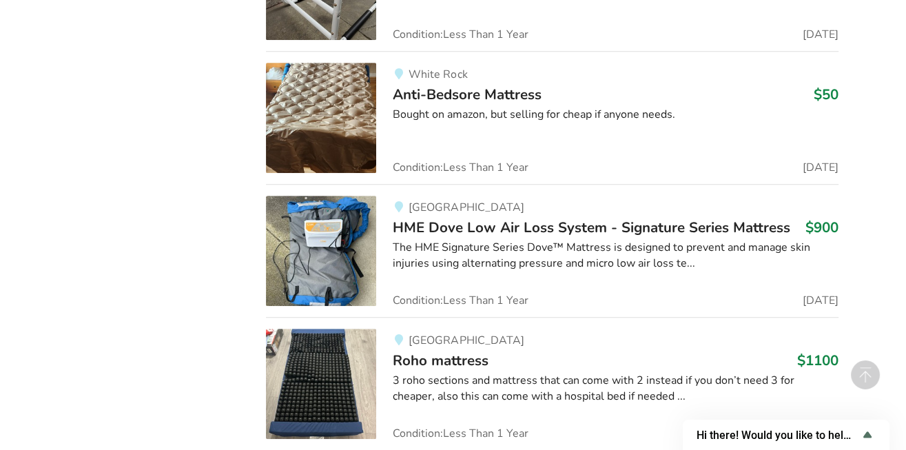
scroll to position [6492, 0]
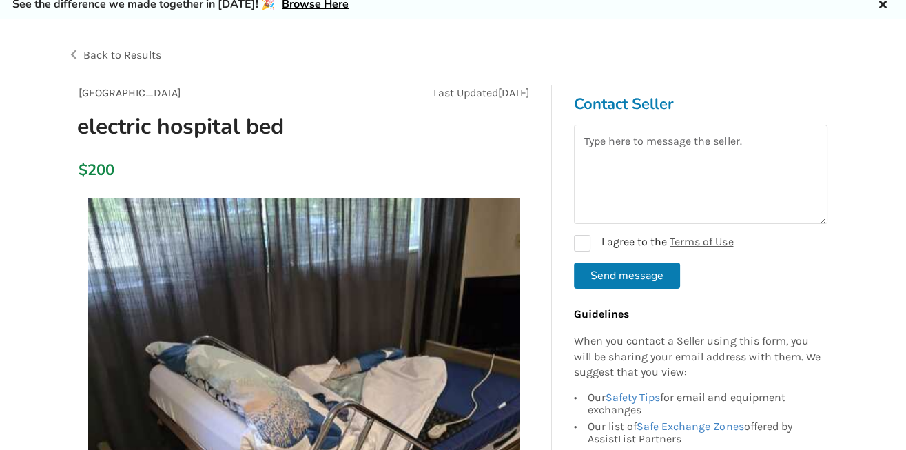
click at [123, 59] on span "Back to Results" at bounding box center [122, 54] width 78 height 13
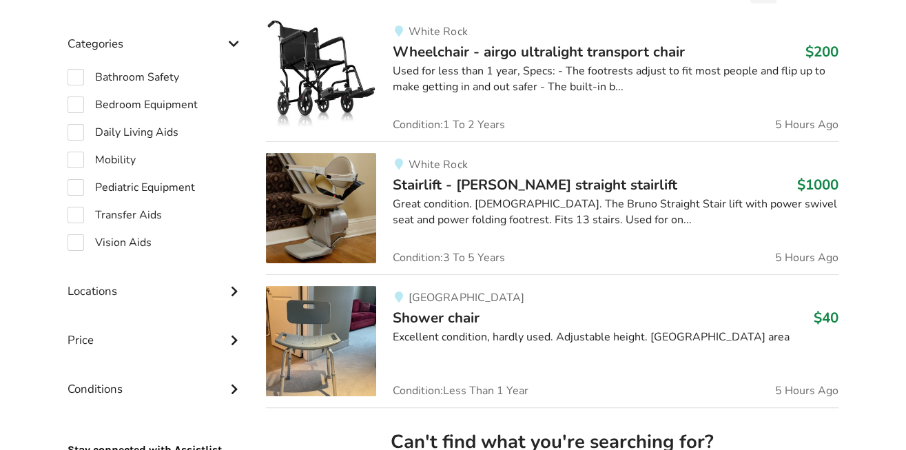
scroll to position [395, 0]
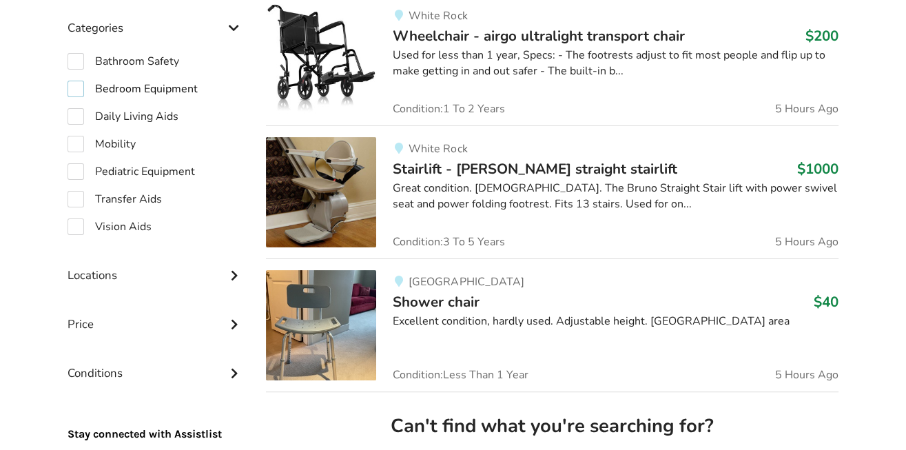
click at [117, 89] on label "Bedroom Equipment" at bounding box center [133, 89] width 130 height 17
checkbox input "true"
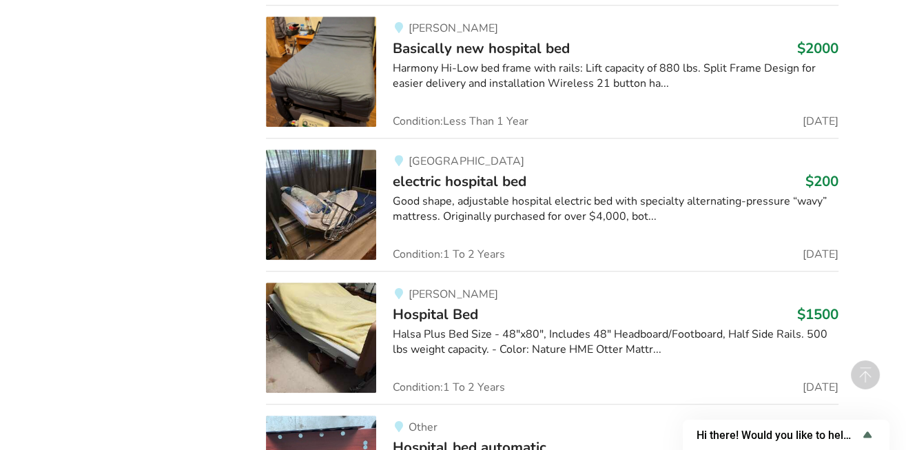
scroll to position [7205, 0]
